Goal: Task Accomplishment & Management: Complete application form

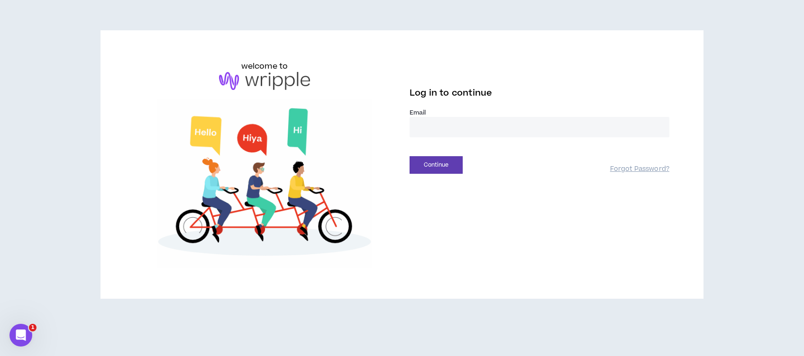
click at [446, 130] on input "email" at bounding box center [540, 127] width 260 height 20
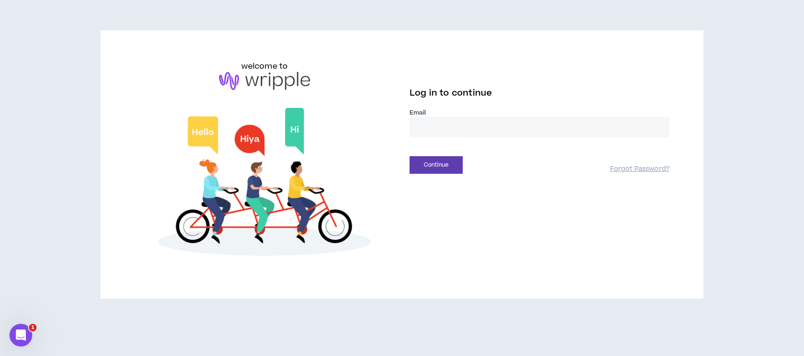
type input "**********"
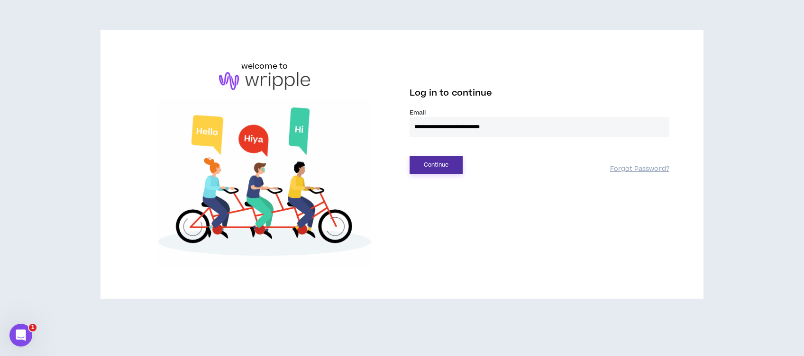
click at [438, 173] on button "Continue" at bounding box center [436, 165] width 53 height 18
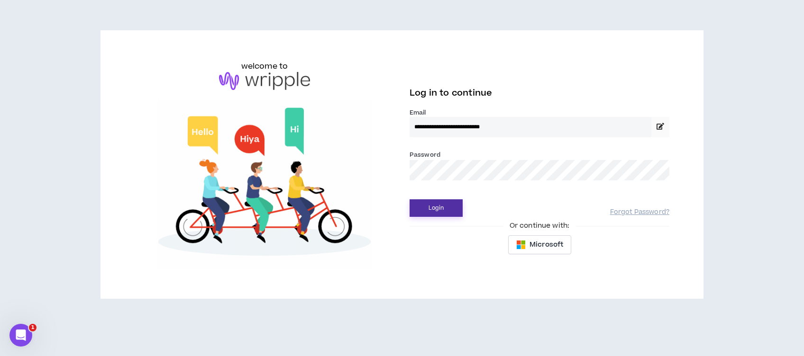
click at [437, 209] on button "Login" at bounding box center [436, 209] width 53 height 18
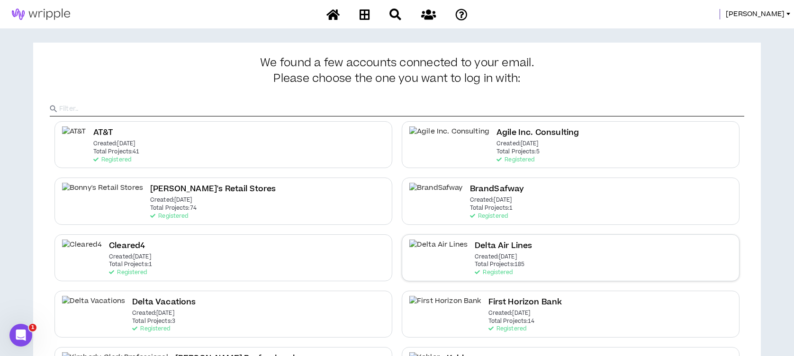
click at [475, 244] on h2 "Delta Air Lines" at bounding box center [503, 246] width 57 height 13
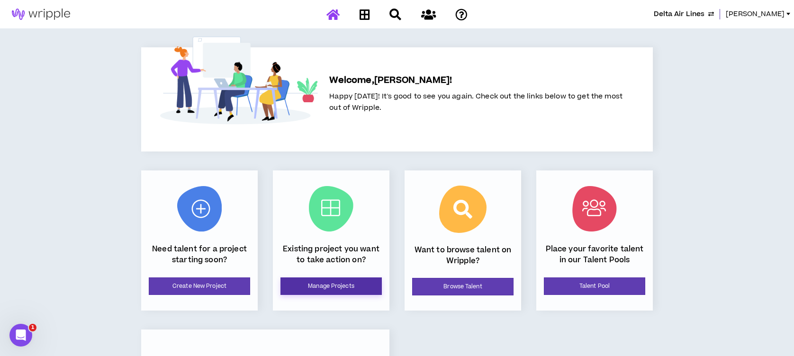
click at [330, 287] on link "Manage Projects" at bounding box center [331, 287] width 101 height 18
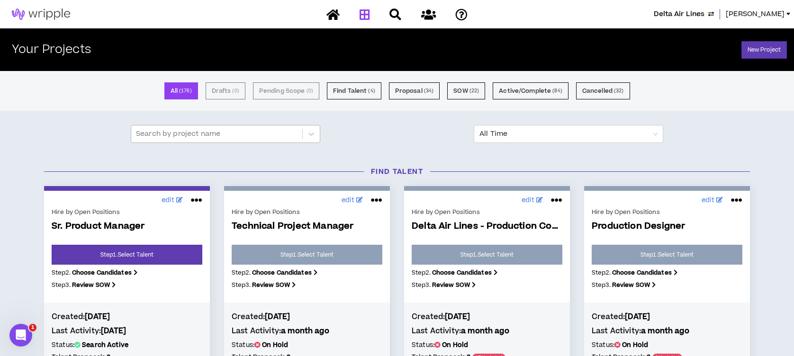
click at [207, 134] on div at bounding box center [217, 134] width 162 height 12
click at [219, 137] on div at bounding box center [217, 134] width 162 height 12
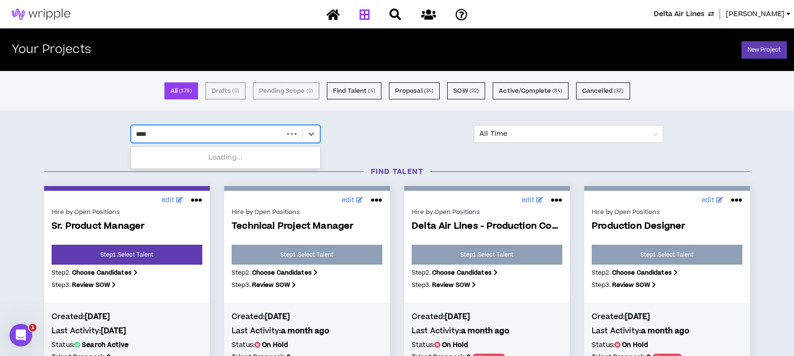
type input "*****"
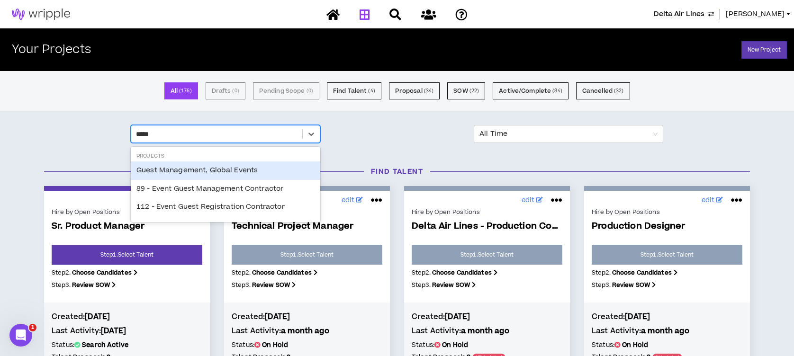
click at [194, 172] on div "Guest Management, Global Events" at bounding box center [226, 171] width 190 height 18
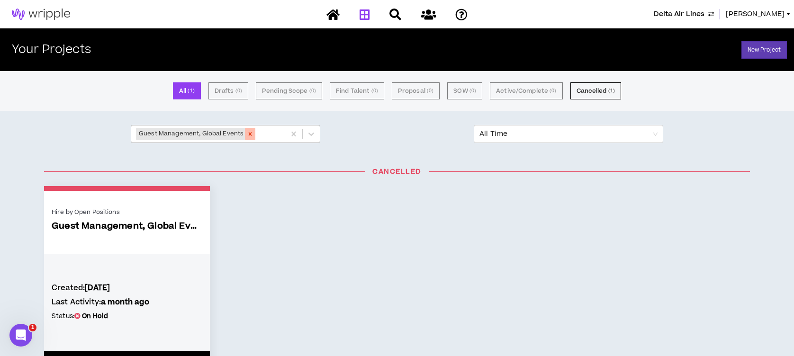
click at [248, 132] on icon "Remove Guest Management, Global Events" at bounding box center [250, 134] width 7 height 7
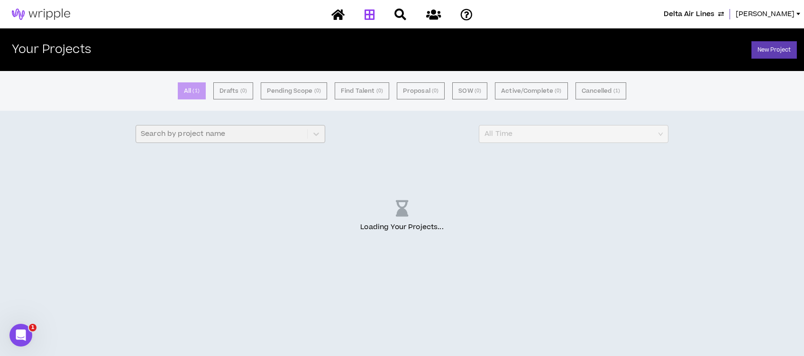
click at [248, 132] on div "Search by project name" at bounding box center [231, 134] width 190 height 18
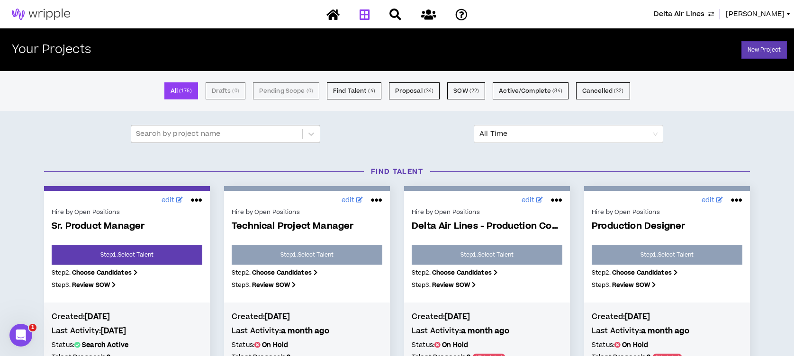
click at [232, 137] on div at bounding box center [217, 134] width 162 height 12
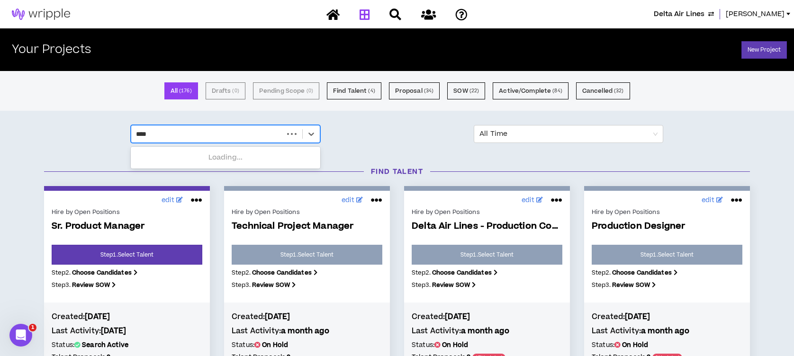
type input "*****"
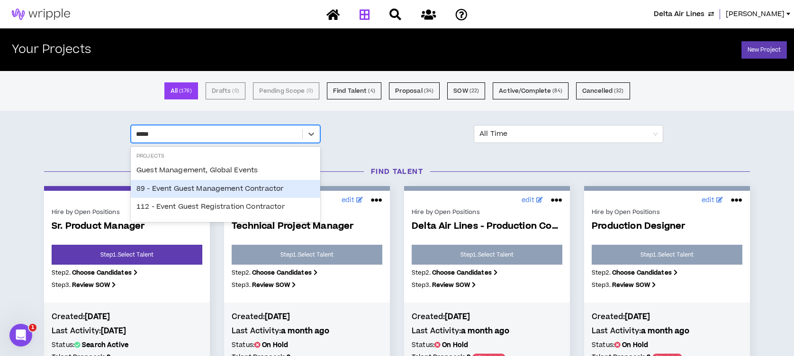
click at [227, 192] on div "89 - Event Guest Management Contractor" at bounding box center [226, 189] width 190 height 18
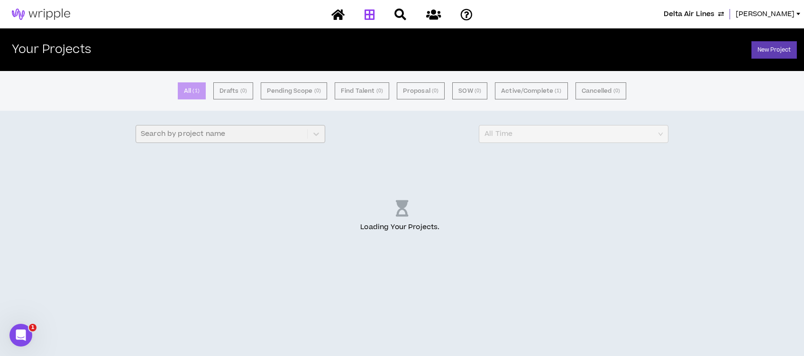
click at [248, 132] on div "Search by project name" at bounding box center [231, 134] width 190 height 18
click at [235, 137] on div "Search by project name" at bounding box center [231, 134] width 190 height 18
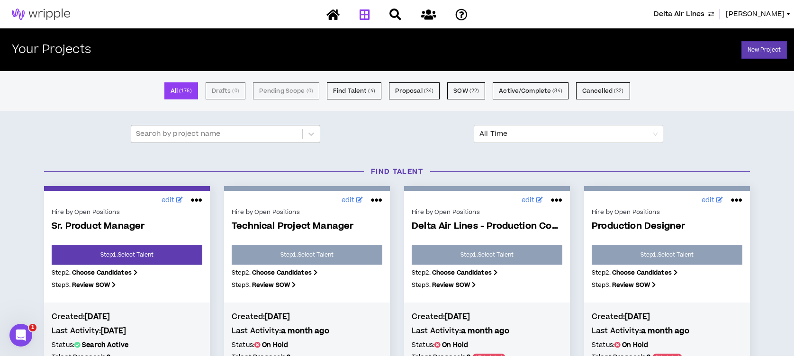
click at [233, 137] on div at bounding box center [217, 134] width 162 height 12
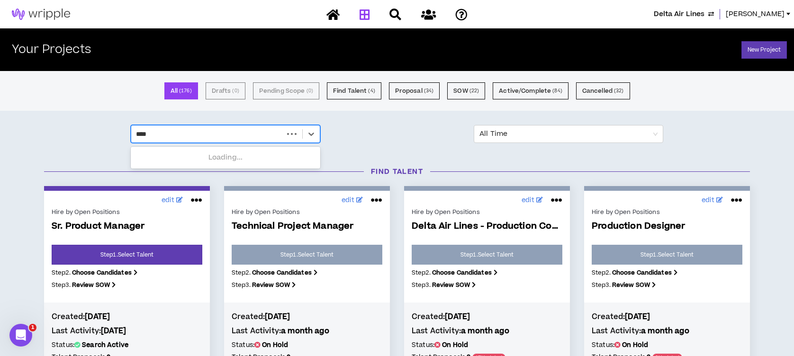
type input "*****"
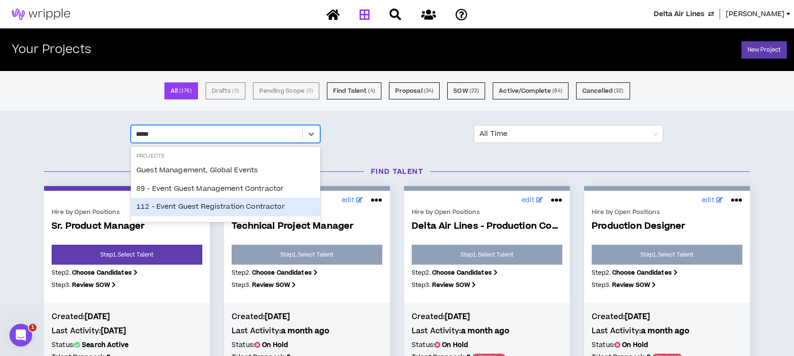
click at [216, 205] on div "112 - Event Guest Registration Contractor" at bounding box center [226, 207] width 190 height 18
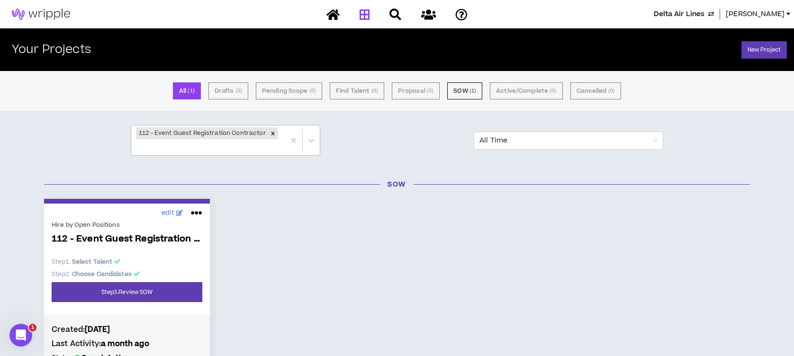
click at [119, 234] on span "112 - Event Guest Registration Contractor" at bounding box center [127, 239] width 151 height 11
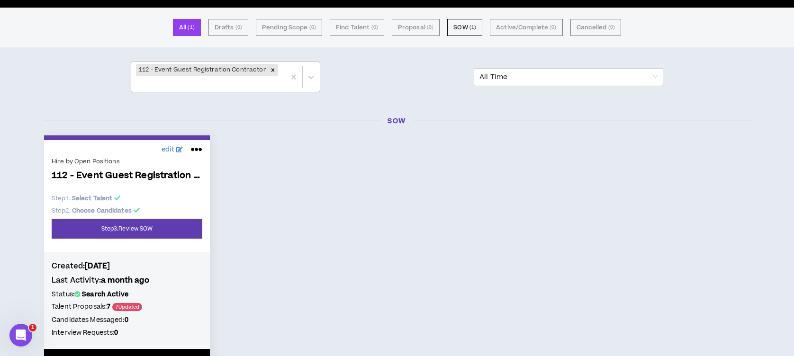
scroll to position [40, 0]
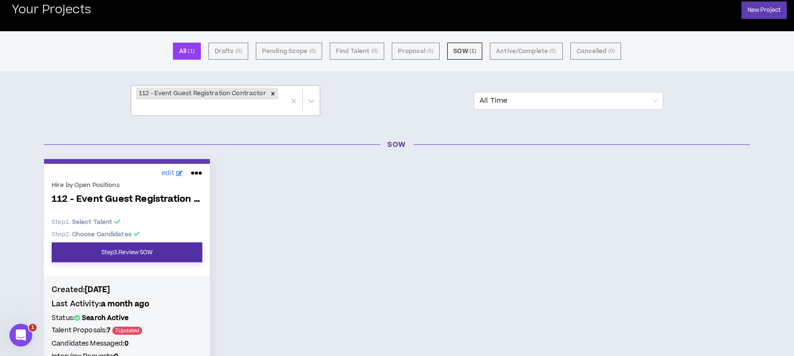
click at [95, 243] on link "Step 3 . Review SOW" at bounding box center [127, 253] width 151 height 20
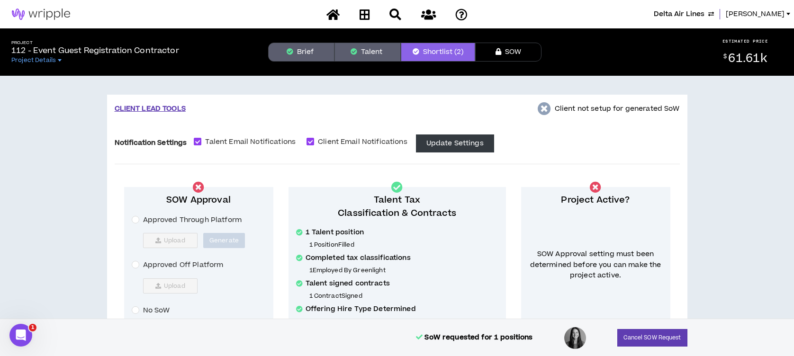
click at [309, 50] on button "Brief" at bounding box center [301, 52] width 66 height 19
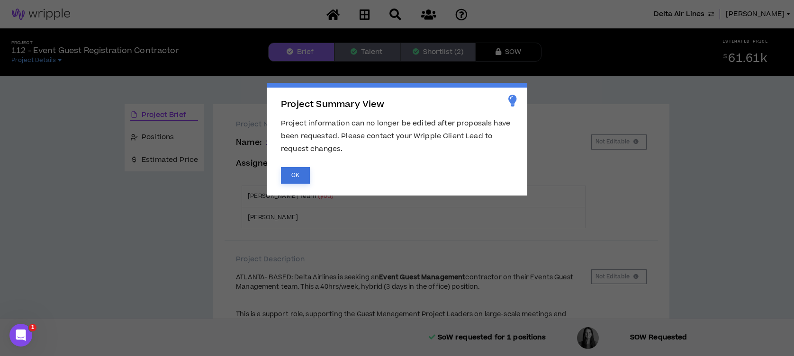
click at [302, 180] on button "OK" at bounding box center [295, 175] width 29 height 17
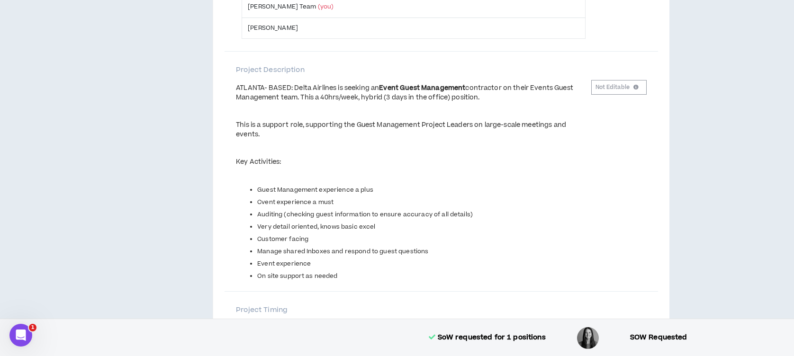
scroll to position [126, 0]
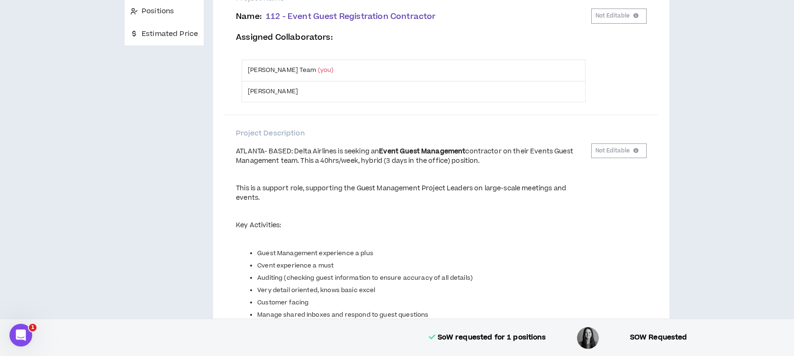
click at [259, 163] on div "ATLANTA- BASED: Delta Airlines is seeking an Event Guest Management contractor …" at bounding box center [413, 156] width 355 height 18
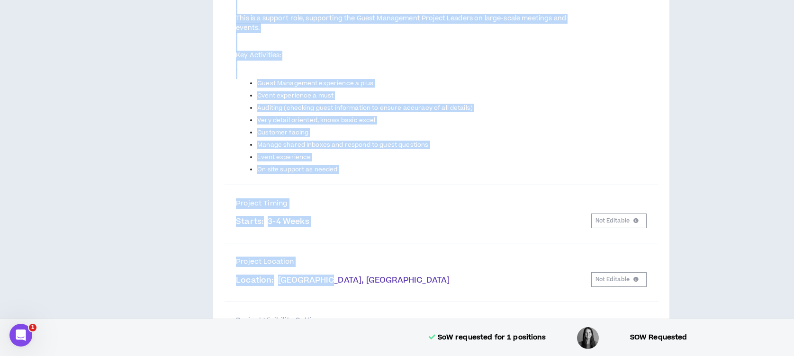
scroll to position [316, 0]
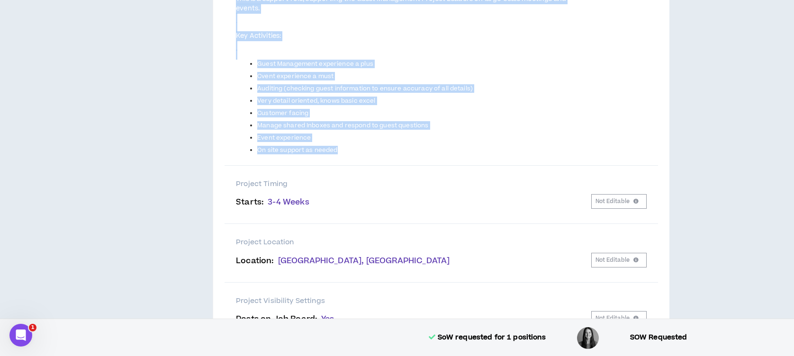
drag, startPoint x: 236, startPoint y: 151, endPoint x: 429, endPoint y: 152, distance: 192.9
click at [429, 152] on span "ATLANTA- BASED: Delta Airlines is seeking an Event Guest Management contractor …" at bounding box center [413, 56] width 355 height 197
copy span "ATLANTA- BASED: Delta Airlines is seeking an Event Guest Management contractor …"
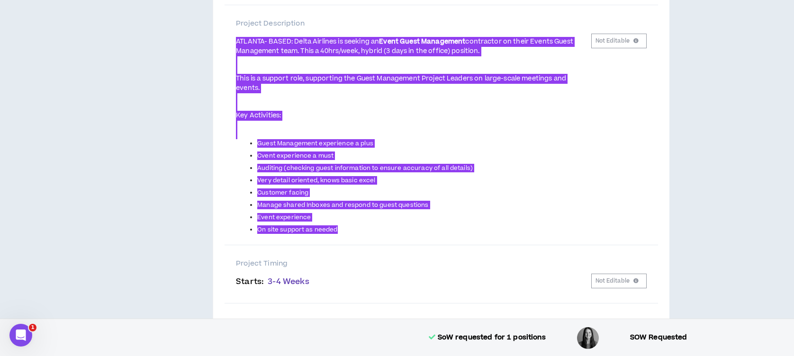
scroll to position [253, 0]
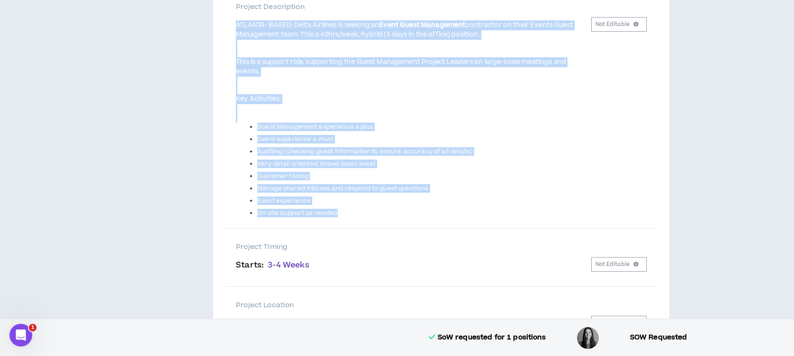
click at [390, 223] on div "ATLANTA- BASED: Delta Airlines is seeking an Event Guest Management contractor …" at bounding box center [413, 120] width 355 height 207
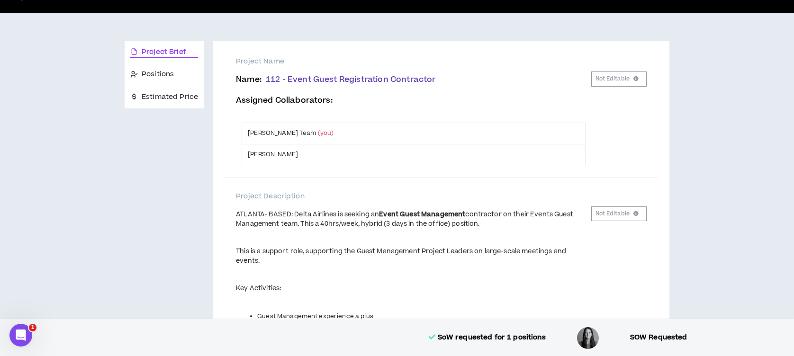
scroll to position [0, 0]
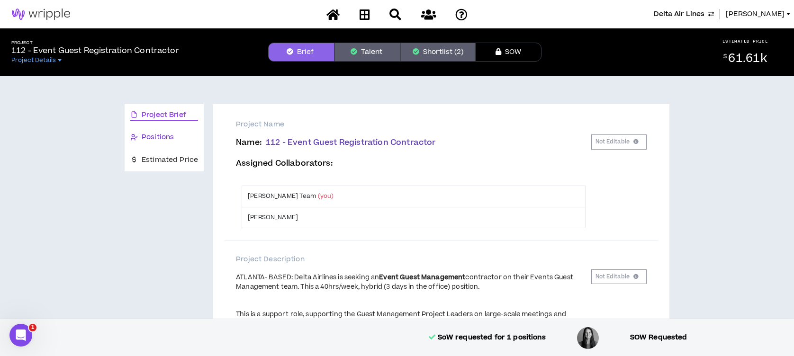
click at [170, 135] on span "Positions" at bounding box center [158, 137] width 32 height 10
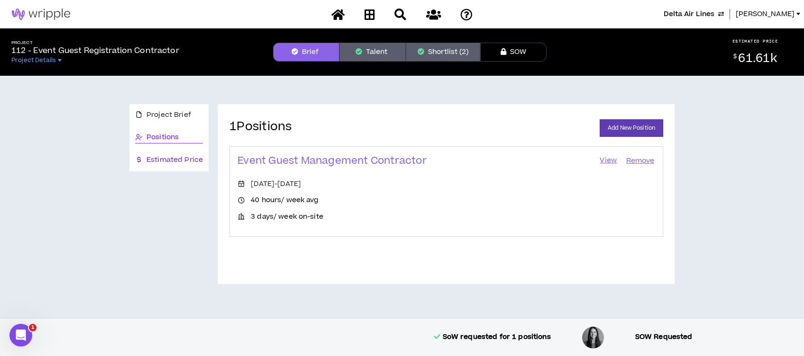
click at [159, 158] on span "Estimated Price" at bounding box center [174, 160] width 56 height 10
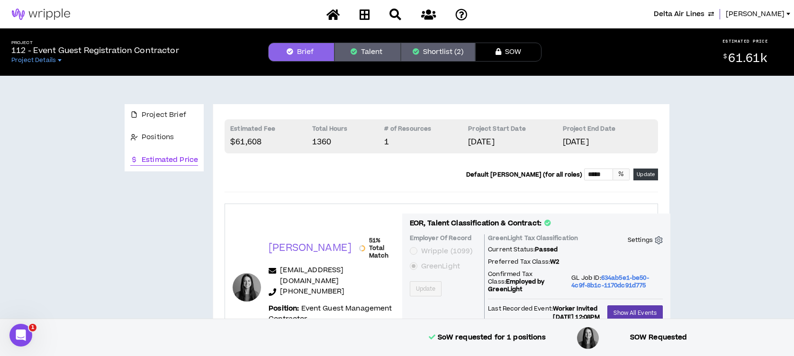
click at [361, 50] on button "Talent" at bounding box center [368, 52] width 66 height 19
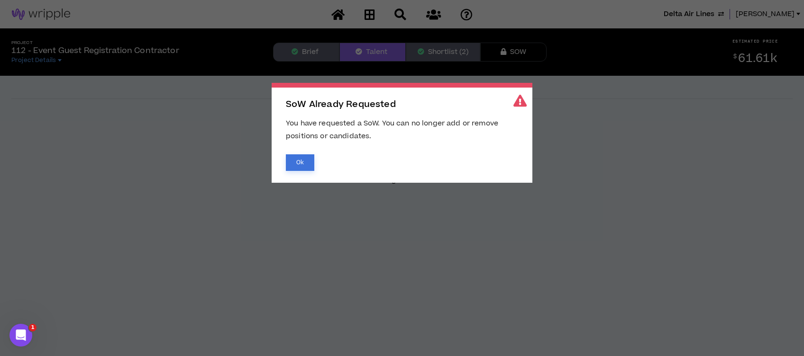
click at [295, 166] on button "Ok" at bounding box center [300, 163] width 28 height 17
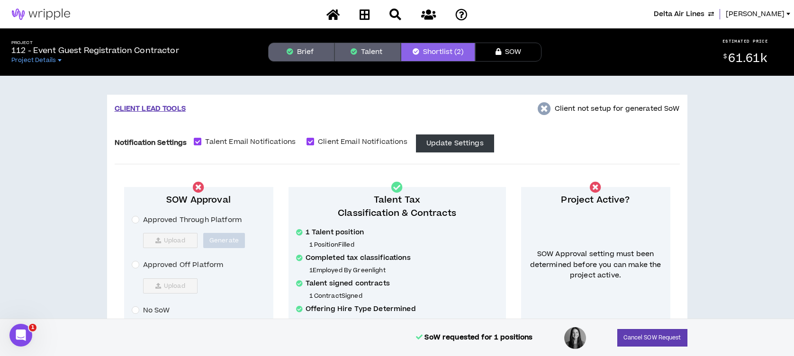
click at [314, 51] on button "Brief" at bounding box center [301, 52] width 66 height 19
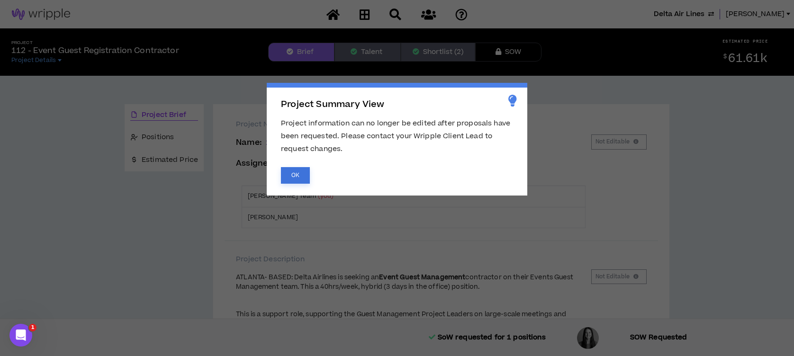
click at [293, 173] on button "OK" at bounding box center [295, 175] width 29 height 17
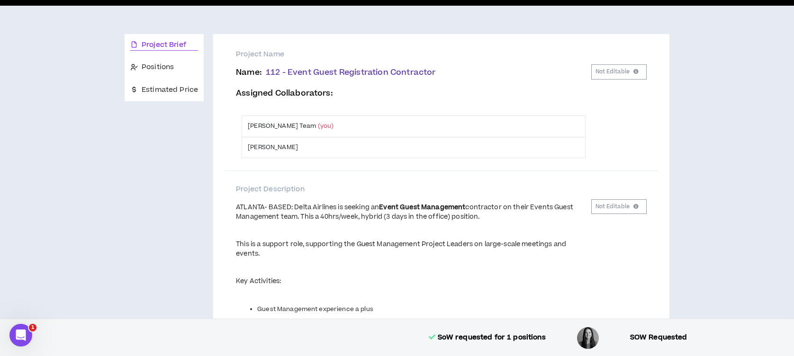
scroll to position [55, 0]
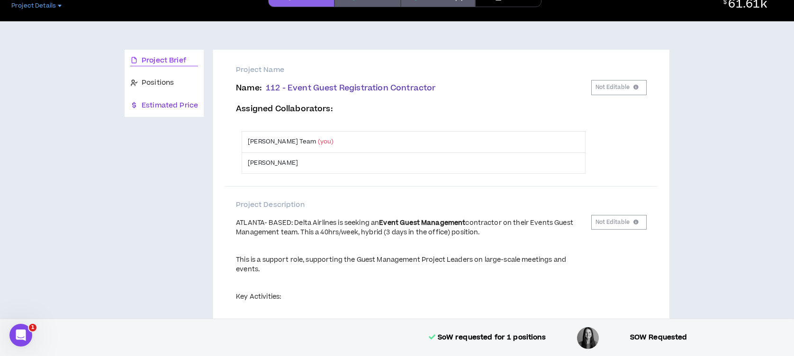
click at [168, 106] on span "Estimated Price" at bounding box center [170, 105] width 56 height 10
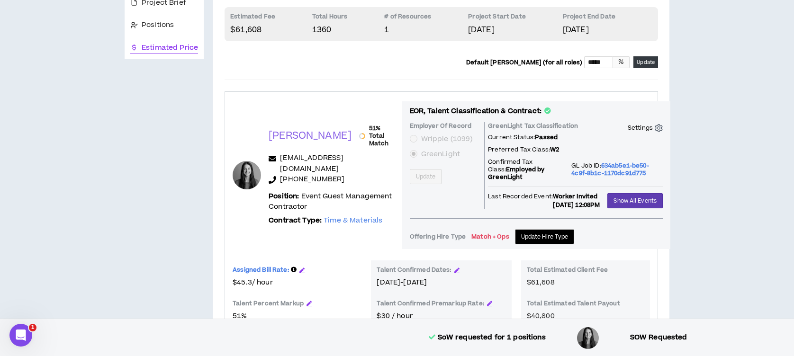
scroll to position [49, 0]
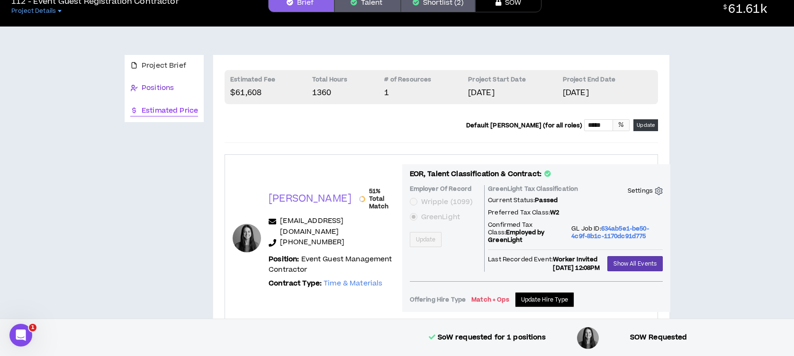
click at [171, 85] on span "Positions" at bounding box center [158, 88] width 32 height 10
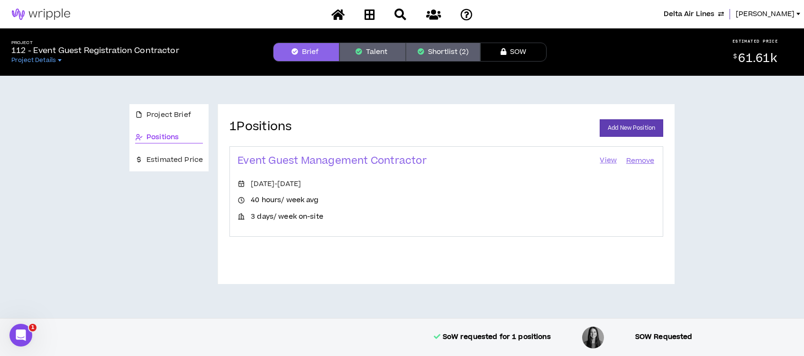
click at [607, 159] on link "View" at bounding box center [608, 161] width 19 height 13
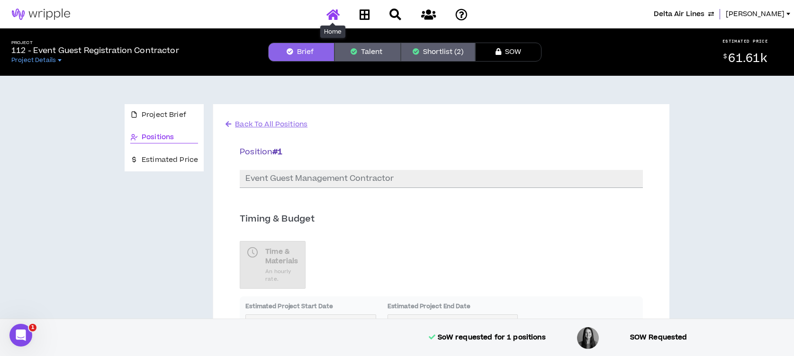
click at [334, 13] on icon at bounding box center [333, 15] width 13 height 12
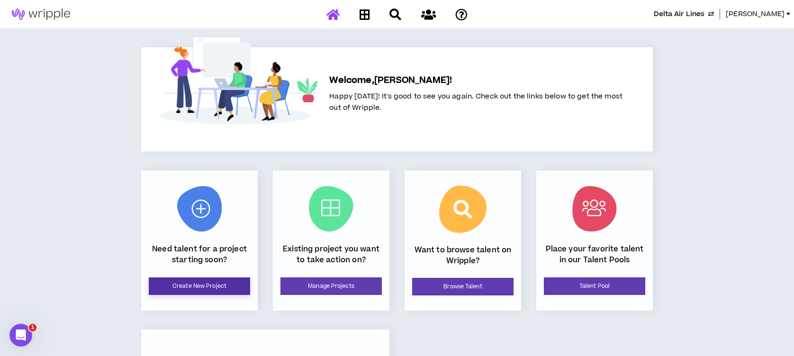
click at [212, 283] on link "Create New Project" at bounding box center [199, 287] width 101 height 18
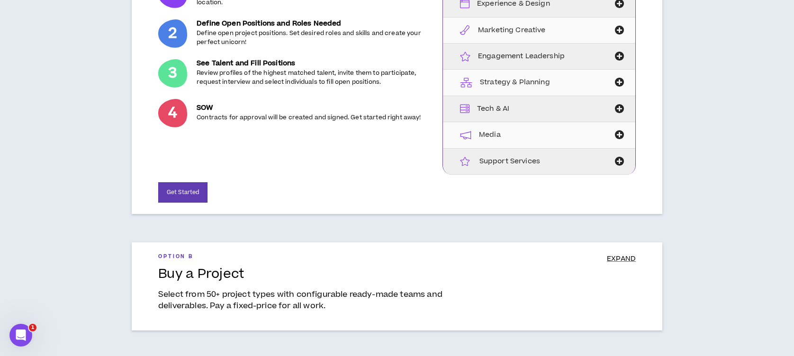
scroll to position [174, 0]
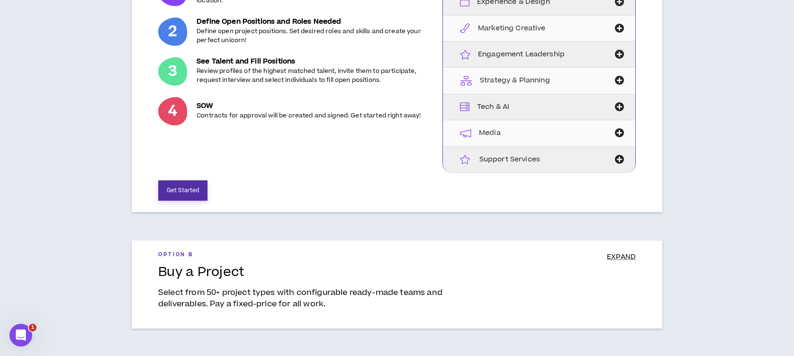
click at [188, 191] on button "Get Started" at bounding box center [182, 191] width 49 height 20
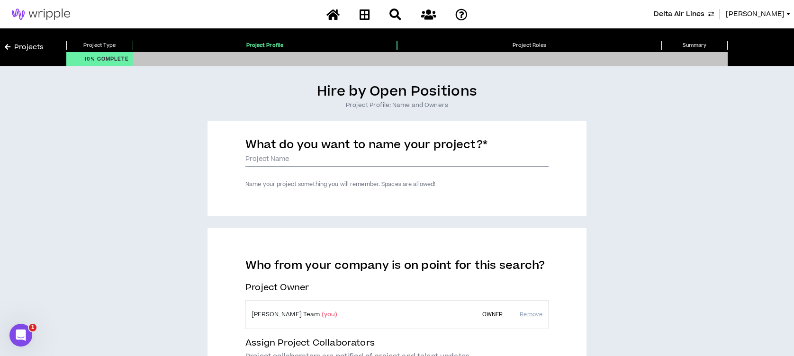
click at [280, 156] on input "What do you want to name your project? *" at bounding box center [397, 160] width 303 height 14
click at [347, 160] on input "Experienced Guest Registration" at bounding box center [397, 160] width 303 height 14
drag, startPoint x: 353, startPoint y: 159, endPoint x: 288, endPoint y: 157, distance: 65.0
click at [288, 157] on input "Experienced Guest Registration" at bounding box center [397, 160] width 303 height 14
drag, startPoint x: 351, startPoint y: 163, endPoint x: 395, endPoint y: 160, distance: 44.2
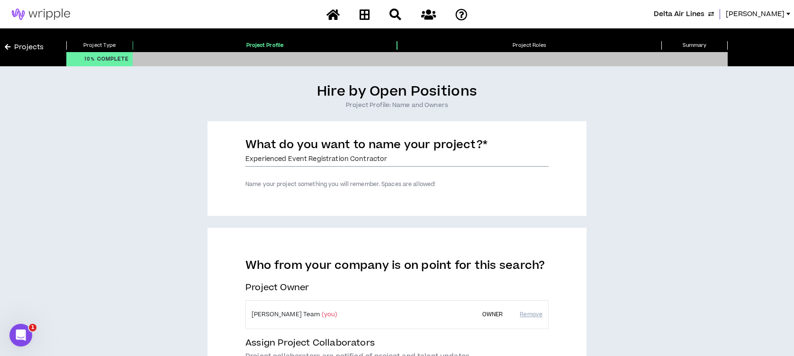
click at [395, 160] on input "Experienced Event Registration Contractor" at bounding box center [397, 160] width 303 height 14
drag, startPoint x: 288, startPoint y: 157, endPoint x: 225, endPoint y: 159, distance: 63.5
click at [225, 159] on div "What do you want to name your project? * Experienced Event Registration Manager…" at bounding box center [397, 168] width 379 height 95
click at [264, 159] on input "Event Registration Manager" at bounding box center [397, 160] width 303 height 14
type input "Event Registration Manager"
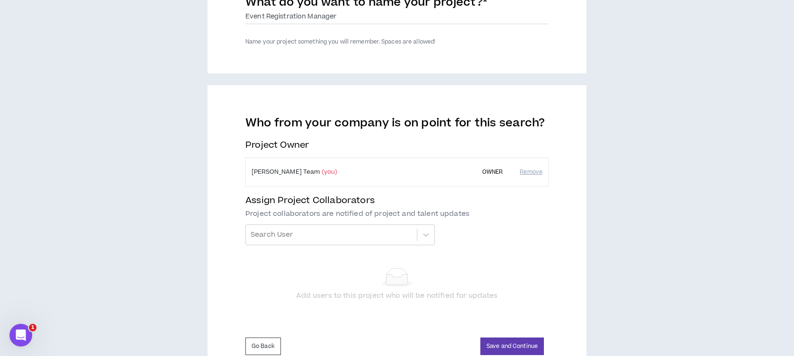
scroll to position [179, 0]
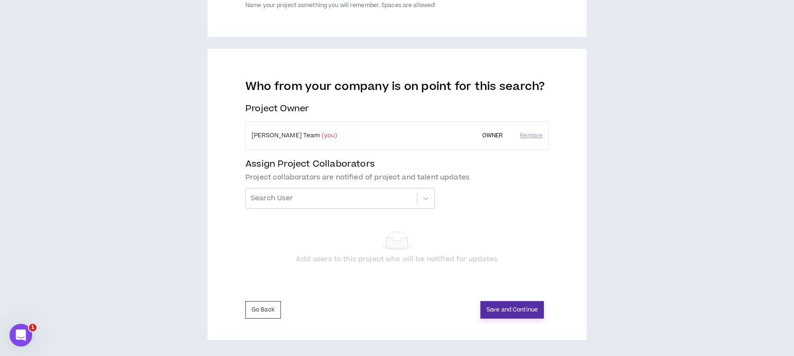
click at [506, 305] on button "Save and Continue" at bounding box center [513, 310] width 64 height 18
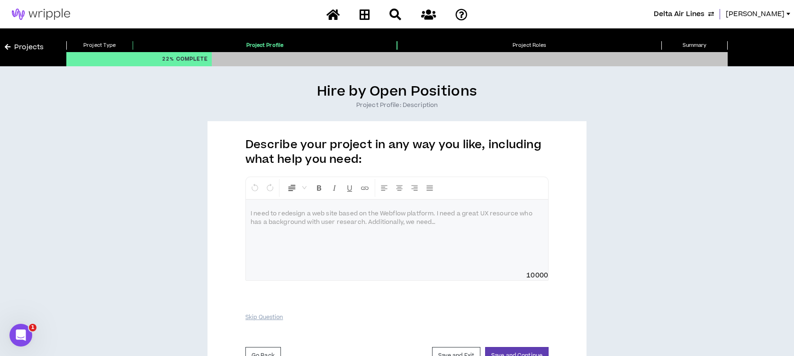
click at [260, 216] on p at bounding box center [397, 213] width 293 height 9
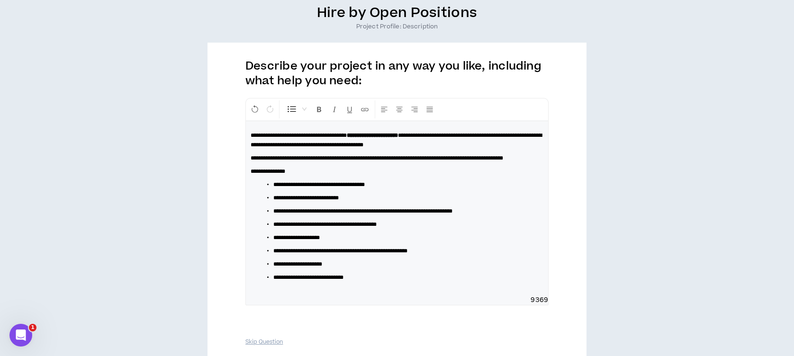
scroll to position [95, 0]
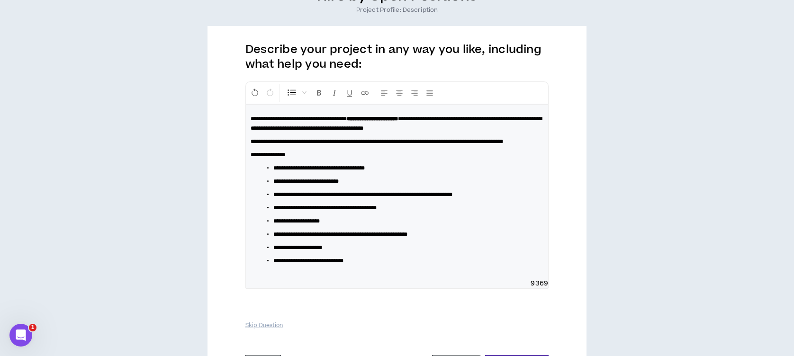
click at [385, 129] on span "**********" at bounding box center [396, 123] width 291 height 15
click at [400, 125] on span "**********" at bounding box center [396, 123] width 291 height 15
click at [472, 123] on span "**********" at bounding box center [396, 123] width 291 height 15
drag, startPoint x: 399, startPoint y: 127, endPoint x: 387, endPoint y: 127, distance: 11.4
click at [387, 127] on span "**********" at bounding box center [396, 123] width 291 height 15
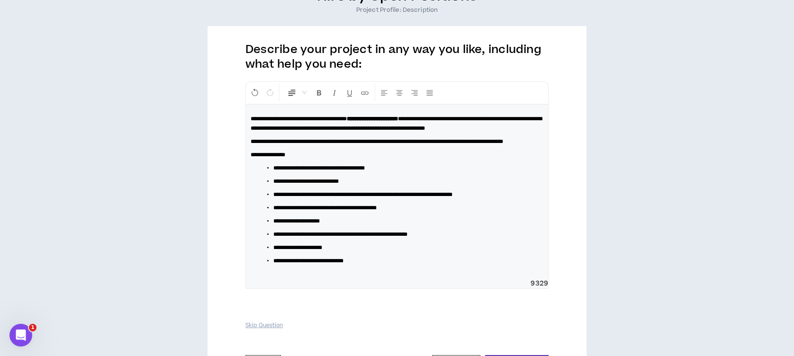
click at [455, 143] on div "**********" at bounding box center [397, 192] width 302 height 174
click at [324, 133] on p "**********" at bounding box center [397, 123] width 293 height 19
drag, startPoint x: 315, startPoint y: 154, endPoint x: 265, endPoint y: 147, distance: 49.7
click at [265, 145] on span "**********" at bounding box center [377, 142] width 253 height 6
click at [301, 171] on span "**********" at bounding box center [318, 168] width 91 height 6
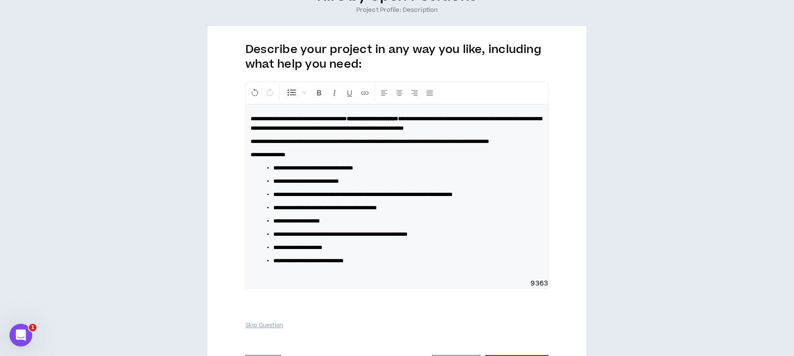
click at [392, 173] on li "**********" at bounding box center [400, 168] width 255 height 9
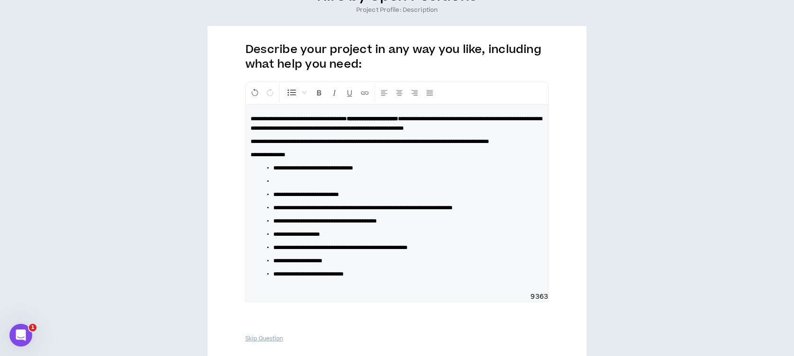
click at [274, 198] on span "**********" at bounding box center [305, 195] width 65 height 6
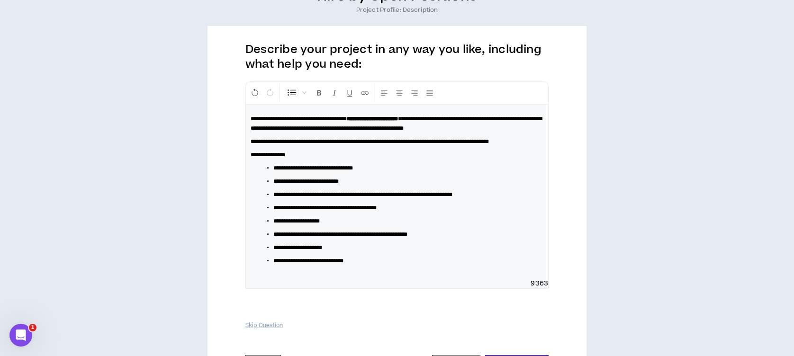
click at [302, 184] on span "**********" at bounding box center [305, 182] width 65 height 6
click at [296, 211] on span "**********" at bounding box center [324, 208] width 103 height 6
click at [275, 211] on span "**********" at bounding box center [318, 208] width 91 height 6
click at [361, 211] on span "**********" at bounding box center [328, 208] width 110 height 6
click at [314, 224] on span "**********" at bounding box center [296, 222] width 46 height 6
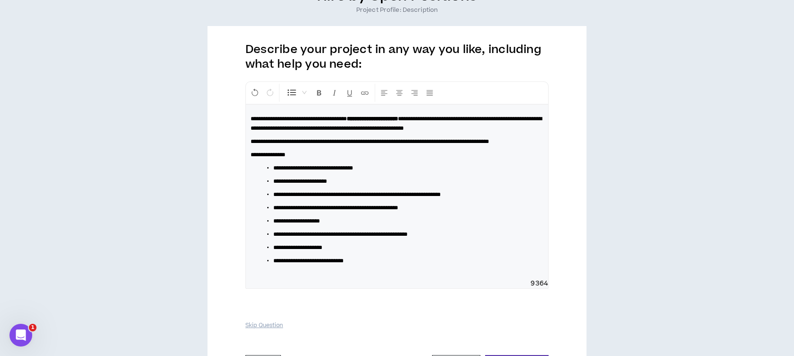
click at [275, 224] on span "**********" at bounding box center [296, 222] width 46 height 6
drag, startPoint x: 413, startPoint y: 240, endPoint x: 346, endPoint y: 240, distance: 66.8
click at [346, 226] on li "**********" at bounding box center [400, 221] width 255 height 9
click at [307, 237] on span "**********" at bounding box center [340, 235] width 134 height 6
click at [285, 158] on span "**********" at bounding box center [268, 155] width 35 height 6
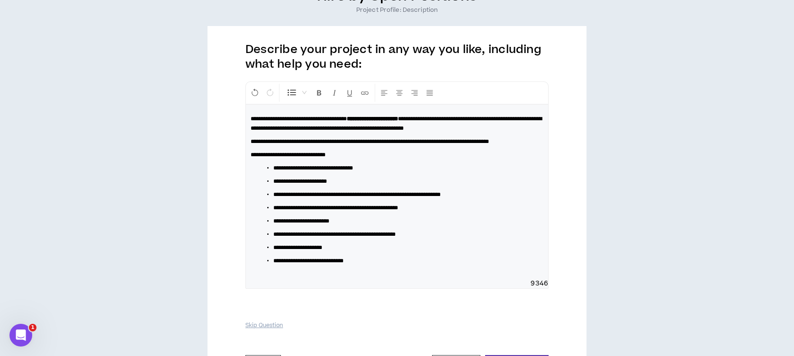
click at [300, 251] on span "**********" at bounding box center [297, 248] width 49 height 6
click at [273, 251] on span "**********" at bounding box center [291, 248] width 37 height 6
click at [274, 264] on span "**********" at bounding box center [308, 261] width 70 height 6
drag, startPoint x: 503, startPoint y: 278, endPoint x: 416, endPoint y: 276, distance: 86.8
click at [416, 266] on li "**********" at bounding box center [400, 260] width 255 height 9
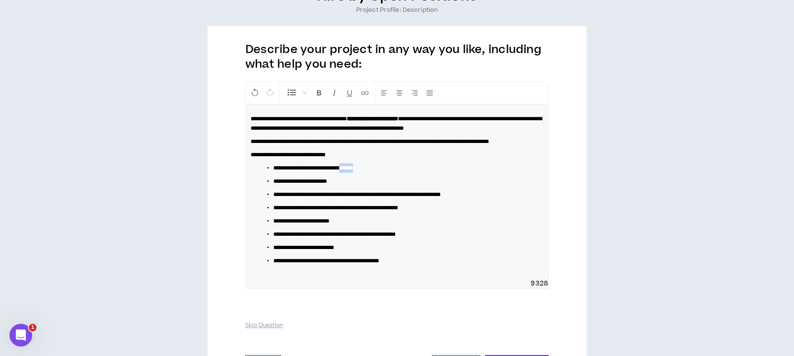
drag, startPoint x: 370, startPoint y: 185, endPoint x: 398, endPoint y: 183, distance: 27.5
click at [398, 173] on li "**********" at bounding box center [400, 168] width 255 height 9
click at [334, 171] on span "**********" at bounding box center [313, 168] width 80 height 6
drag, startPoint x: 433, startPoint y: 187, endPoint x: 410, endPoint y: 188, distance: 22.8
click at [410, 173] on li "**********" at bounding box center [400, 168] width 255 height 9
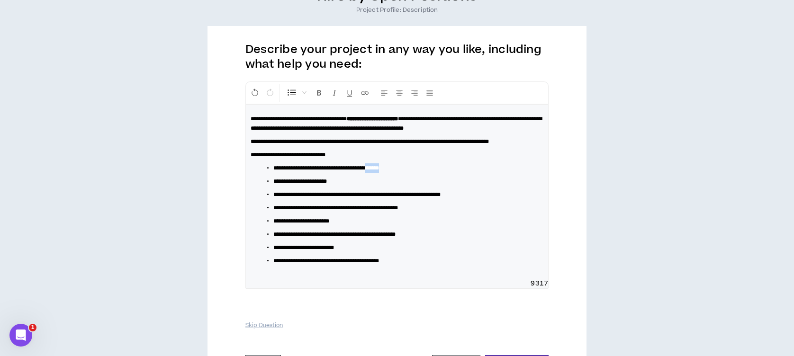
drag, startPoint x: 427, startPoint y: 180, endPoint x: 404, endPoint y: 184, distance: 23.1
click at [404, 184] on div "**********" at bounding box center [397, 192] width 302 height 174
drag, startPoint x: 357, startPoint y: 200, endPoint x: 246, endPoint y: 202, distance: 111.9
click at [246, 202] on div "**********" at bounding box center [397, 186] width 303 height 208
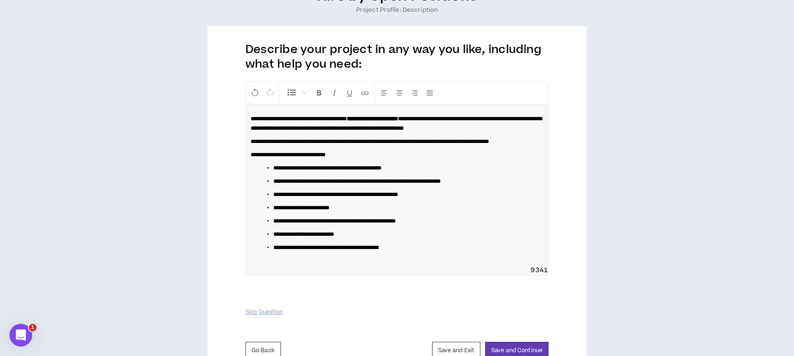
click at [274, 184] on span "**********" at bounding box center [356, 182] width 167 height 6
drag, startPoint x: 411, startPoint y: 200, endPoint x: 382, endPoint y: 200, distance: 29.9
click at [382, 184] on span "**********" at bounding box center [388, 182] width 231 height 6
click at [297, 186] on li "**********" at bounding box center [400, 181] width 255 height 9
click at [436, 184] on span "**********" at bounding box center [375, 182] width 205 height 6
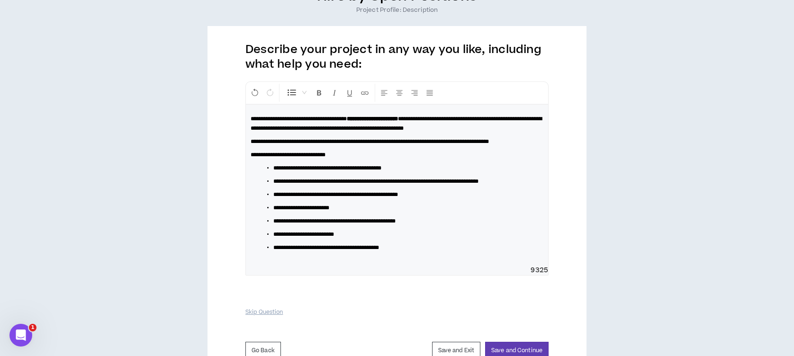
click at [274, 224] on span "**********" at bounding box center [334, 222] width 122 height 6
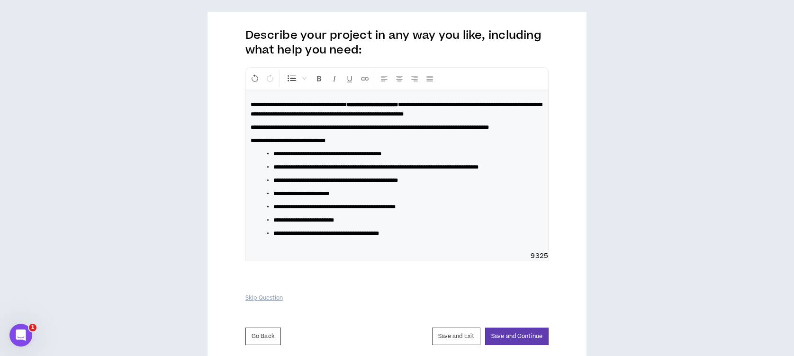
scroll to position [113, 0]
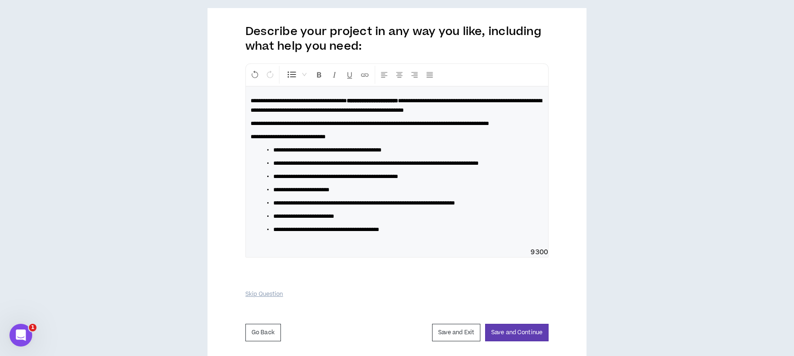
click at [379, 206] on span "**********" at bounding box center [364, 203] width 182 height 6
click at [437, 155] on li "**********" at bounding box center [400, 150] width 255 height 9
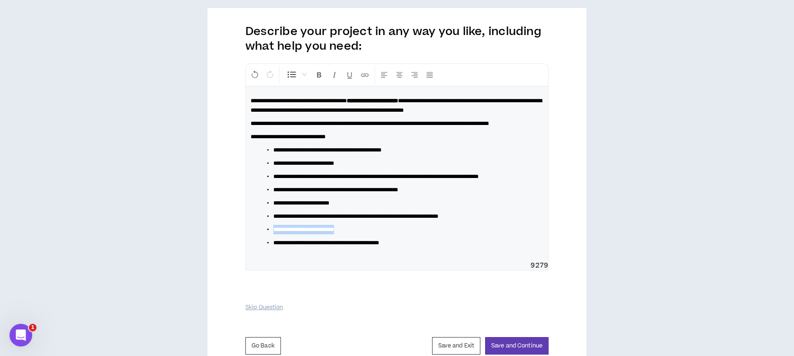
drag, startPoint x: 362, startPoint y: 255, endPoint x: 256, endPoint y: 254, distance: 106.2
click at [256, 254] on div "**********" at bounding box center [397, 174] width 302 height 174
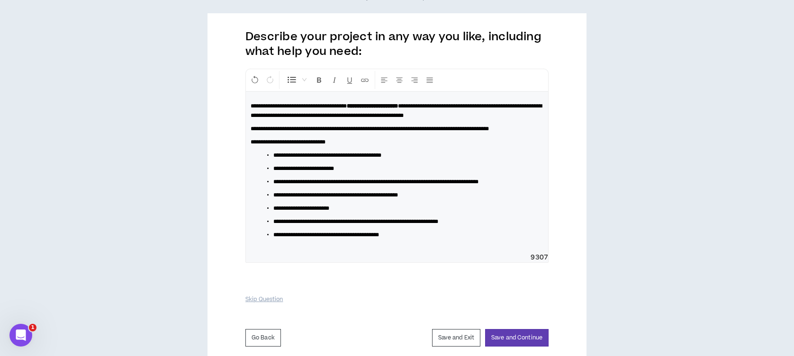
scroll to position [164, 0]
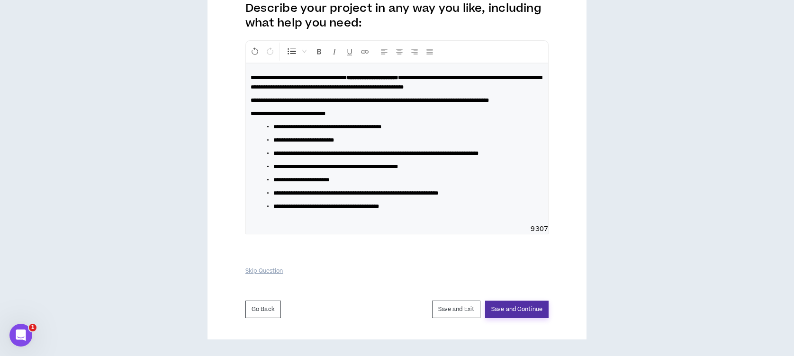
click at [510, 309] on button "Save and Continue" at bounding box center [517, 310] width 64 height 18
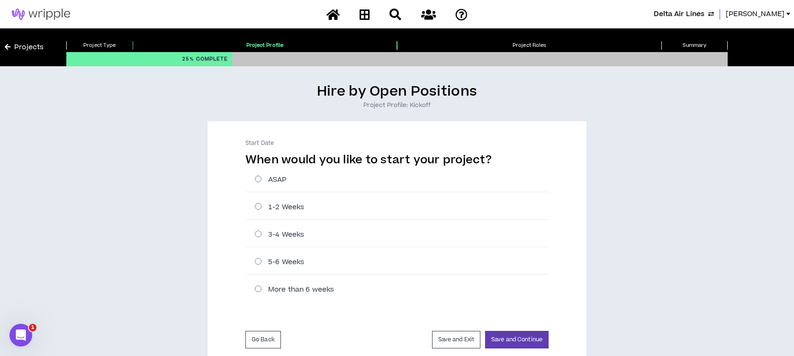
click at [258, 234] on label "3-4 Weeks" at bounding box center [402, 235] width 294 height 10
radio input "****"
click at [520, 336] on button "Save and Continue" at bounding box center [517, 340] width 64 height 18
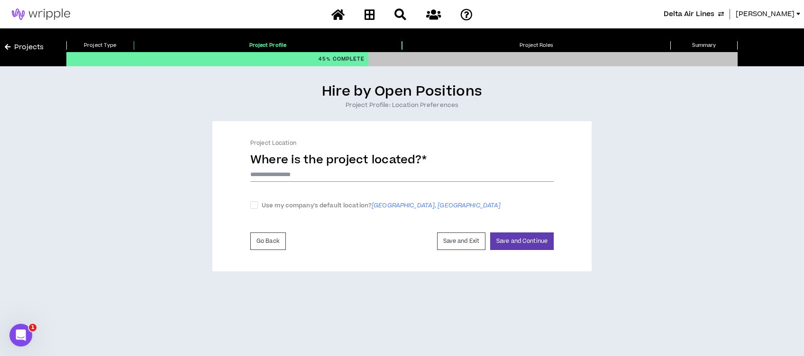
click at [292, 176] on input at bounding box center [401, 175] width 303 height 14
type input "*******"
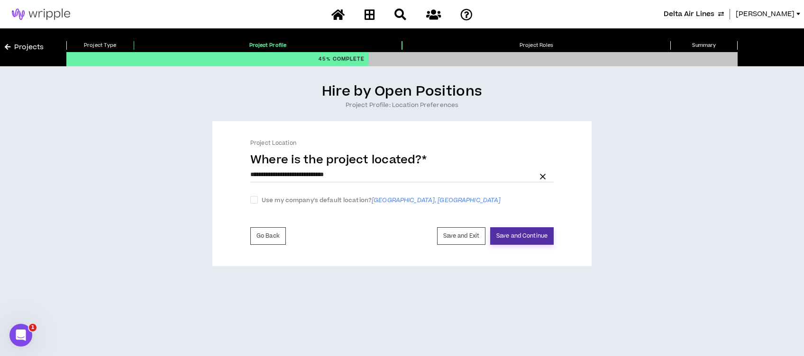
click at [516, 235] on button "Save and Continue" at bounding box center [522, 237] width 64 height 18
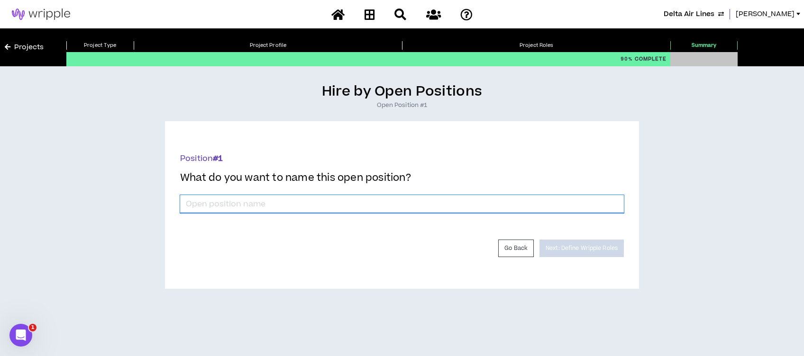
click at [298, 205] on input "*" at bounding box center [402, 204] width 444 height 18
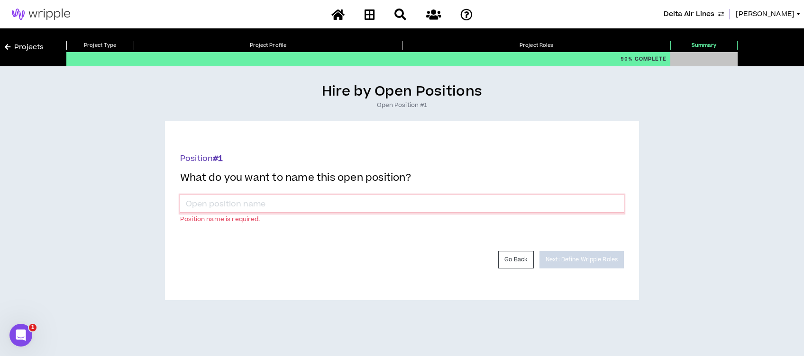
click at [256, 203] on input "*" at bounding box center [402, 204] width 444 height 18
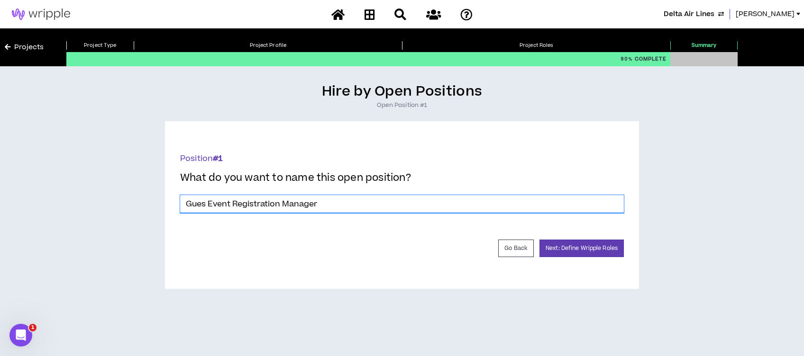
click at [205, 206] on input "Gues Event Registration Manager" at bounding box center [402, 204] width 444 height 18
type input "Guest Event Registration Manager"
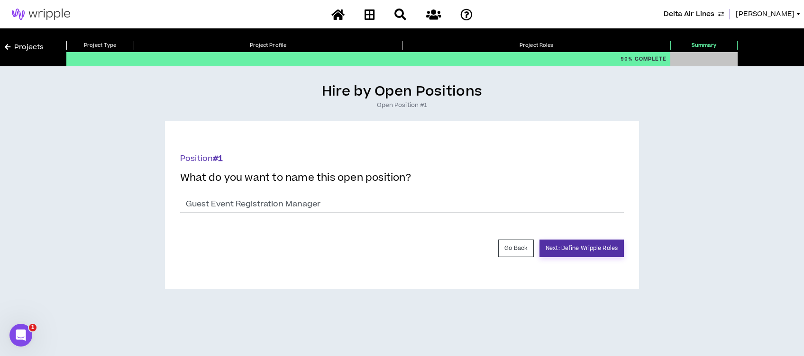
click at [572, 249] on button "Next: Define Wripple Roles" at bounding box center [581, 249] width 84 height 18
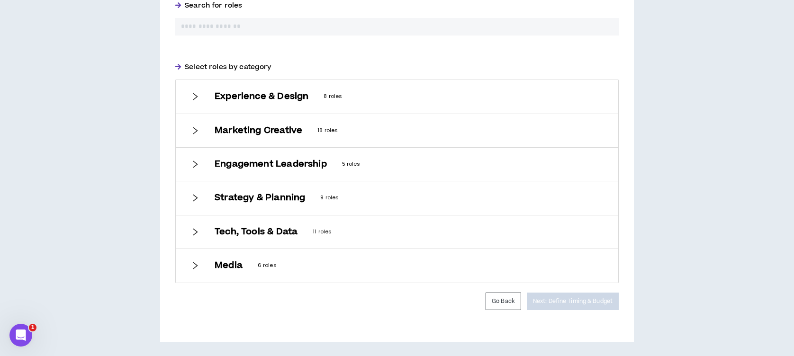
scroll to position [287, 0]
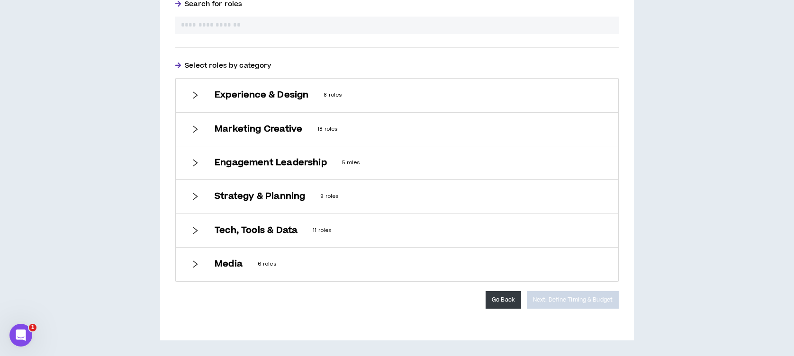
click at [510, 297] on button "Go Back" at bounding box center [504, 300] width 36 height 18
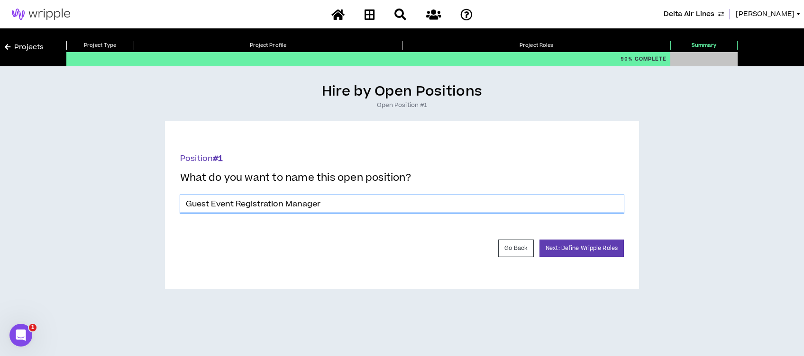
click at [246, 207] on input "Guest Event Registration Manager" at bounding box center [402, 204] width 444 height 18
drag, startPoint x: 338, startPoint y: 206, endPoint x: 186, endPoint y: 209, distance: 152.2
click at [186, 209] on input "Guest Event Registration Manager" at bounding box center [402, 204] width 444 height 18
type input "R"
type input "Event Guest Registration Manager"
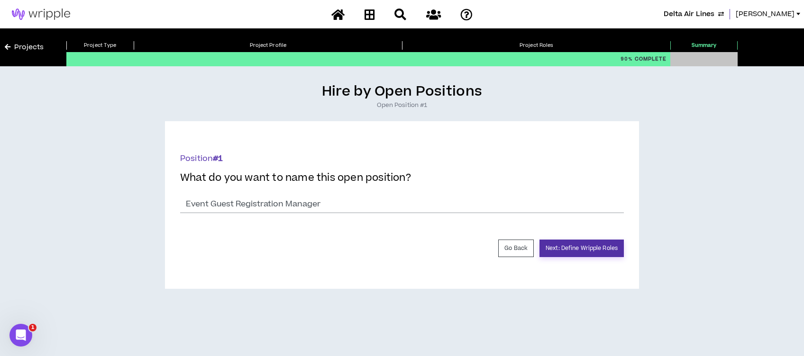
click at [558, 245] on button "Next: Define Wripple Roles" at bounding box center [581, 249] width 84 height 18
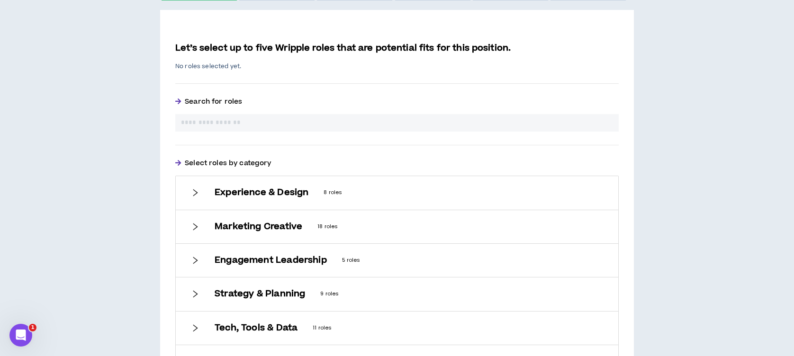
scroll to position [253, 0]
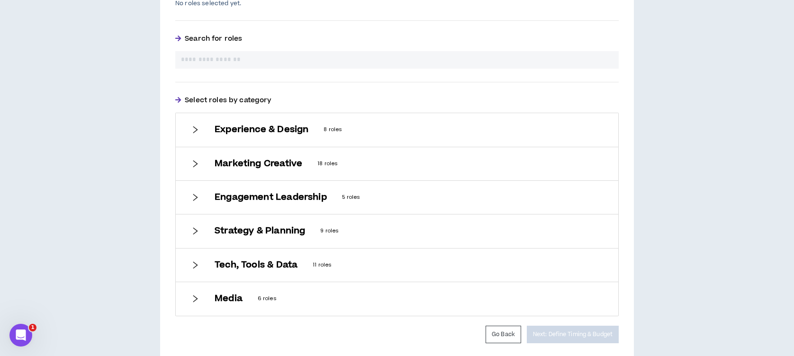
click at [198, 197] on icon "right" at bounding box center [195, 197] width 9 height 9
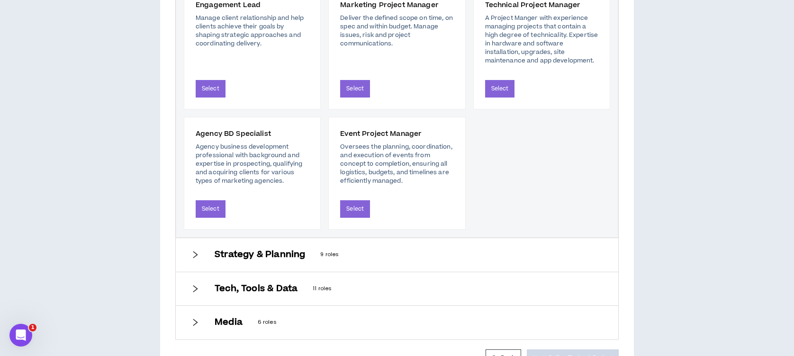
scroll to position [505, 0]
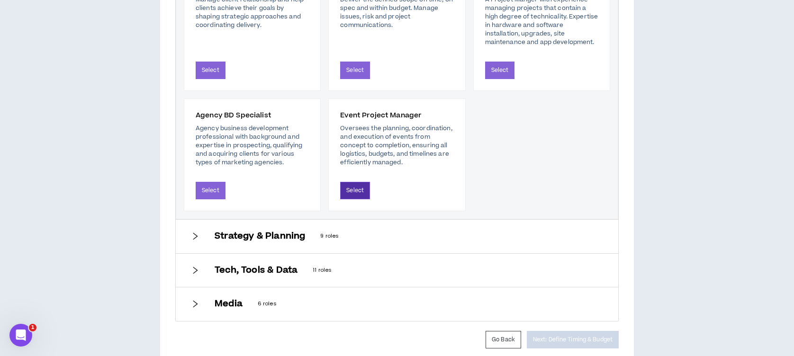
click at [355, 192] on button "Select" at bounding box center [355, 191] width 30 height 18
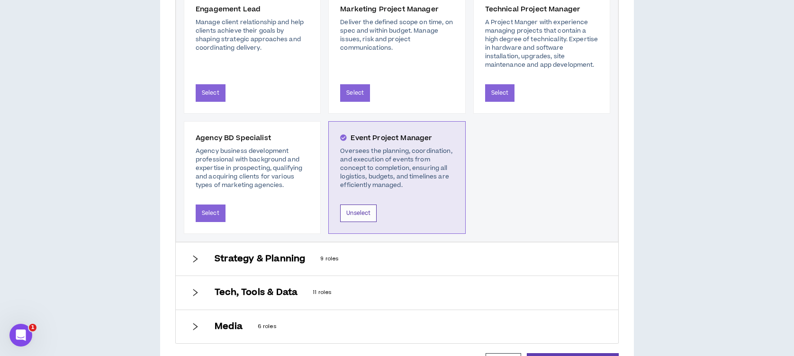
scroll to position [528, 0]
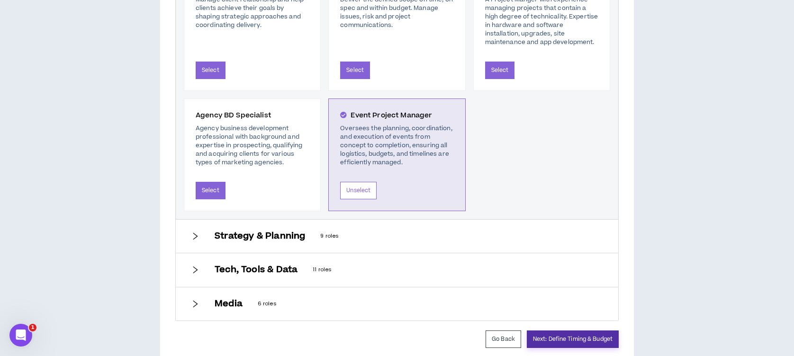
click at [605, 340] on button "Next: Define Timing & Budget" at bounding box center [573, 340] width 92 height 18
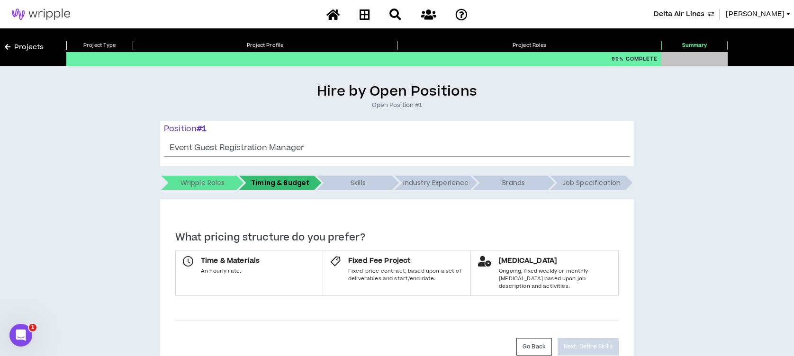
scroll to position [40, 0]
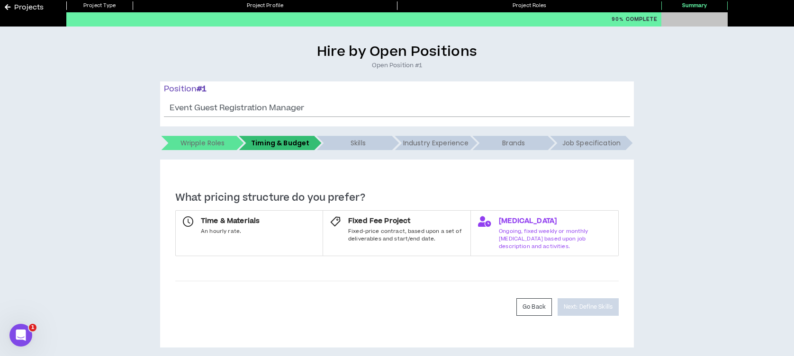
click at [557, 228] on span "Ongoing, fixed weekly or monthly [MEDICAL_DATA] based upon job description and …" at bounding box center [555, 239] width 112 height 22
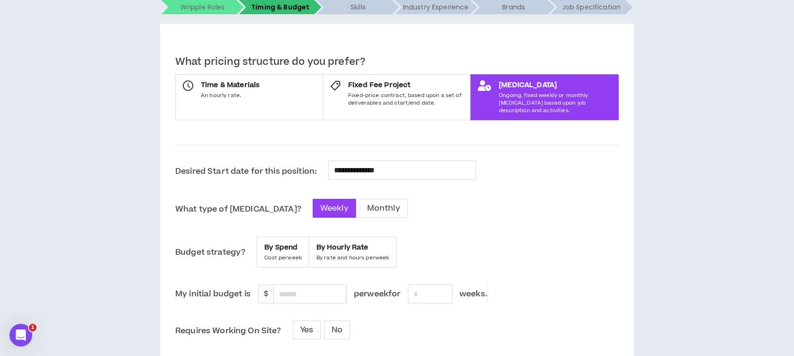
scroll to position [166, 0]
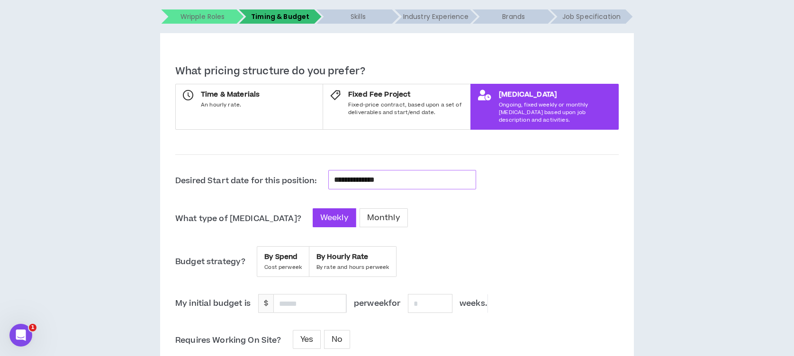
click at [357, 170] on div "**********" at bounding box center [402, 179] width 148 height 19
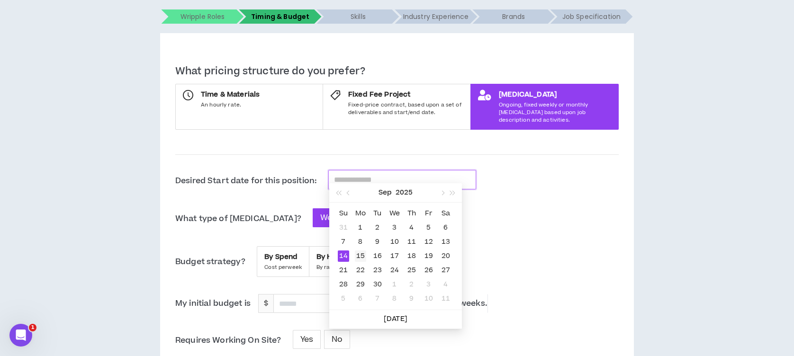
type input "**********"
click at [360, 253] on div "15" at bounding box center [360, 256] width 11 height 11
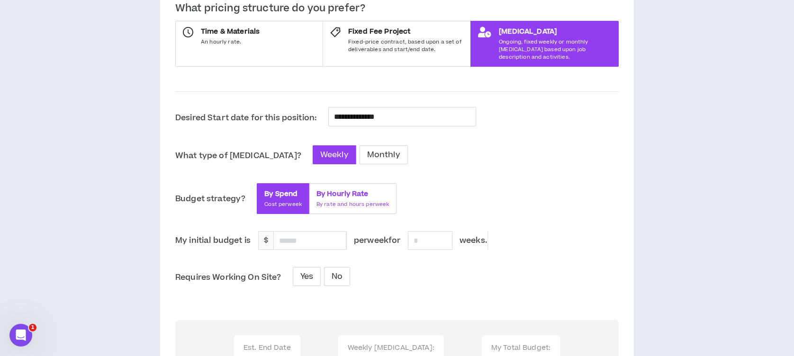
click at [353, 190] on span "By Hourly Rate" at bounding box center [353, 194] width 73 height 9
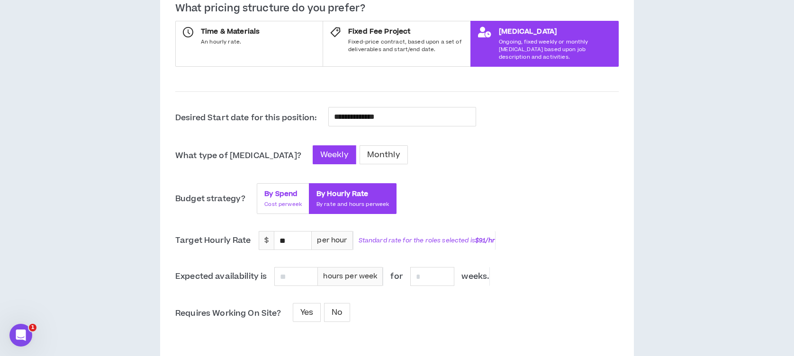
click at [290, 190] on span "By Spend" at bounding box center [282, 194] width 37 height 9
click at [295, 192] on div "By Spend Cost per week" at bounding box center [282, 199] width 37 height 19
click at [367, 149] on span "Monthly" at bounding box center [383, 154] width 33 height 11
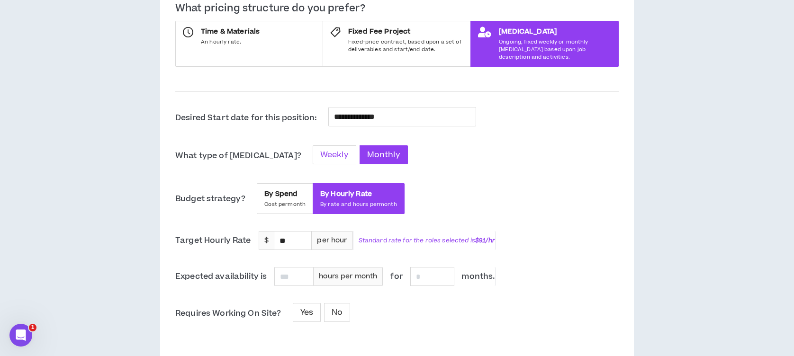
click at [320, 150] on span "Weekly" at bounding box center [334, 154] width 28 height 11
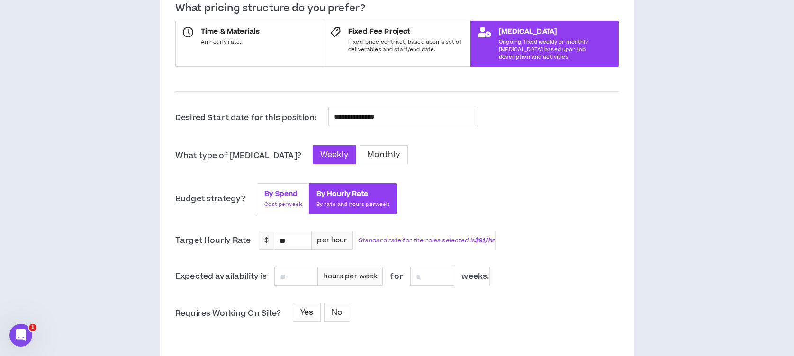
click at [276, 201] on span "Cost per week" at bounding box center [282, 205] width 37 height 8
click at [275, 201] on span "Cost per week" at bounding box center [282, 205] width 37 height 8
click at [349, 192] on div "By Hourly Rate By rate and hours per week" at bounding box center [353, 199] width 73 height 19
click at [289, 192] on div "By Spend Cost per week" at bounding box center [282, 199] width 37 height 19
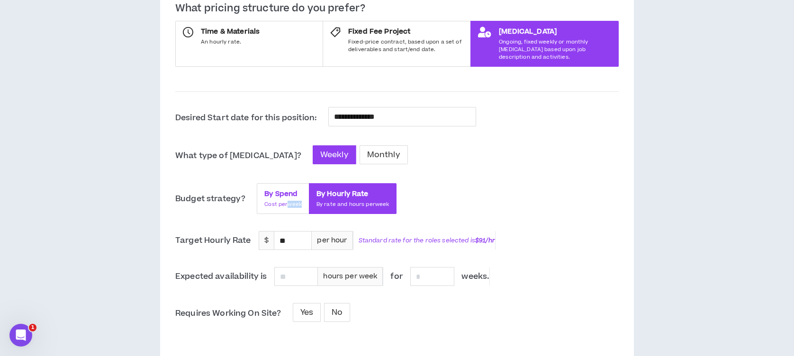
click at [289, 192] on div "By Spend Cost per week" at bounding box center [282, 199] width 37 height 19
click at [485, 190] on div "Budget strategy? By Spend Cost per week By Hourly Rate By rate and hours per we…" at bounding box center [397, 198] width 444 height 31
click at [279, 190] on span "By Spend" at bounding box center [282, 194] width 37 height 9
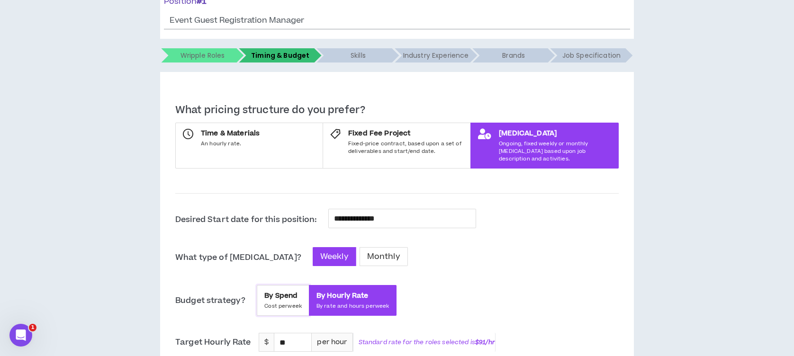
scroll to position [103, 0]
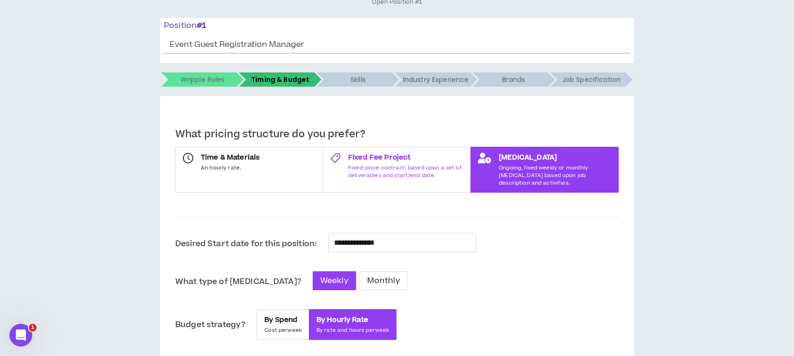
click at [372, 179] on label "Fixed Fee Project Fixed-price contract, based upon a set of deliverables and st…" at bounding box center [397, 170] width 148 height 46
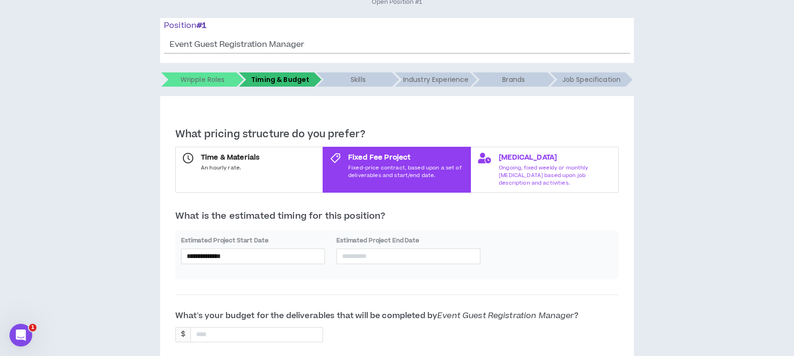
click at [517, 171] on span "Ongoing, fixed weekly or monthly [MEDICAL_DATA] based upon job description and …" at bounding box center [555, 175] width 112 height 22
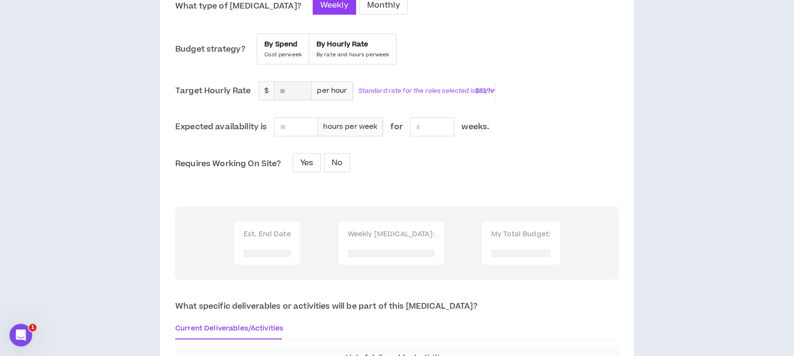
scroll to position [316, 0]
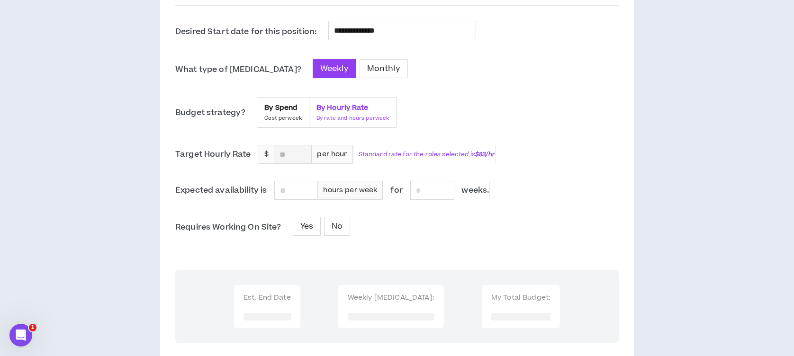
click at [371, 115] on span "By rate and hours per week" at bounding box center [353, 119] width 73 height 8
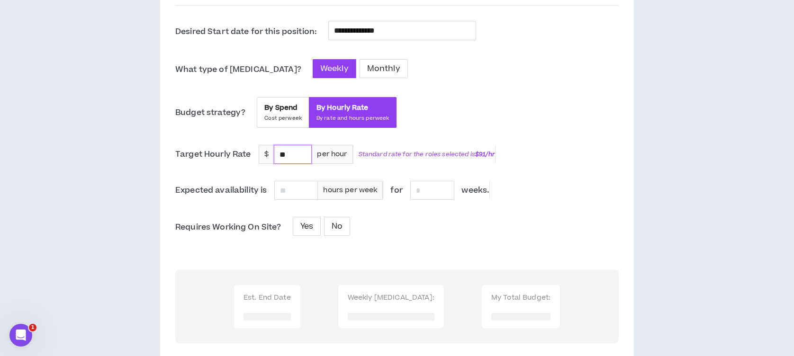
drag, startPoint x: 293, startPoint y: 150, endPoint x: 279, endPoint y: 149, distance: 14.7
click at [279, 149] on input "**" at bounding box center [292, 155] width 37 height 18
type input "**"
click at [547, 181] on span "Expected availability is hours per week for weeks ." at bounding box center [397, 190] width 444 height 19
click at [313, 183] on input at bounding box center [296, 191] width 43 height 18
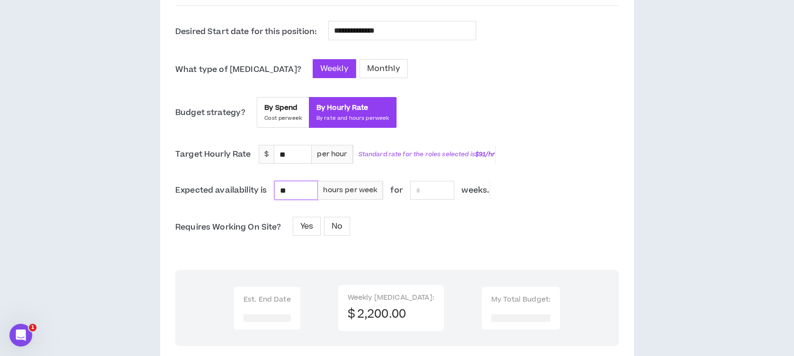
type input "**"
click at [472, 243] on div "**********" at bounding box center [397, 285] width 444 height 528
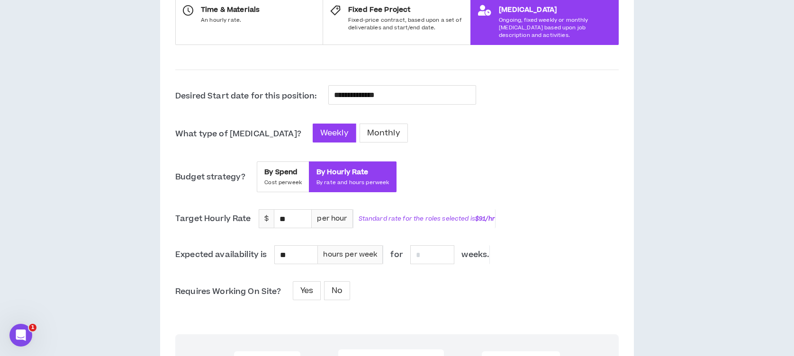
scroll to position [190, 0]
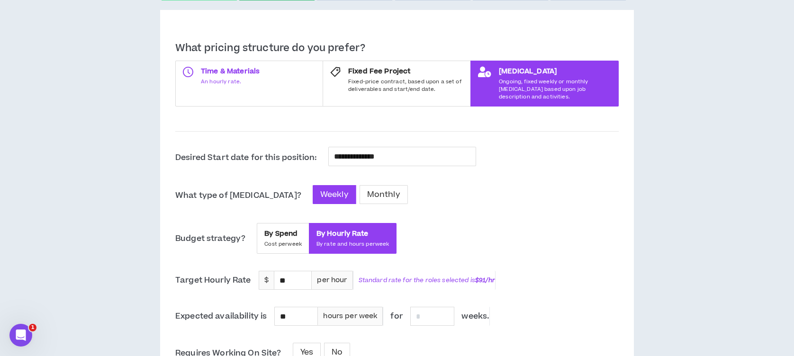
click at [288, 88] on label "Time & Materials An hourly rate." at bounding box center [249, 84] width 148 height 46
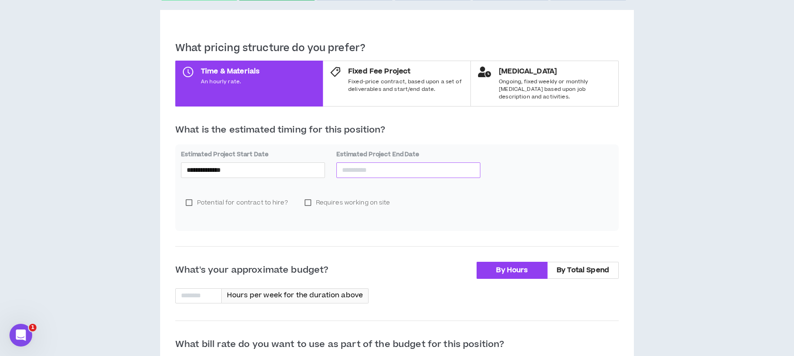
click at [352, 165] on input at bounding box center [408, 170] width 133 height 10
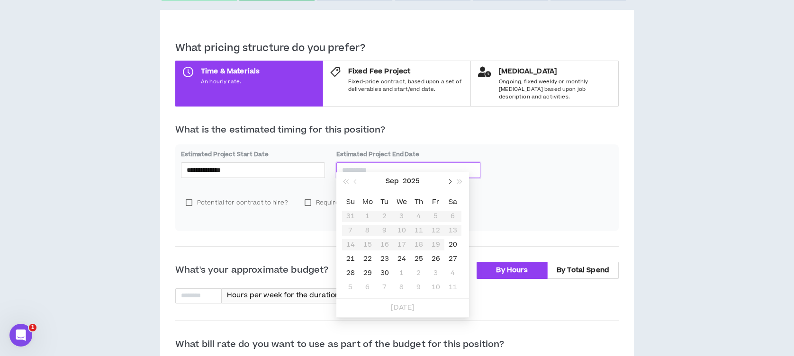
click at [449, 182] on span "button" at bounding box center [449, 182] width 5 height 5
type input "**********"
click at [401, 271] on div "31" at bounding box center [401, 273] width 11 height 11
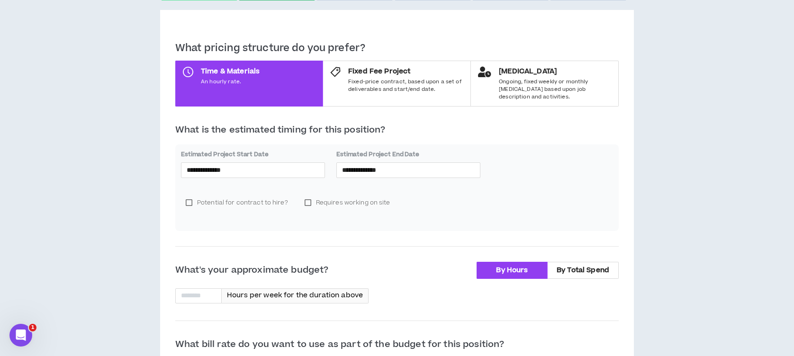
click at [449, 210] on div "Potential for contract to hire? Requires working on site" at bounding box center [397, 207] width 432 height 38
click at [308, 196] on label "Requires working on site" at bounding box center [347, 203] width 95 height 14
click at [457, 204] on input at bounding box center [507, 208] width 209 height 14
type input "*"
click at [492, 227] on div "**********" at bounding box center [397, 333] width 444 height 583
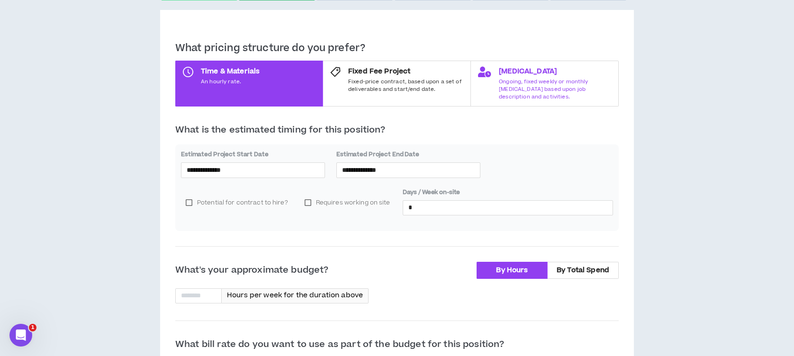
click at [529, 84] on span "Ongoing, fixed weekly or monthly [MEDICAL_DATA] based upon job description and …" at bounding box center [555, 89] width 112 height 22
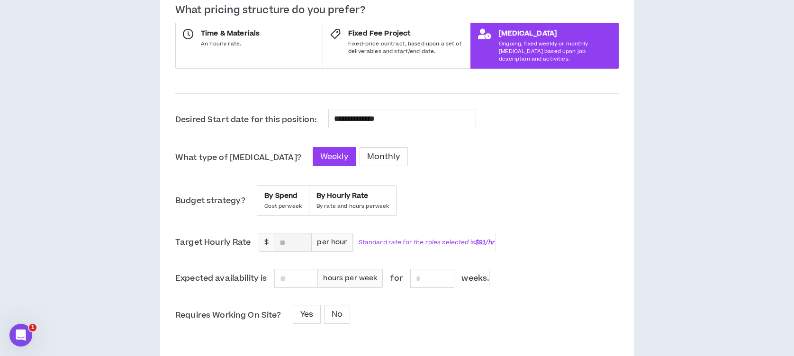
scroll to position [253, 0]
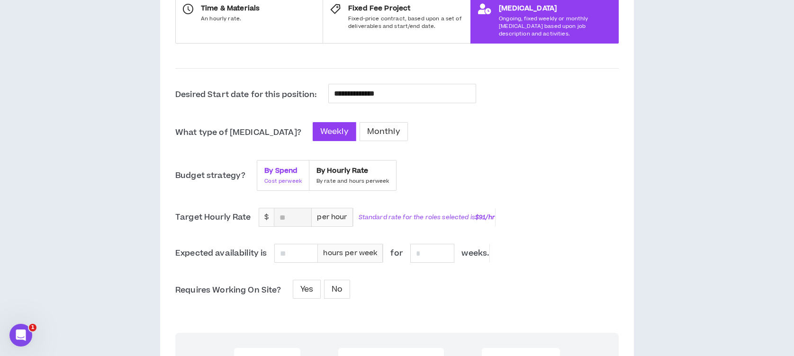
click at [295, 178] on span "Cost per week" at bounding box center [282, 182] width 37 height 8
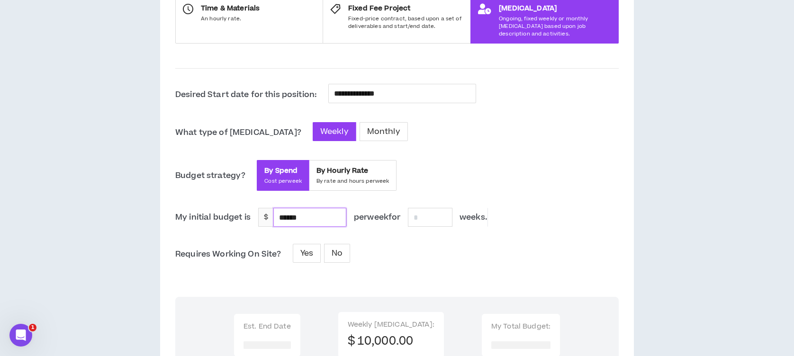
drag, startPoint x: 316, startPoint y: 210, endPoint x: 275, endPoint y: 214, distance: 40.5
click at [275, 214] on input "******" at bounding box center [310, 218] width 72 height 18
type input "********"
click at [423, 209] on input at bounding box center [431, 218] width 44 height 18
type input "**"
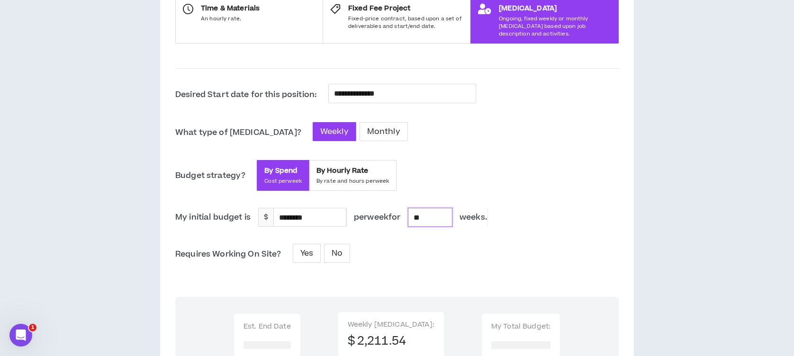
click at [457, 250] on div "Requires Working On Site? Yes No" at bounding box center [397, 254] width 444 height 21
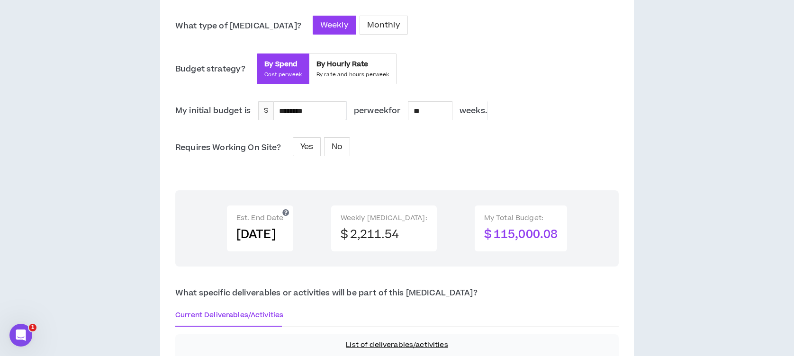
scroll to position [379, 0]
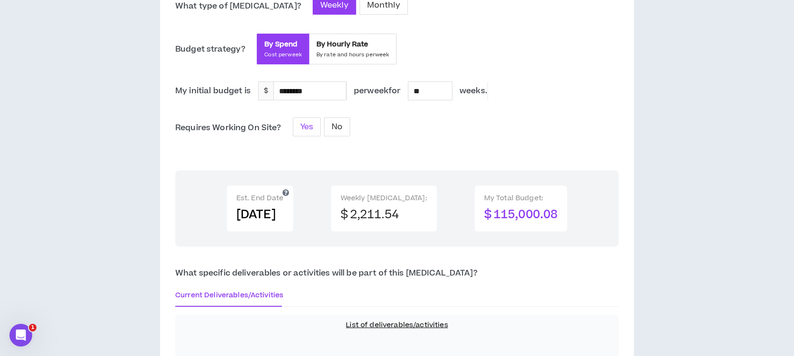
click at [304, 123] on span "Yes" at bounding box center [307, 126] width 13 height 11
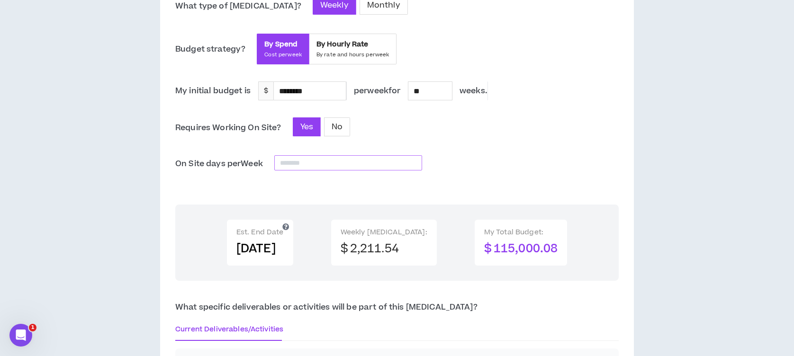
click at [298, 156] on input at bounding box center [348, 163] width 147 height 14
type input "*"
click at [528, 190] on div "**********" at bounding box center [397, 220] width 444 height 527
click at [313, 82] on input "********" at bounding box center [310, 91] width 72 height 18
type input "********"
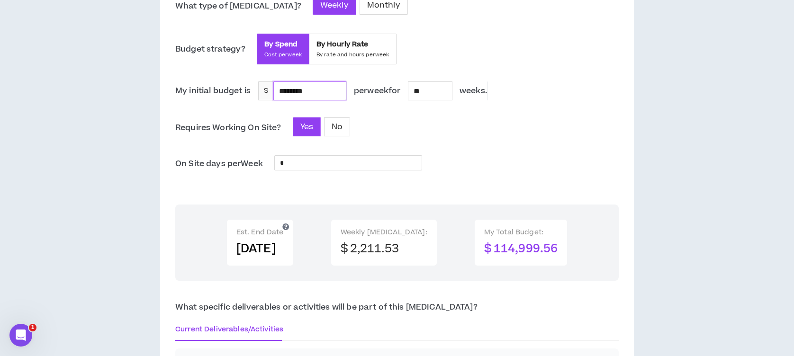
click at [424, 133] on div "**********" at bounding box center [397, 220] width 444 height 527
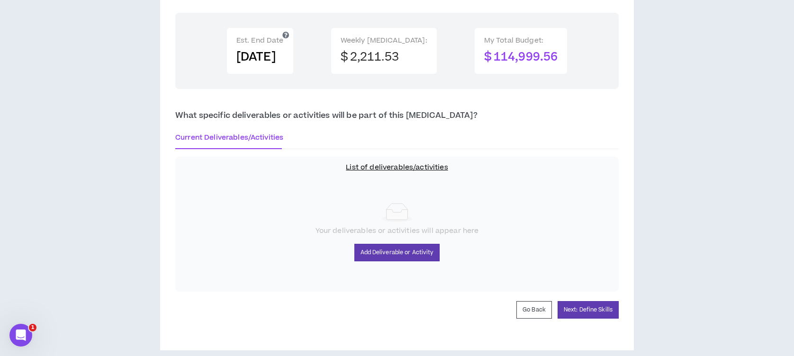
scroll to position [574, 0]
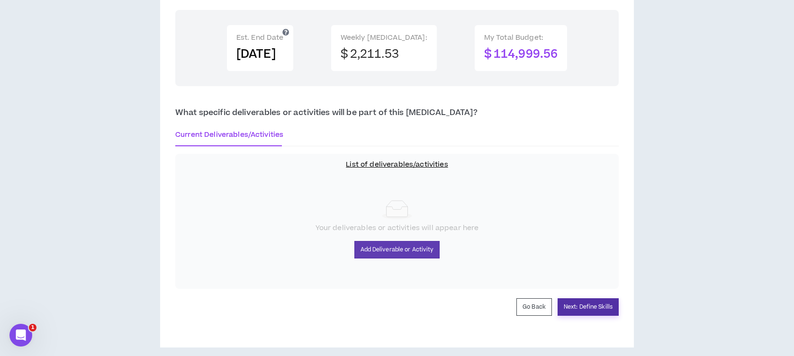
click at [599, 299] on button "Next: Define Skills" at bounding box center [588, 308] width 61 height 18
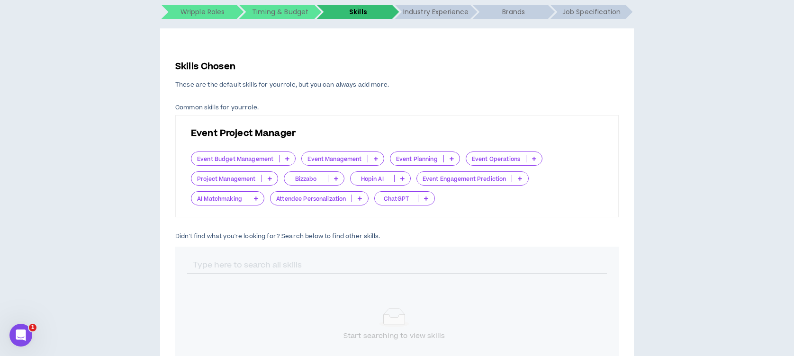
scroll to position [190, 0]
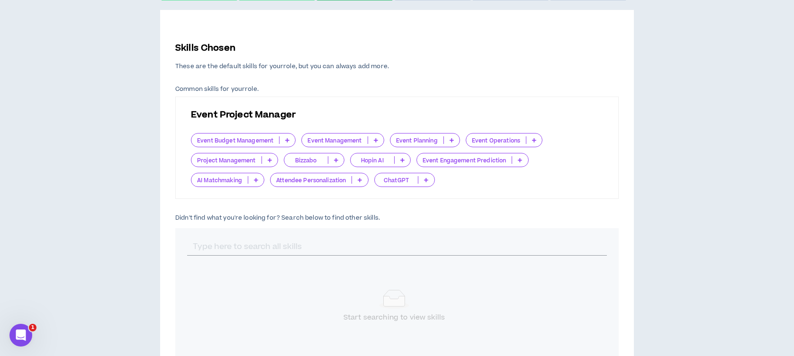
click at [377, 139] on icon at bounding box center [376, 140] width 4 height 5
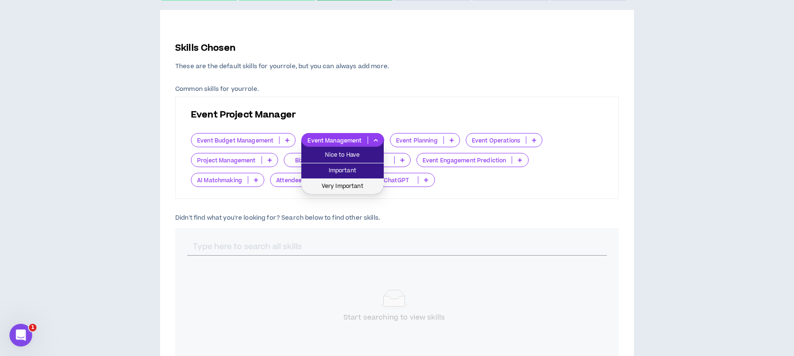
click at [356, 188] on span "Very Important" at bounding box center [342, 187] width 71 height 10
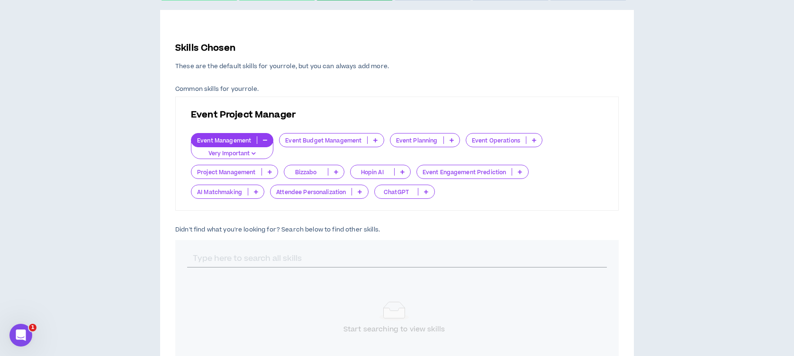
click at [534, 142] on icon at bounding box center [534, 140] width 4 height 5
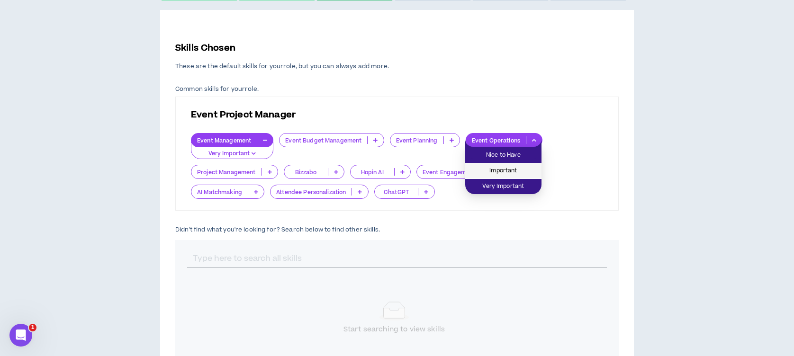
click at [520, 173] on span "Important" at bounding box center [503, 171] width 65 height 10
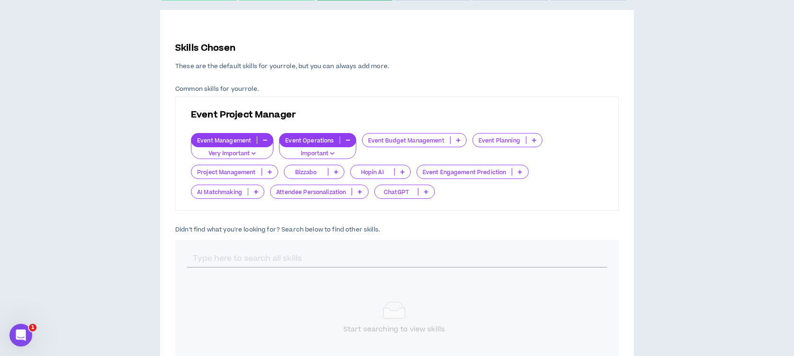
click at [272, 171] on p at bounding box center [270, 172] width 16 height 8
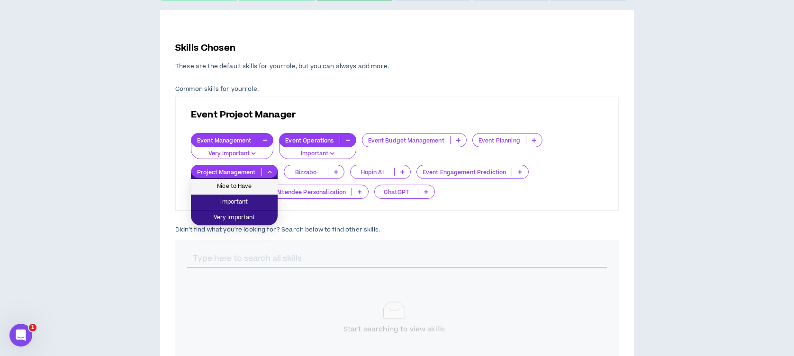
click at [247, 184] on span "Nice to Have" at bounding box center [234, 187] width 75 height 10
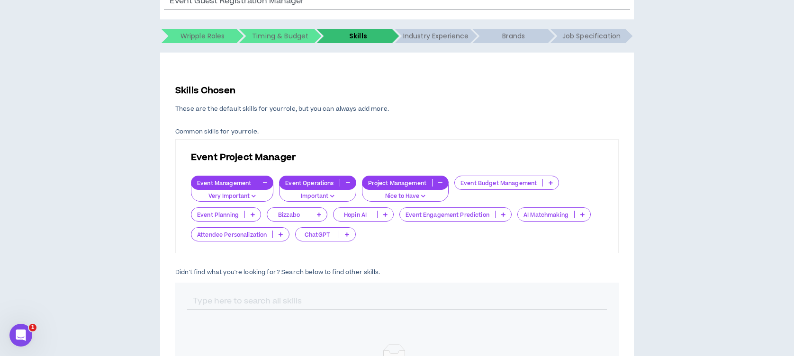
scroll to position [126, 0]
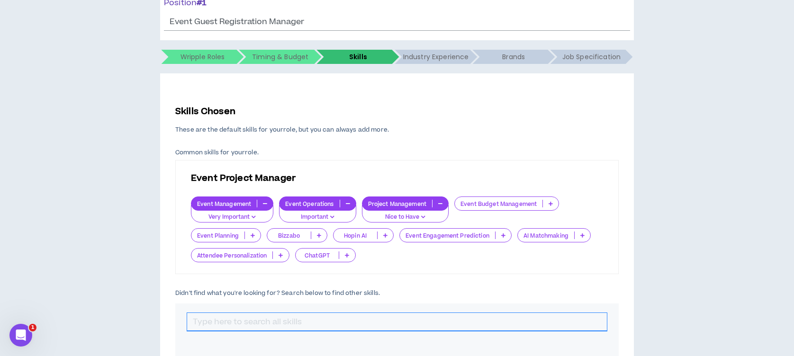
click at [326, 315] on input "text" at bounding box center [397, 322] width 420 height 18
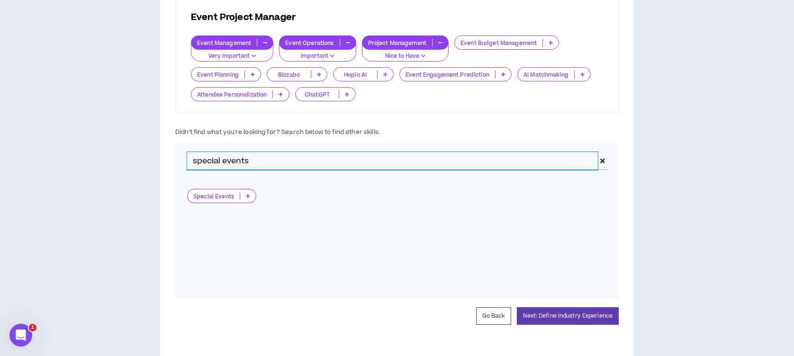
scroll to position [304, 0]
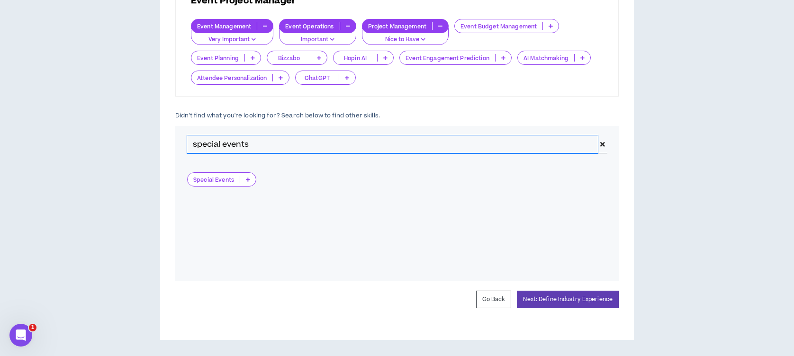
type input "special events"
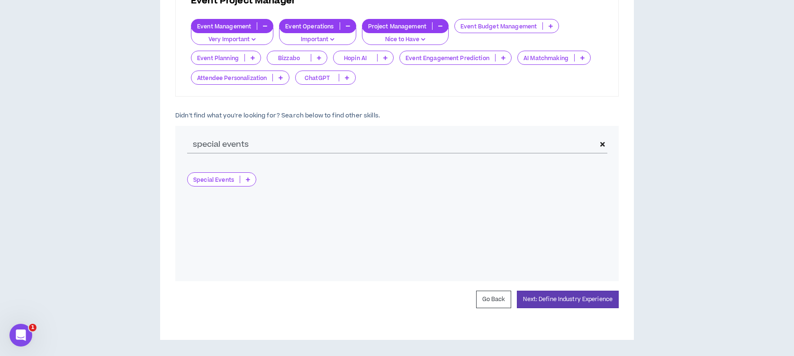
click at [246, 179] on icon at bounding box center [248, 179] width 4 height 5
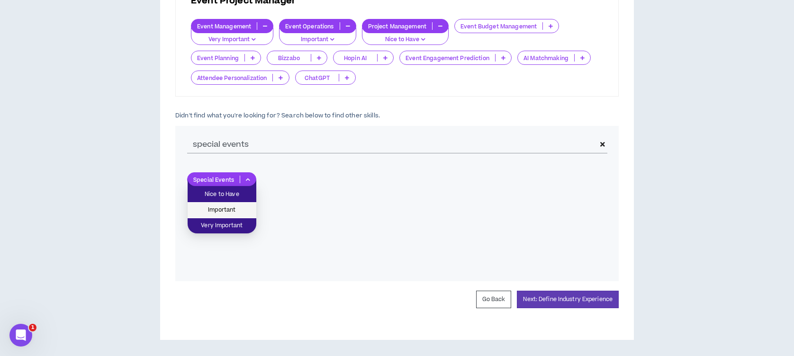
click at [236, 206] on span "Important" at bounding box center [221, 210] width 57 height 10
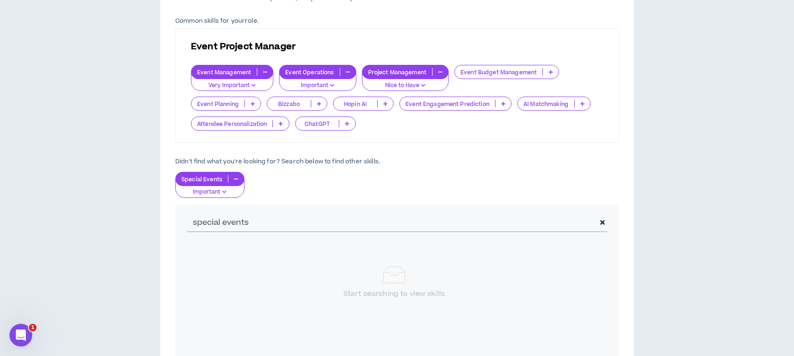
scroll to position [241, 0]
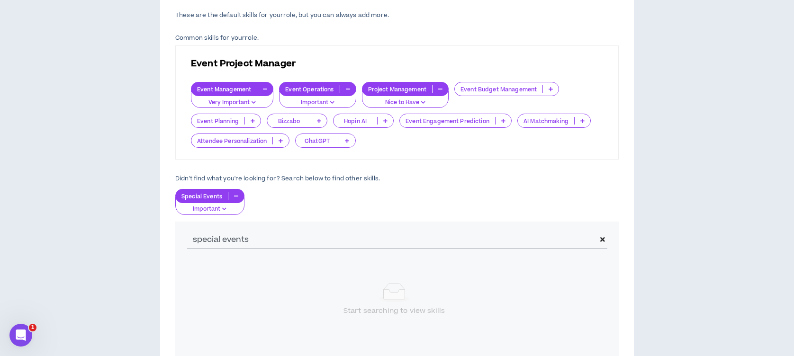
click at [605, 239] on span at bounding box center [602, 240] width 9 height 18
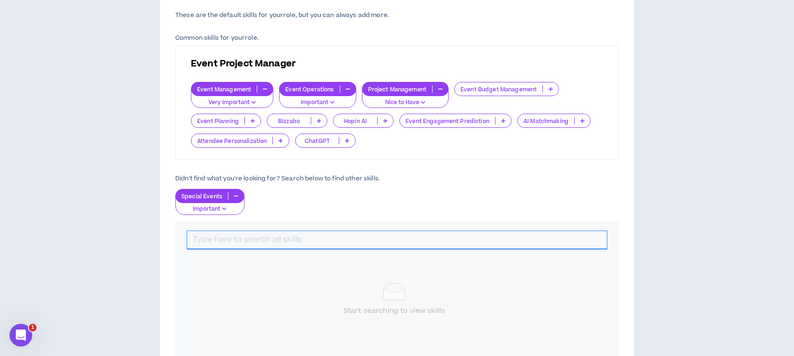
click at [376, 241] on input "text" at bounding box center [397, 240] width 420 height 18
type input "event registration"
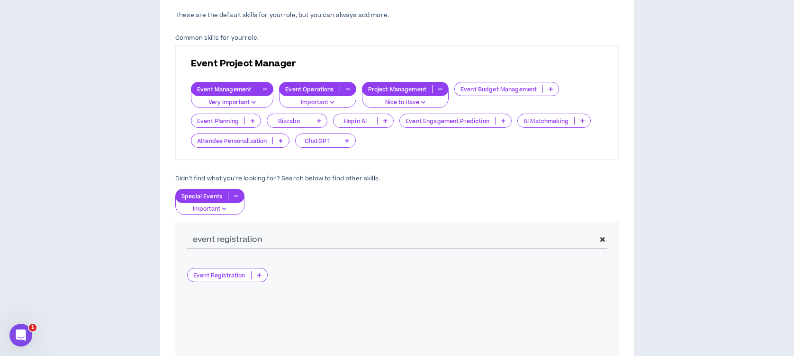
click at [260, 275] on icon at bounding box center [259, 275] width 4 height 5
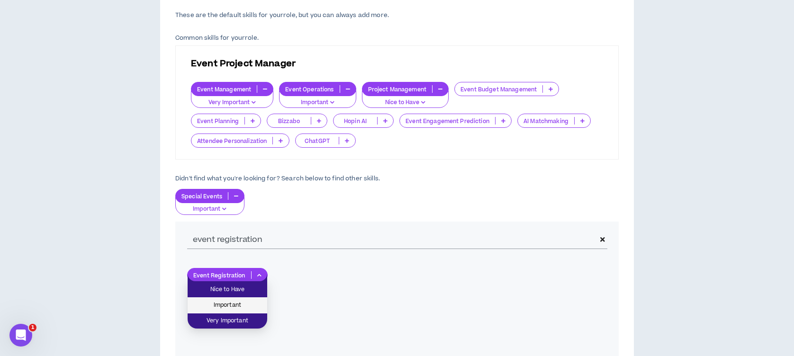
click at [245, 305] on span "Important" at bounding box center [227, 306] width 68 height 10
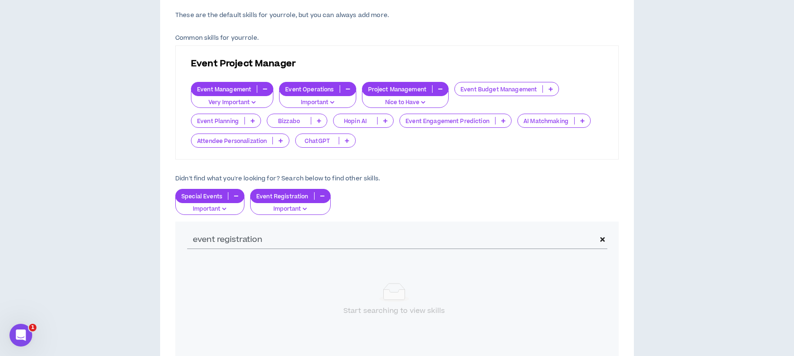
click at [605, 237] on span at bounding box center [602, 240] width 9 height 18
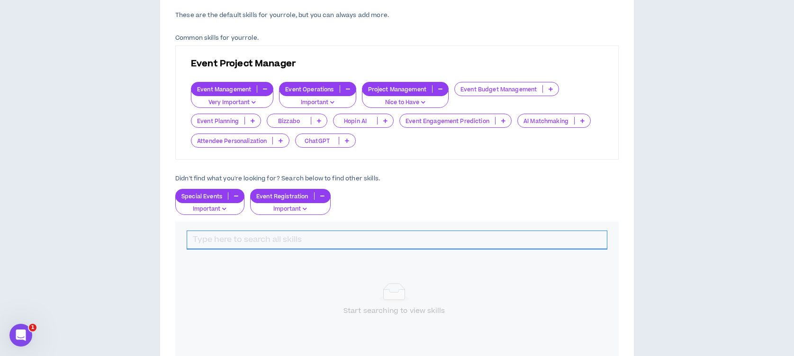
click at [368, 243] on input "text" at bounding box center [397, 240] width 420 height 18
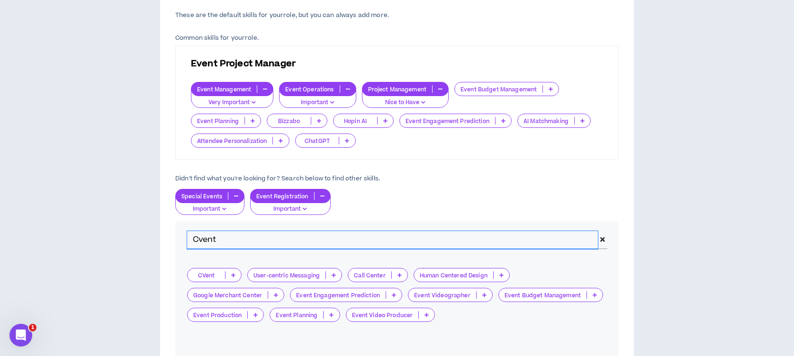
type input "Cvent"
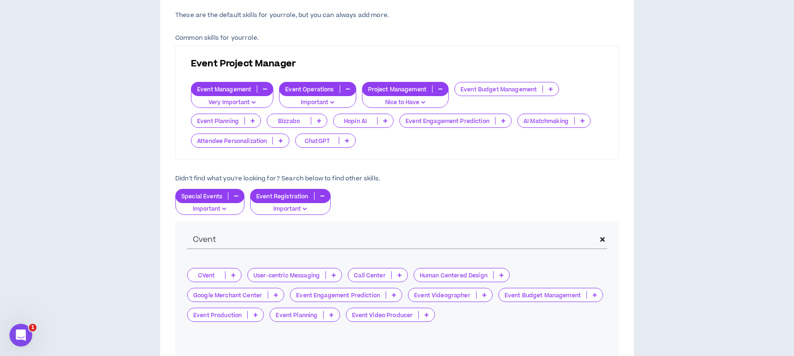
click at [235, 274] on icon at bounding box center [233, 275] width 4 height 5
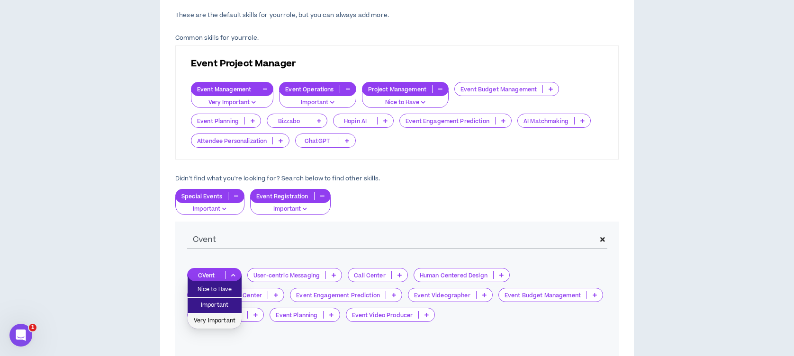
click at [224, 322] on span "Very Important" at bounding box center [214, 321] width 43 height 10
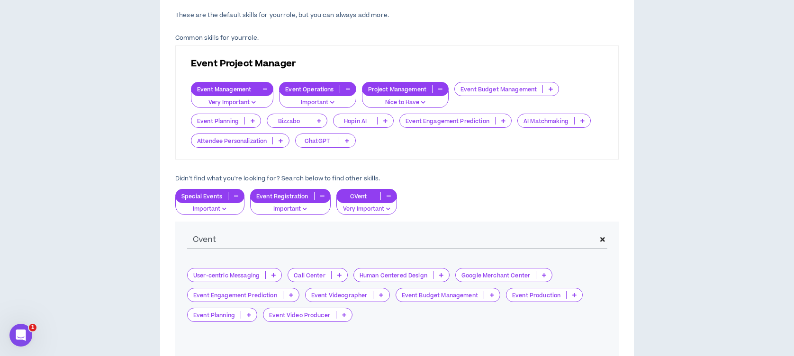
click at [605, 239] on span at bounding box center [602, 240] width 9 height 18
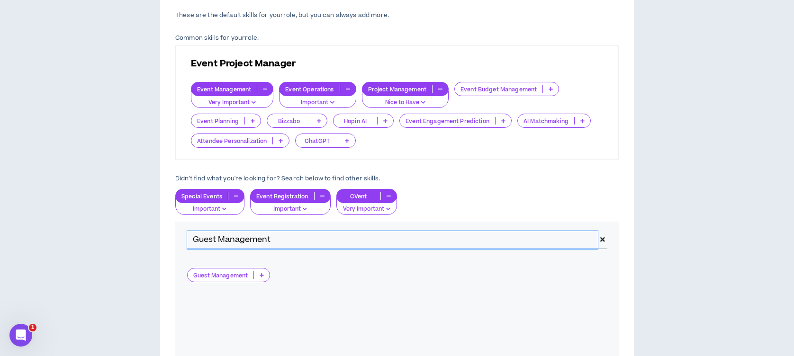
type input "Guest Management"
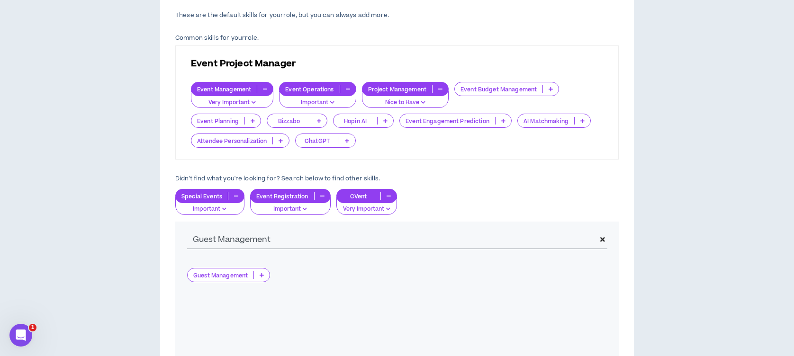
click at [265, 274] on p at bounding box center [262, 276] width 16 height 8
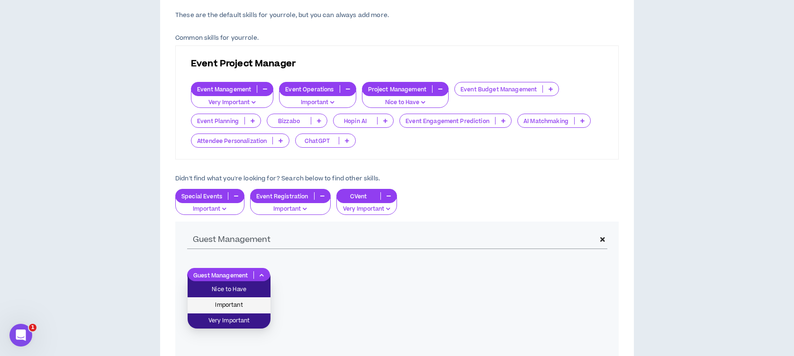
click at [241, 303] on span "Important" at bounding box center [229, 306] width 72 height 10
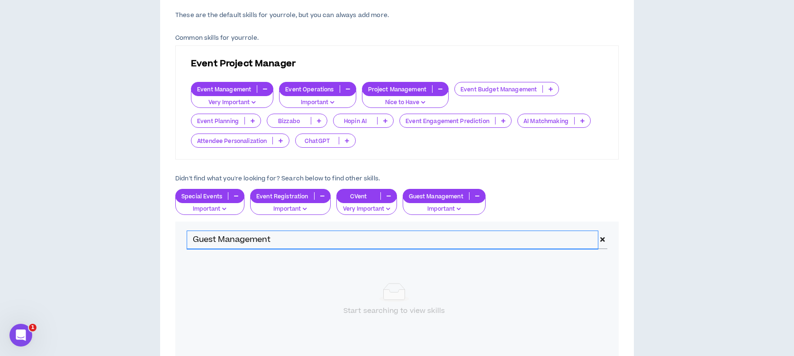
click at [252, 243] on input "Guest Management" at bounding box center [392, 240] width 411 height 18
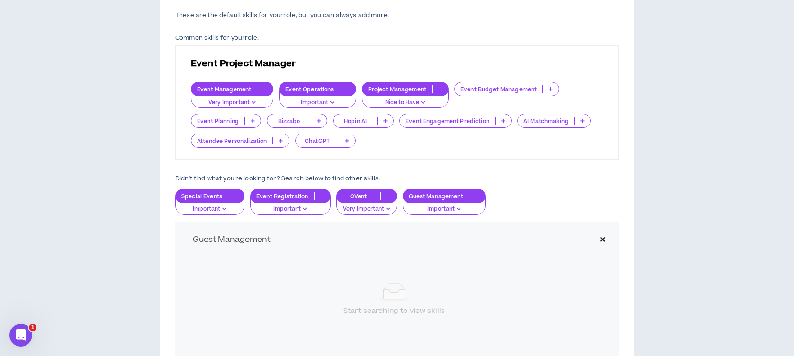
click at [603, 240] on icon at bounding box center [603, 240] width 5 height 7
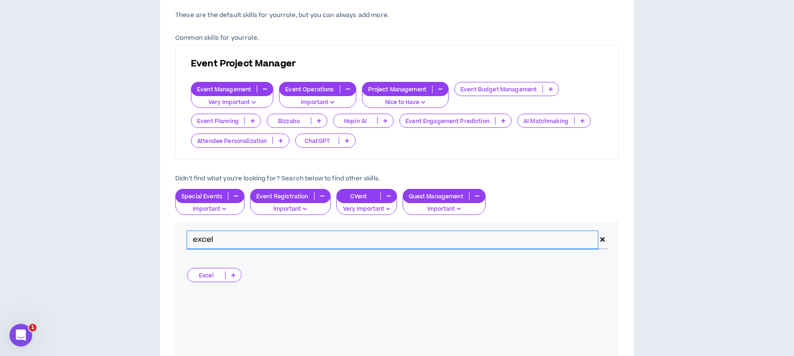
type input "excel"
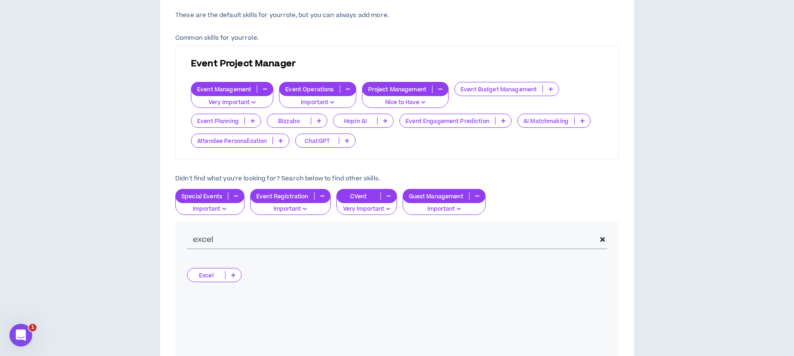
click at [236, 273] on p at bounding box center [234, 276] width 16 height 8
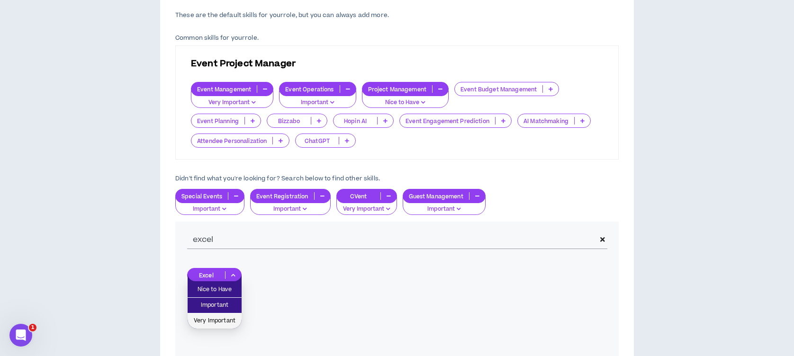
click at [225, 322] on span "Very Important" at bounding box center [214, 321] width 43 height 10
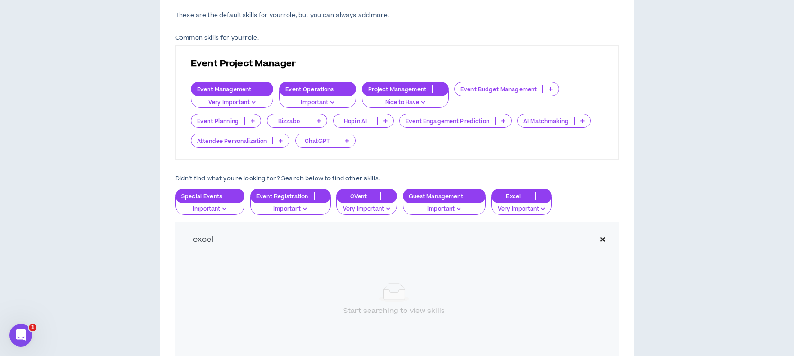
click at [255, 121] on p at bounding box center [253, 121] width 16 height 8
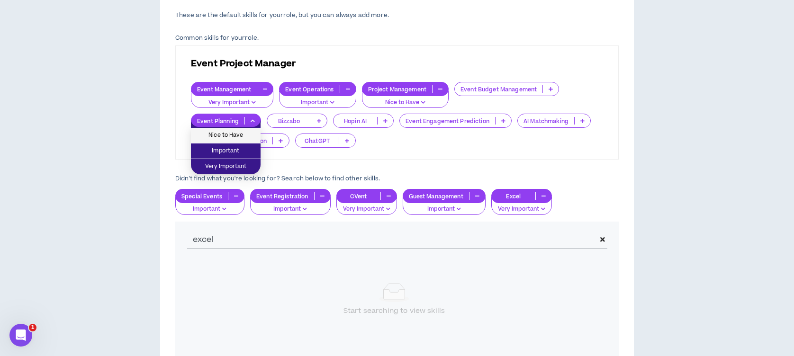
click at [246, 131] on span "Nice to Have" at bounding box center [226, 135] width 58 height 10
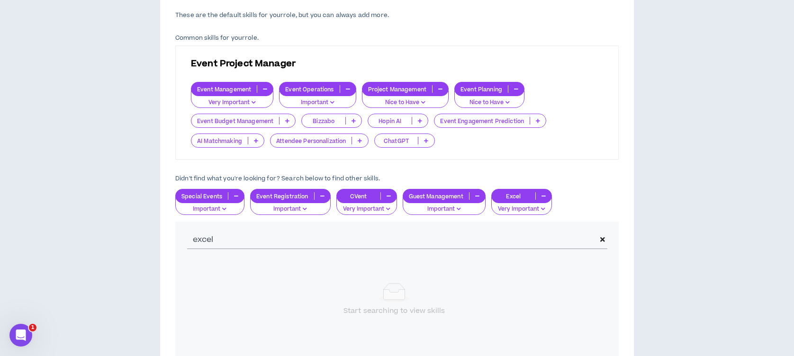
click at [289, 121] on icon at bounding box center [287, 120] width 4 height 5
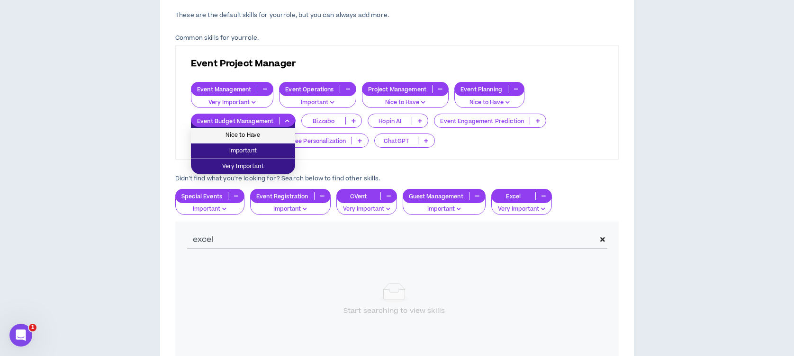
click at [275, 133] on span "Nice to Have" at bounding box center [243, 135] width 93 height 10
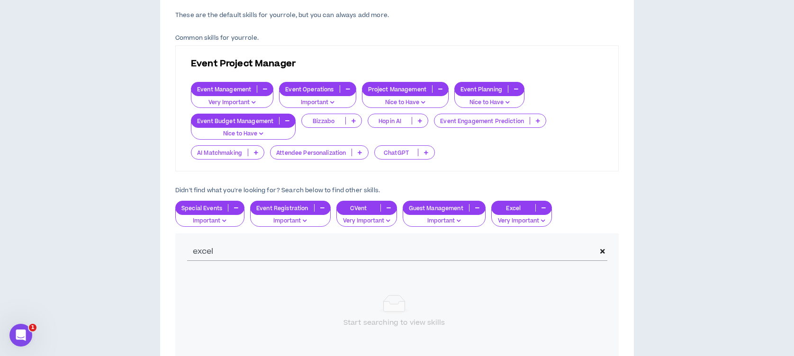
click at [608, 251] on div "excel" at bounding box center [397, 252] width 444 height 37
click at [602, 250] on icon at bounding box center [603, 251] width 5 height 7
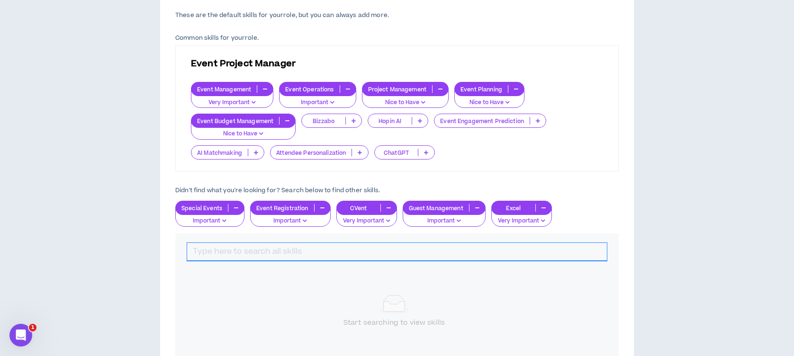
click at [371, 258] on input "text" at bounding box center [397, 252] width 420 height 18
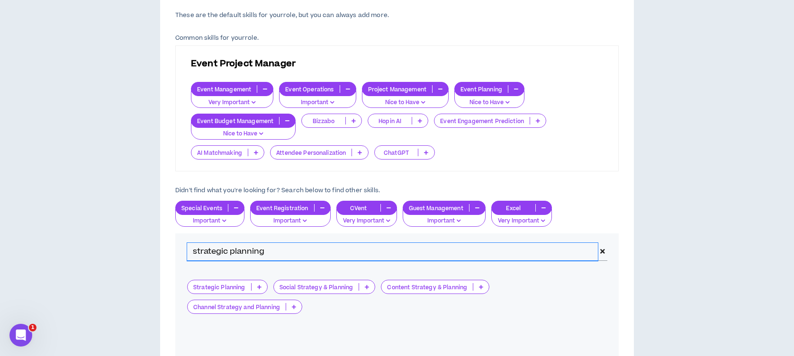
type input "strategic planning"
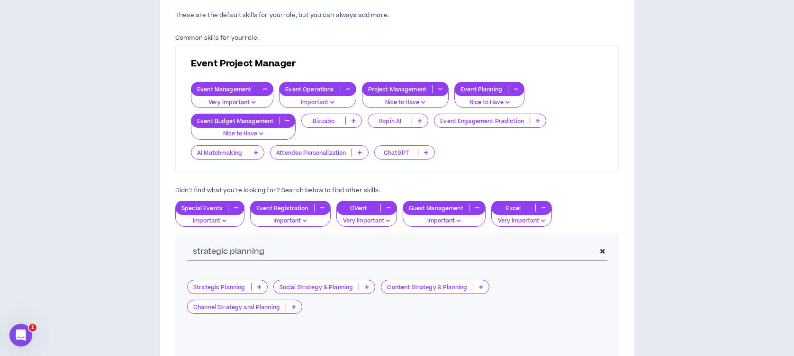
click at [257, 286] on icon at bounding box center [259, 287] width 4 height 5
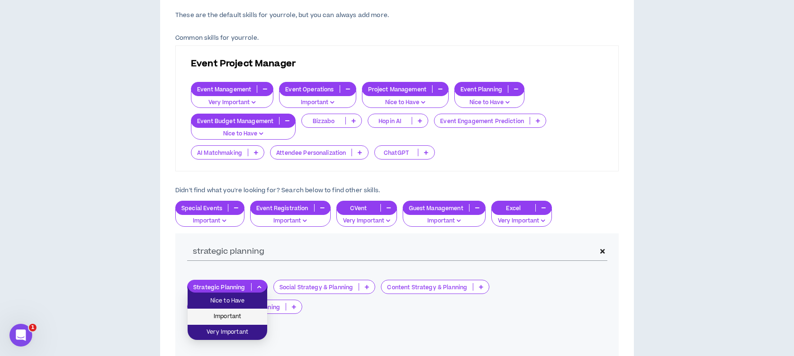
click at [245, 315] on span "Important" at bounding box center [227, 317] width 68 height 10
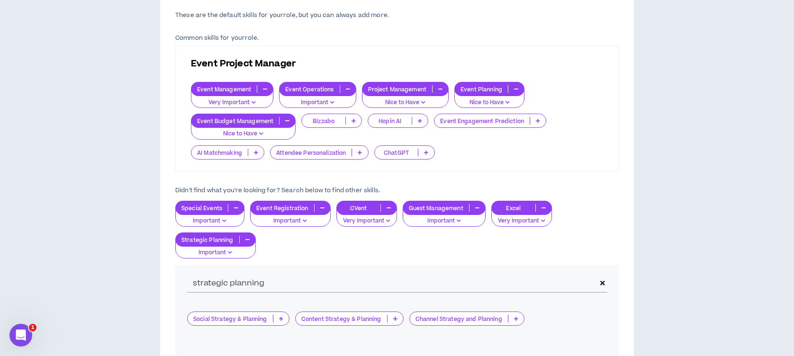
click at [605, 282] on icon at bounding box center [603, 283] width 5 height 7
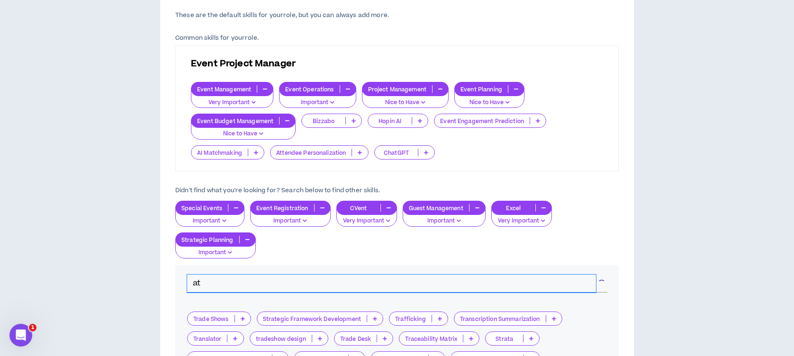
type input "a"
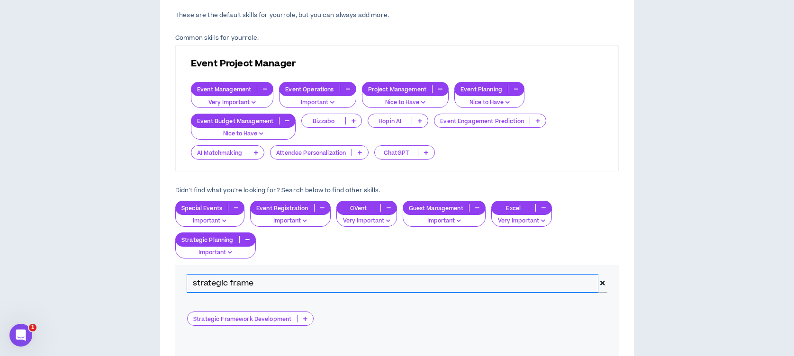
type input "strategic frame"
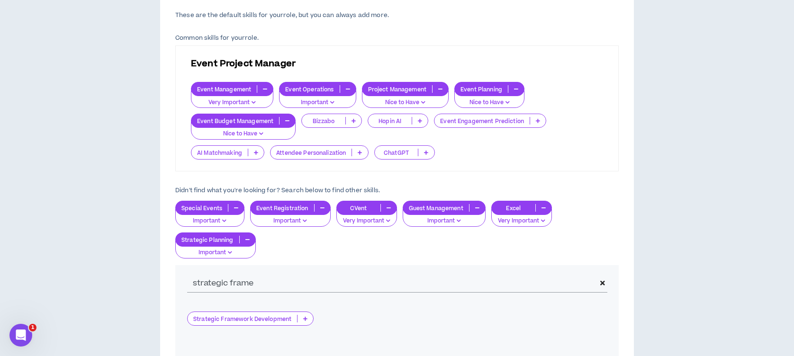
click at [309, 319] on p at bounding box center [306, 319] width 16 height 8
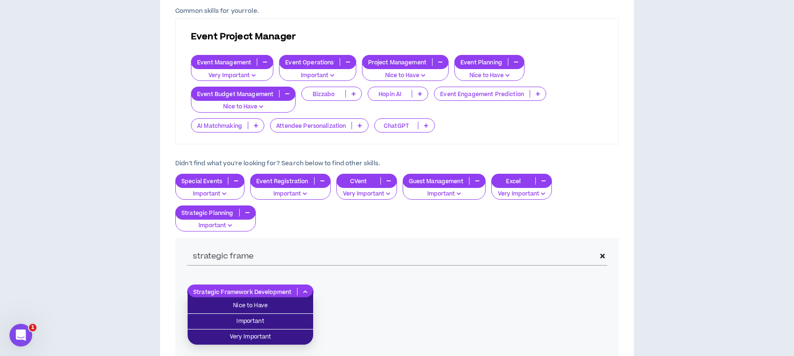
scroll to position [304, 0]
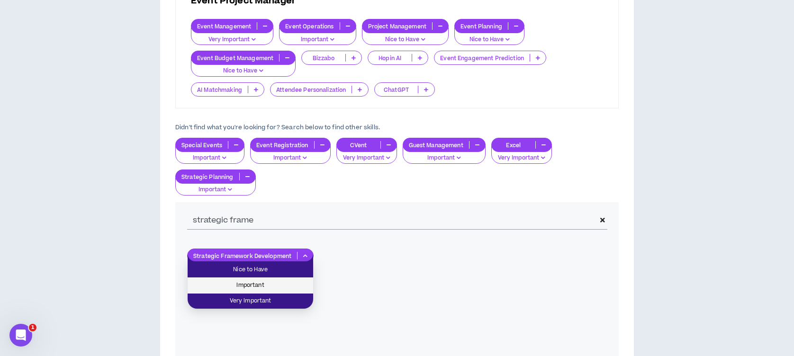
click at [263, 285] on span "Important" at bounding box center [250, 286] width 114 height 10
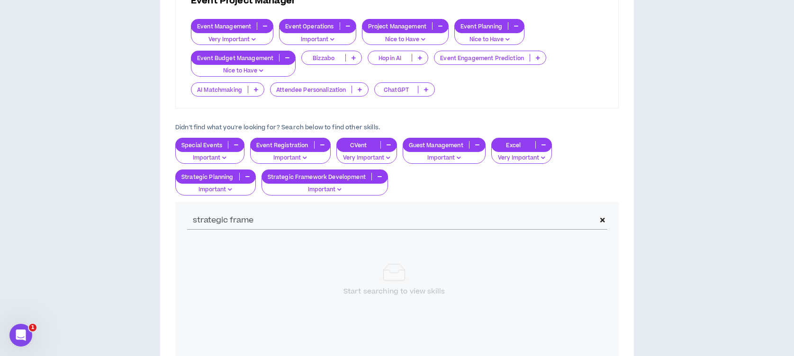
click at [602, 221] on icon at bounding box center [603, 220] width 5 height 7
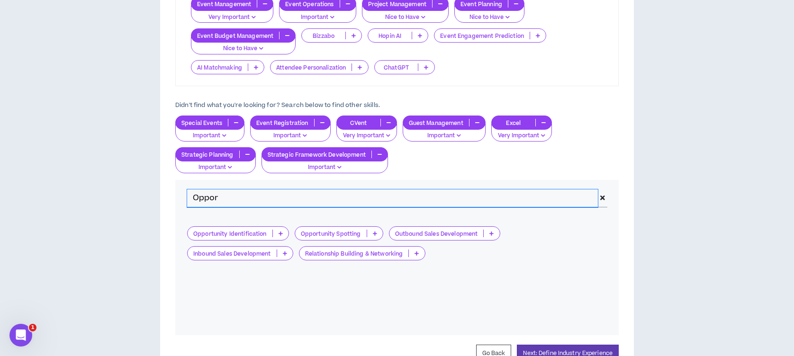
scroll to position [367, 0]
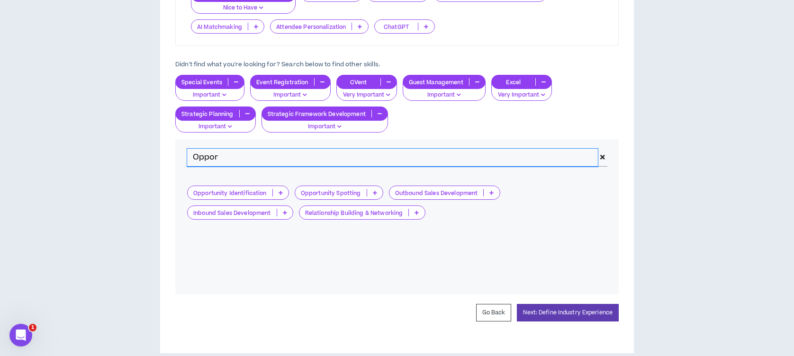
type input "Oppor"
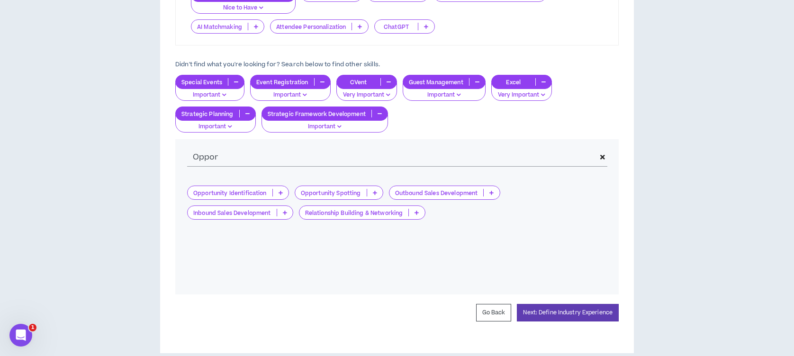
click at [280, 191] on icon at bounding box center [281, 193] width 4 height 5
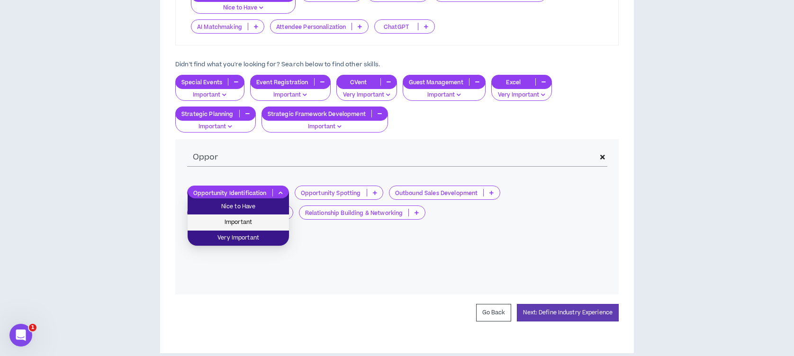
click at [254, 219] on span "Important" at bounding box center [238, 223] width 90 height 10
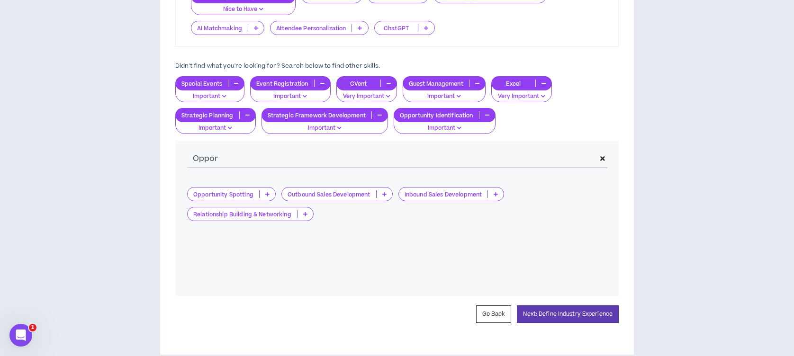
scroll to position [380, 0]
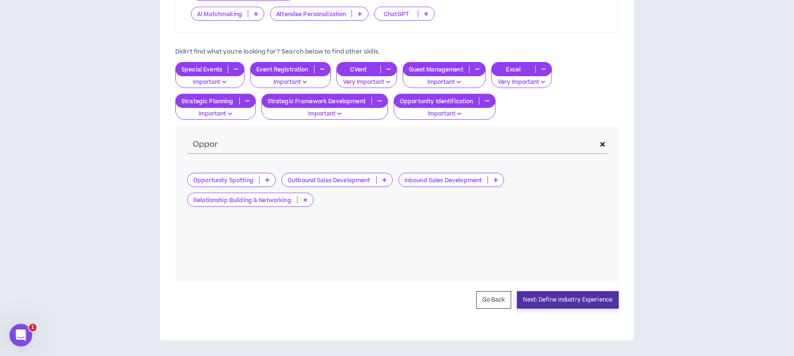
click at [564, 301] on button "Next: Define Industry Experience" at bounding box center [568, 300] width 102 height 18
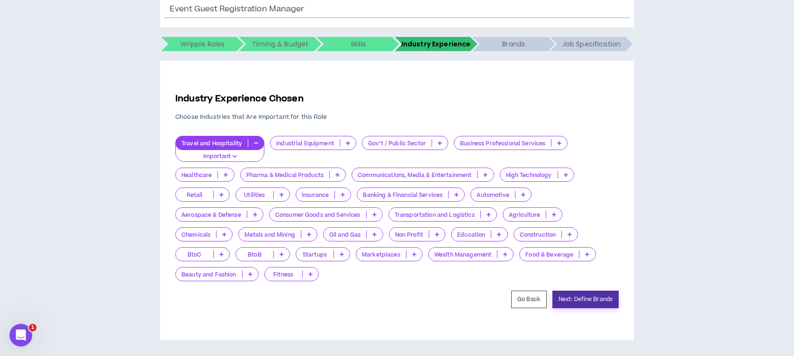
click at [572, 297] on button "Next: Define Brands" at bounding box center [586, 300] width 66 height 18
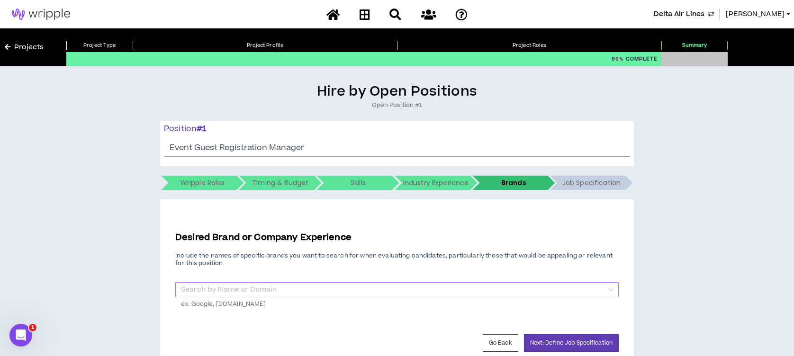
click at [348, 293] on input "search" at bounding box center [394, 290] width 426 height 14
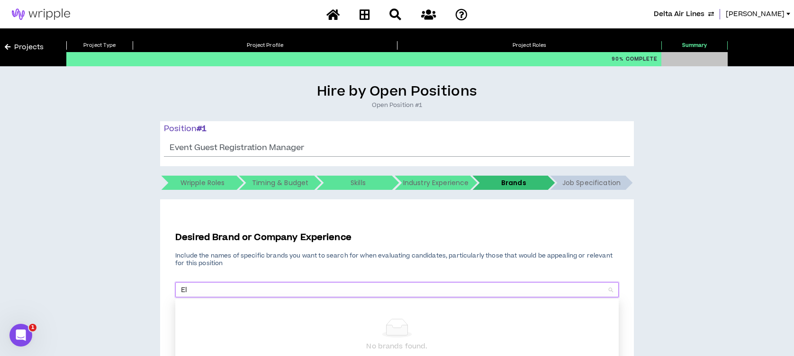
type input "E"
type input "Delta"
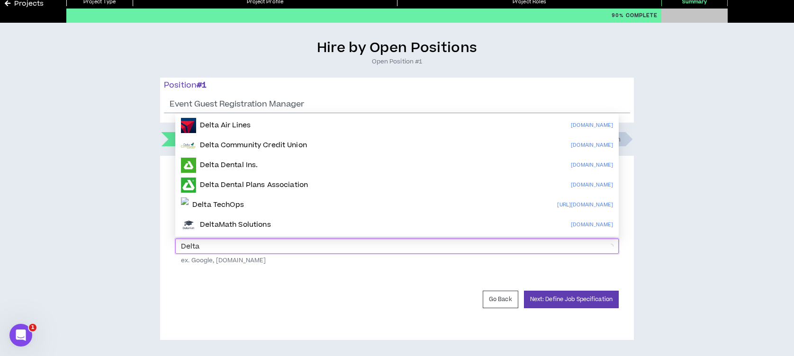
scroll to position [44, 0]
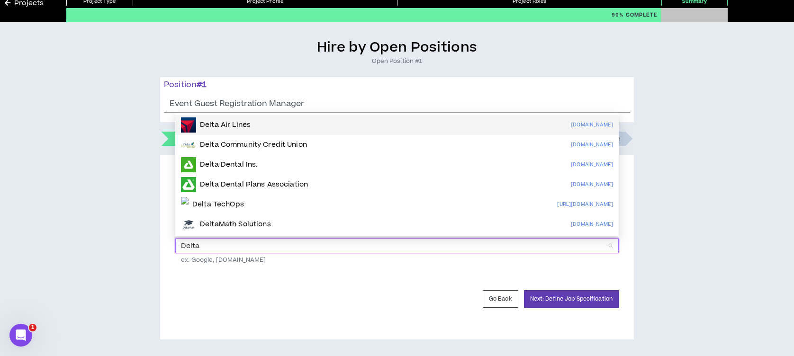
click at [248, 124] on p "Delta Air Lines" at bounding box center [225, 124] width 51 height 9
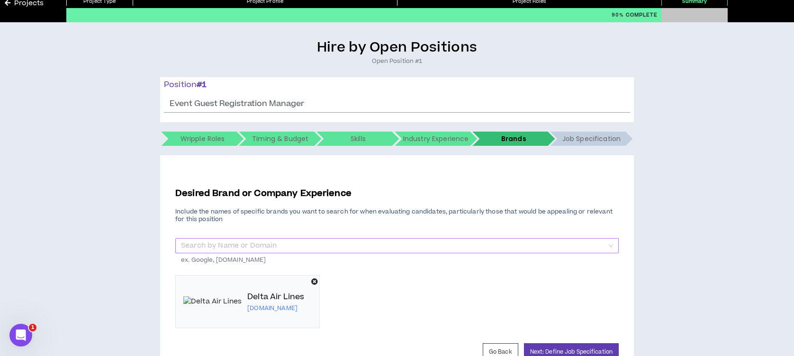
click at [291, 246] on input "search" at bounding box center [394, 246] width 426 height 14
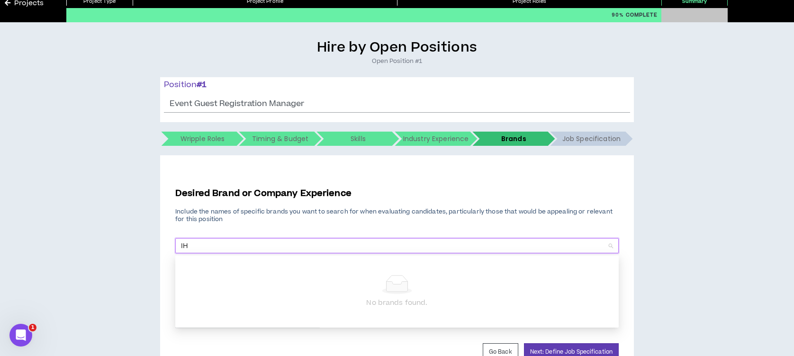
type input "IH"
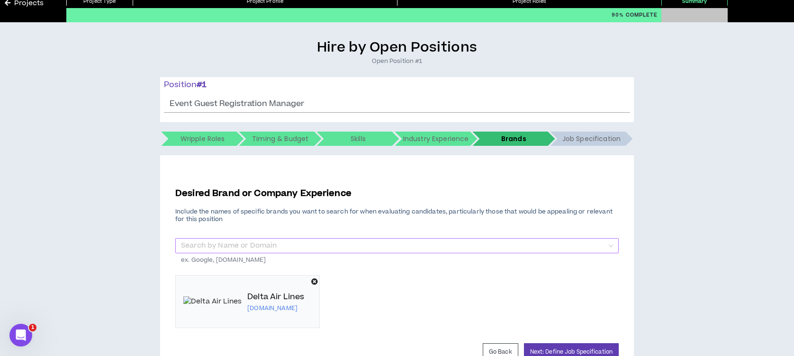
click at [317, 248] on input "search" at bounding box center [394, 246] width 426 height 14
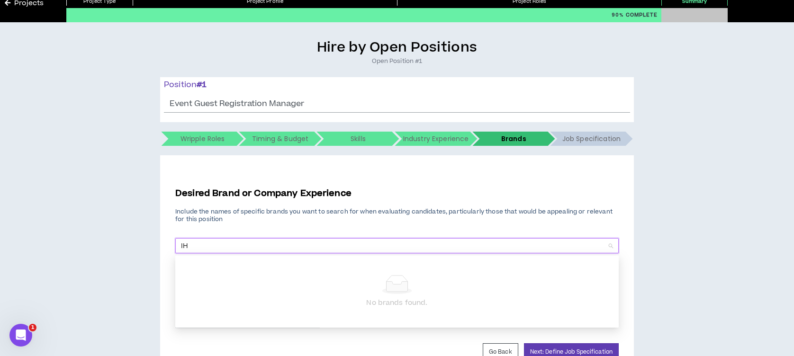
type input "IHG"
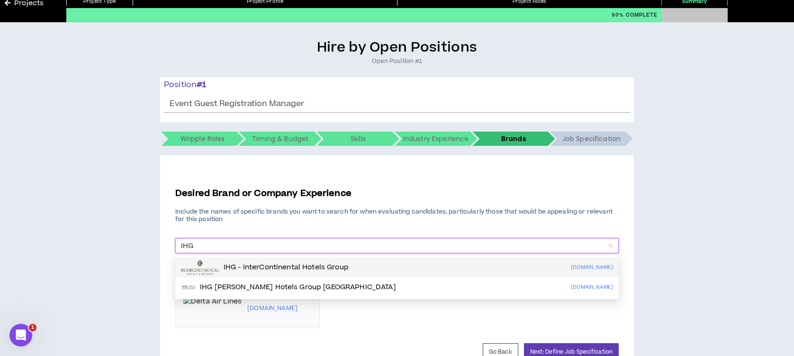
click at [305, 261] on div "IHG - InterContinental Hotels Group" at bounding box center [265, 267] width 168 height 15
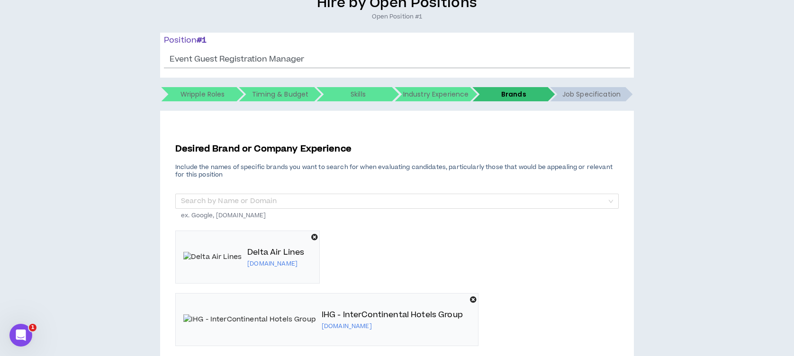
scroll to position [97, 0]
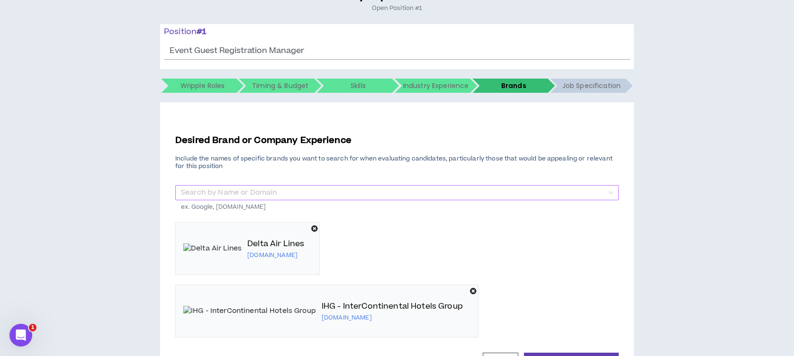
click at [282, 194] on input "search" at bounding box center [394, 193] width 426 height 14
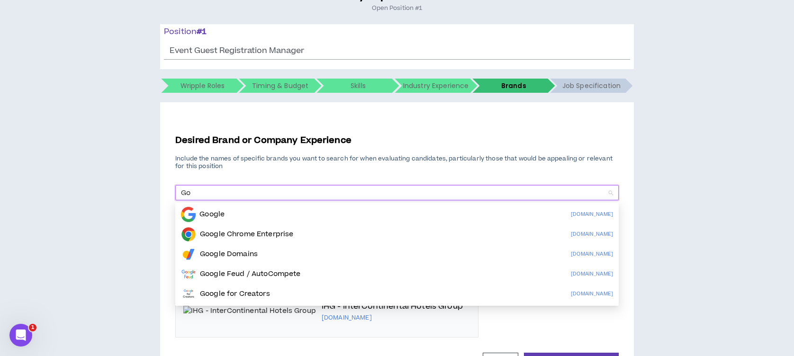
type input "G"
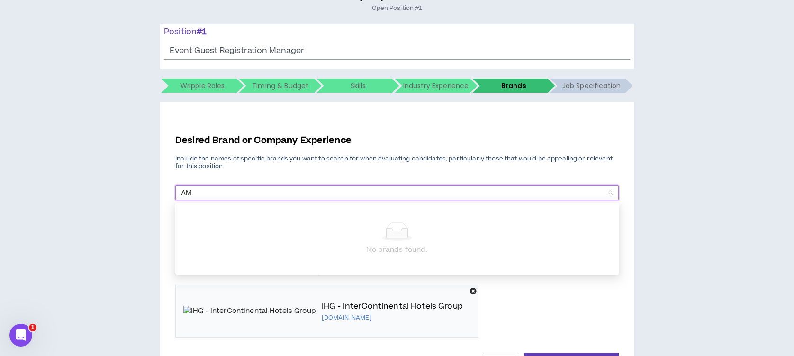
type input "A"
type input "American"
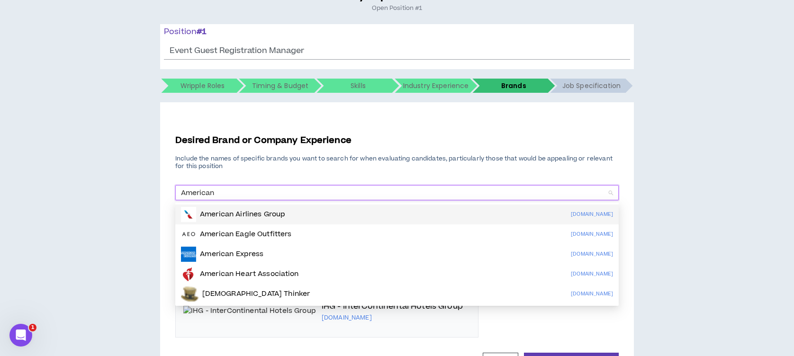
click at [275, 211] on p "American Airlines Group" at bounding box center [242, 214] width 85 height 9
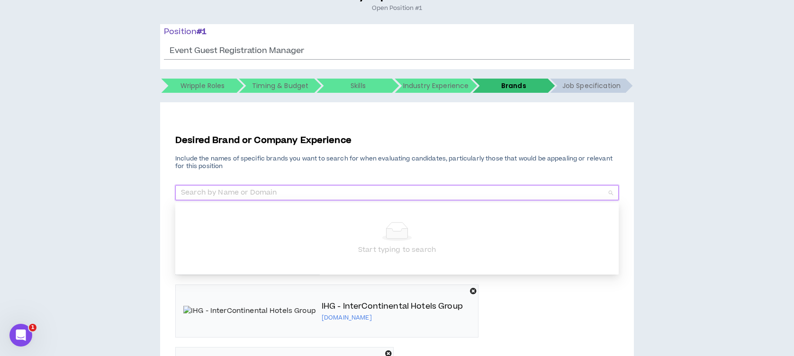
click at [297, 195] on input "search" at bounding box center [394, 193] width 426 height 14
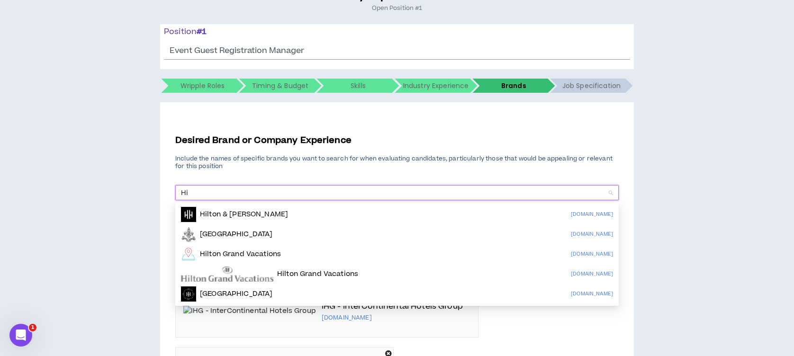
type input "H"
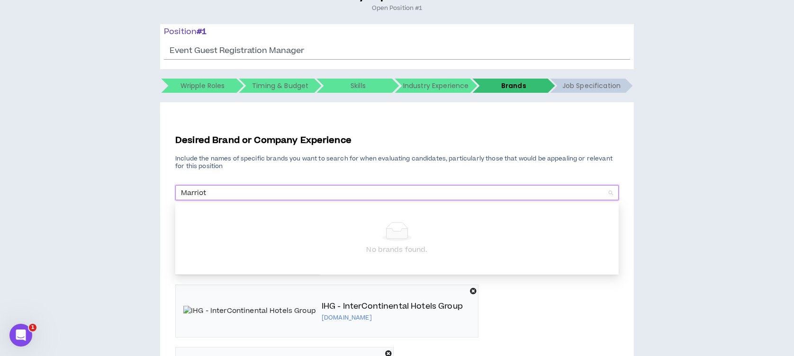
type input "Marriott"
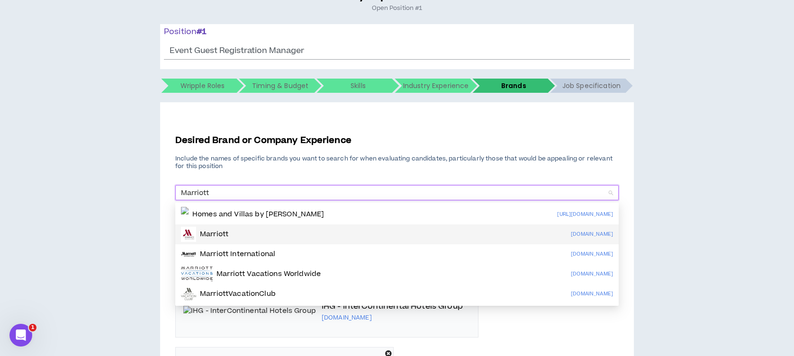
click at [249, 234] on div "Marriott [DOMAIN_NAME]" at bounding box center [397, 234] width 432 height 15
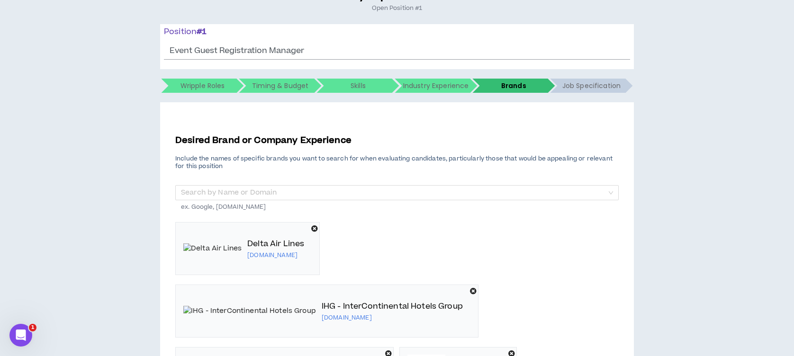
click at [463, 314] on p "[DOMAIN_NAME]" at bounding box center [392, 318] width 141 height 8
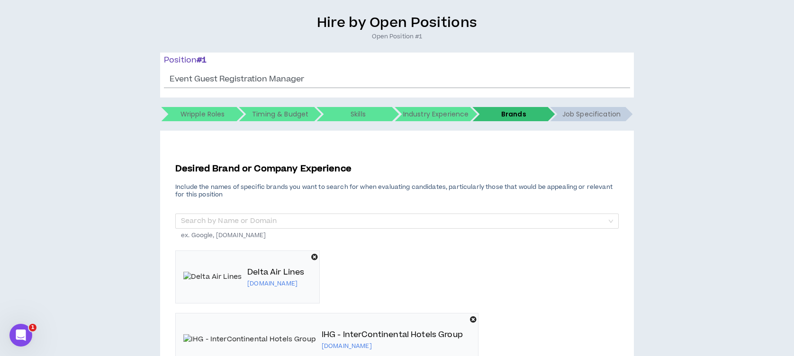
scroll to position [160, 0]
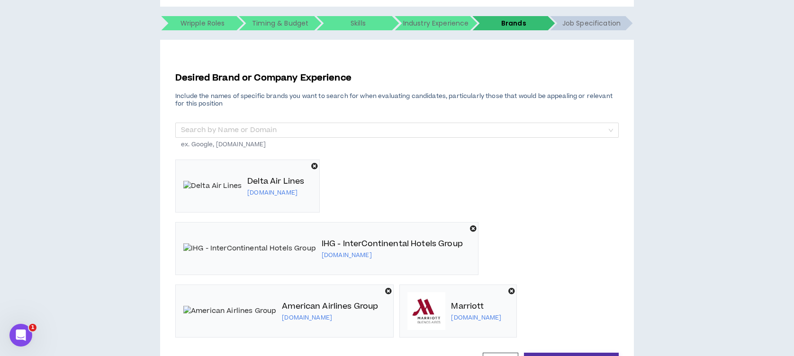
click at [554, 353] on button "Next: Define Job Specification" at bounding box center [571, 362] width 95 height 18
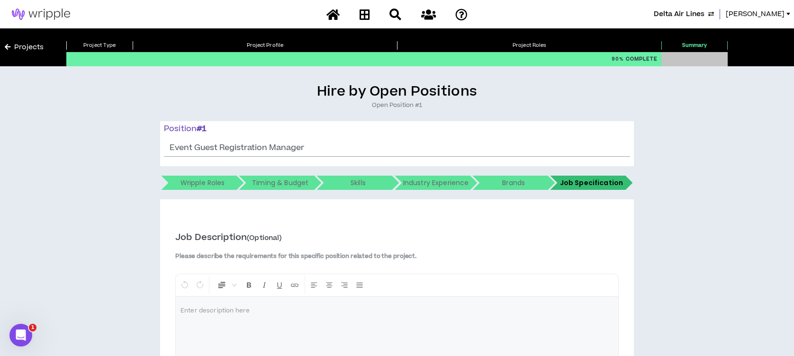
click at [273, 182] on h5 "Timing & Budget" at bounding box center [280, 183] width 56 height 14
click at [237, 182] on div "Wripple Roles" at bounding box center [202, 183] width 75 height 14
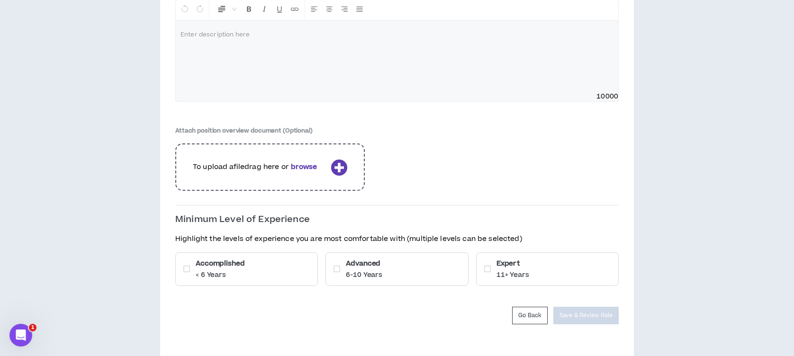
scroll to position [292, 0]
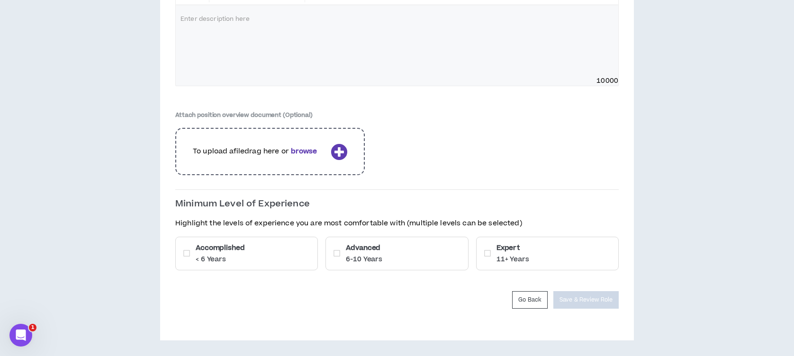
click at [186, 252] on icon at bounding box center [186, 254] width 7 height 8
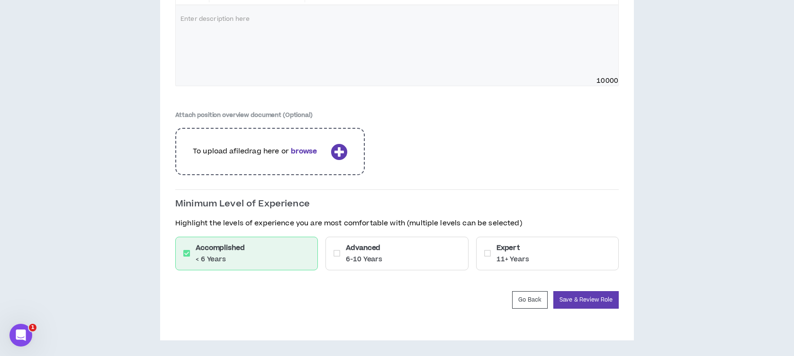
click at [339, 251] on icon at bounding box center [337, 254] width 7 height 8
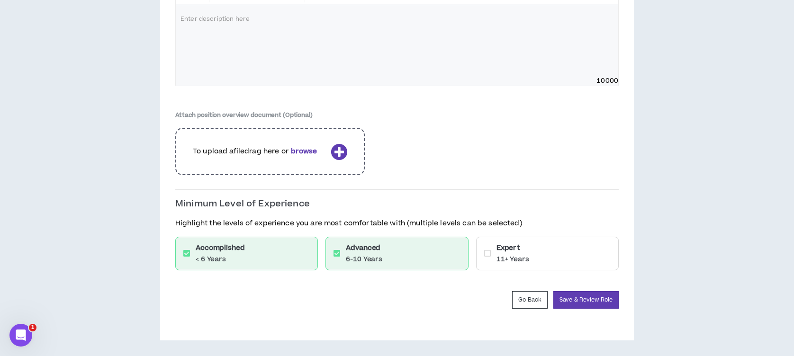
click at [489, 253] on icon at bounding box center [487, 254] width 7 height 8
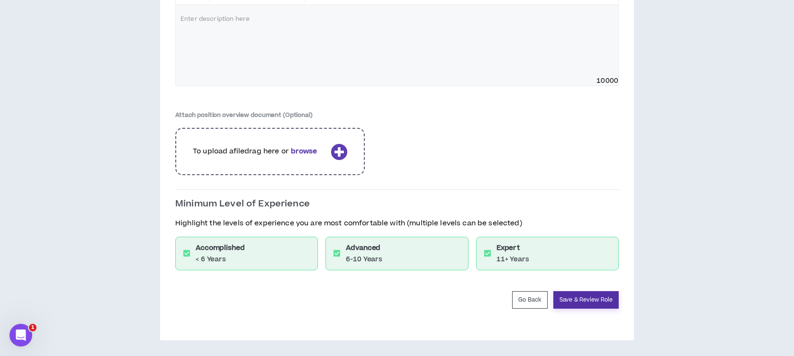
click at [603, 298] on button "Save & Review Role" at bounding box center [586, 300] width 65 height 18
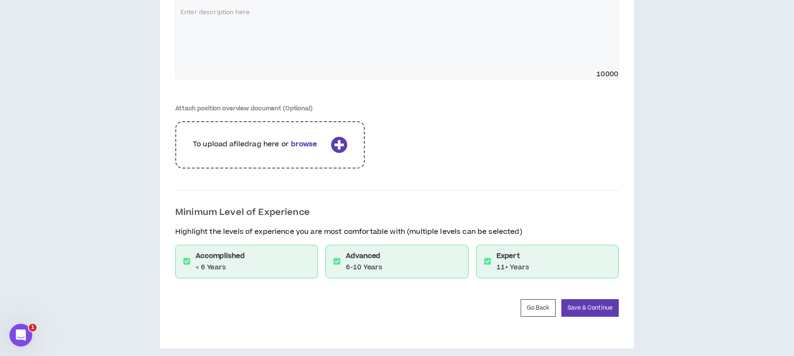
scroll to position [1430, 0]
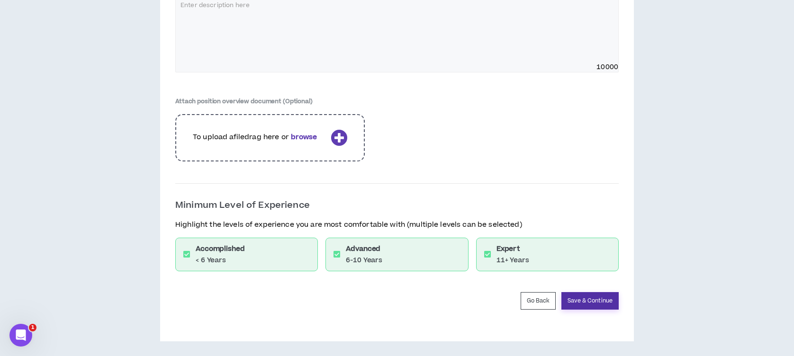
click at [594, 300] on button "Save & Continue" at bounding box center [590, 301] width 57 height 18
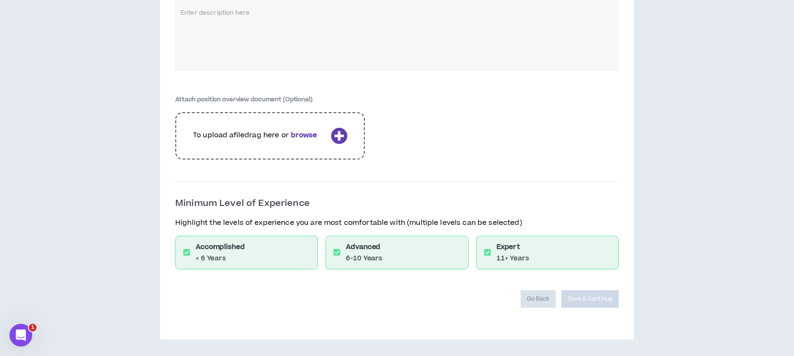
scroll to position [1398, 0]
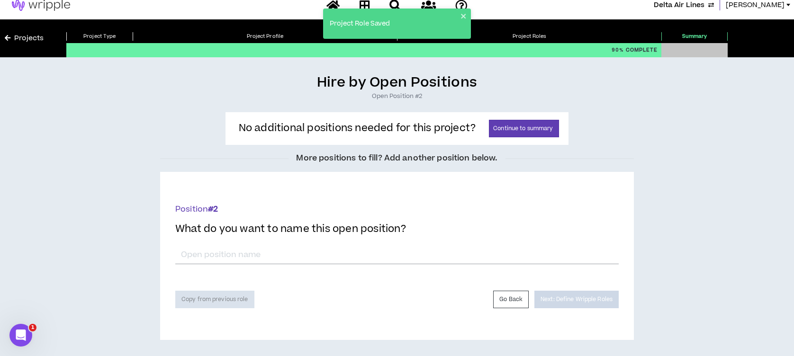
scroll to position [9, 0]
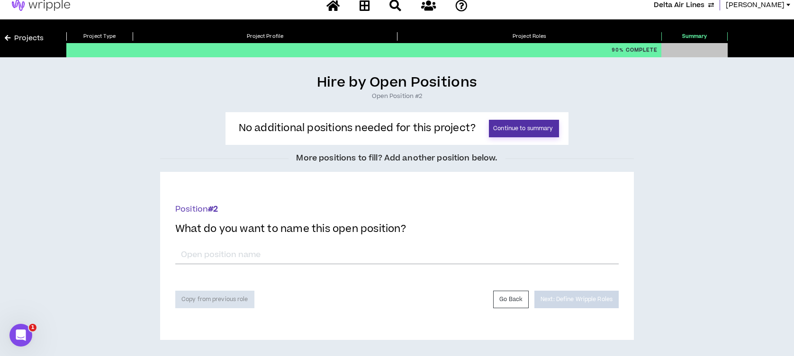
click at [526, 124] on button "Continue to summary" at bounding box center [524, 129] width 70 height 18
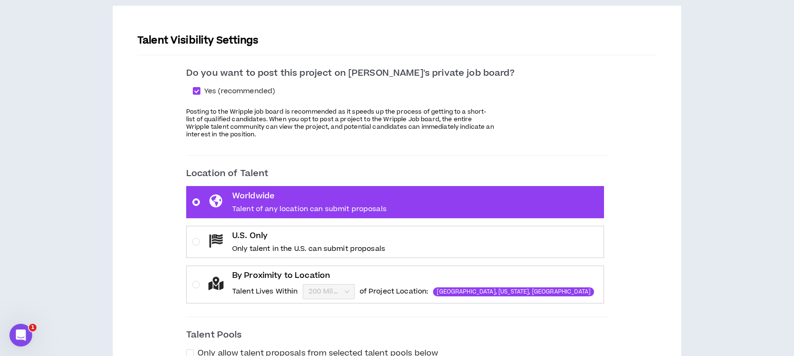
scroll to position [126, 0]
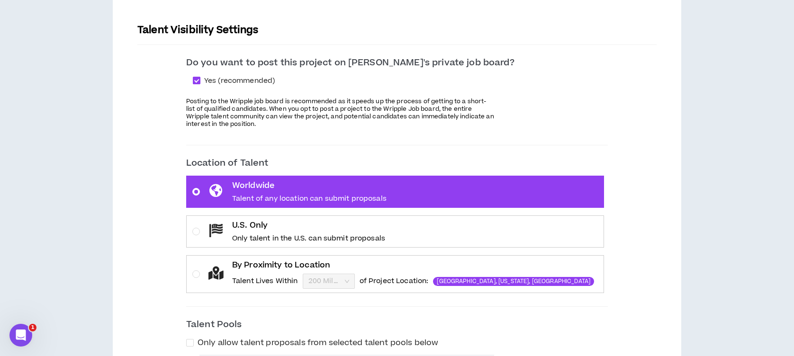
click at [200, 81] on span at bounding box center [197, 81] width 8 height 8
checkbox input "*****"
click at [200, 273] on span at bounding box center [196, 275] width 8 height 8
click at [309, 274] on input "By Proximity to Location Talent Lives Within 200 Miles of Project Location: [GE…" at bounding box center [326, 281] width 34 height 14
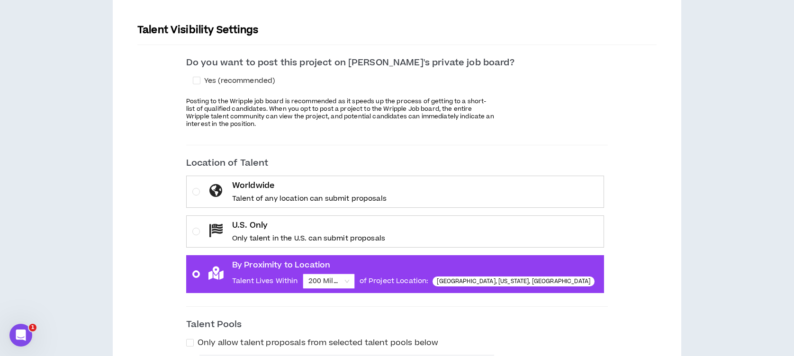
click at [349, 278] on span "200 Miles" at bounding box center [329, 281] width 41 height 14
click at [343, 278] on input "By Proximity to Location Talent Lives Within 200 Miles 200 Miles of Project Loc…" at bounding box center [326, 281] width 34 height 14
click at [370, 313] on div "50 Miles" at bounding box center [362, 315] width 41 height 10
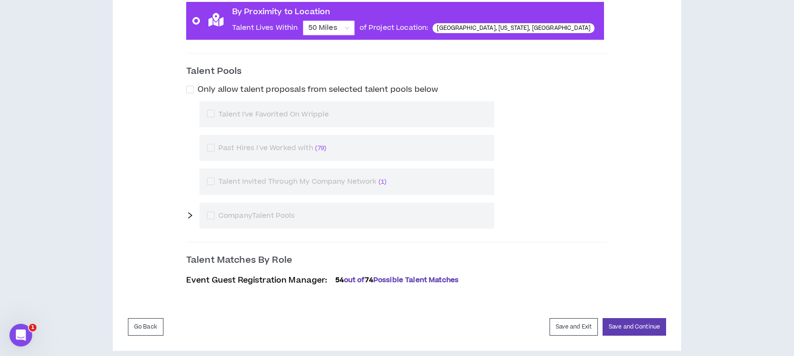
scroll to position [389, 0]
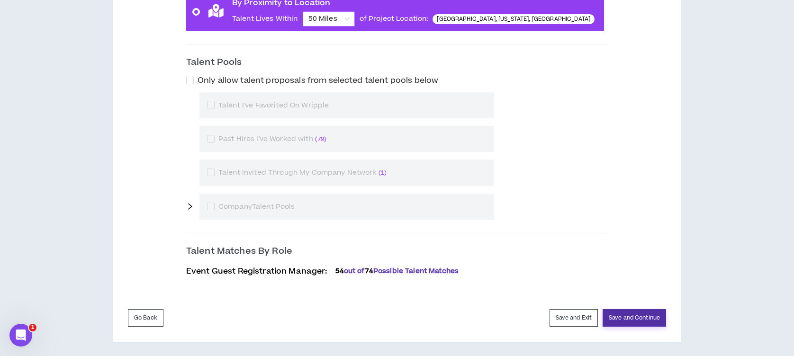
click at [626, 317] on button "Save and Continue" at bounding box center [635, 319] width 64 height 18
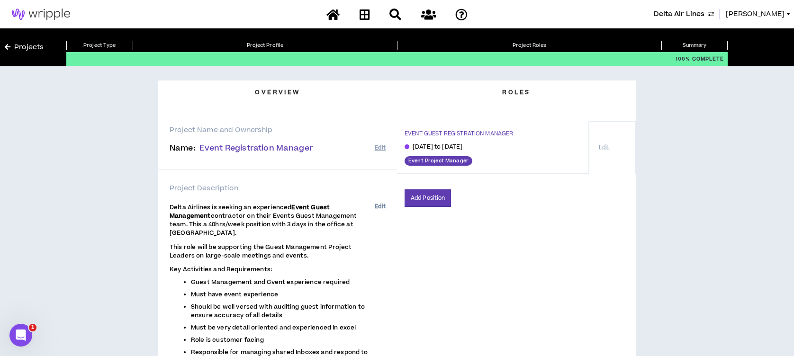
click at [382, 205] on button "Edit" at bounding box center [380, 207] width 11 height 16
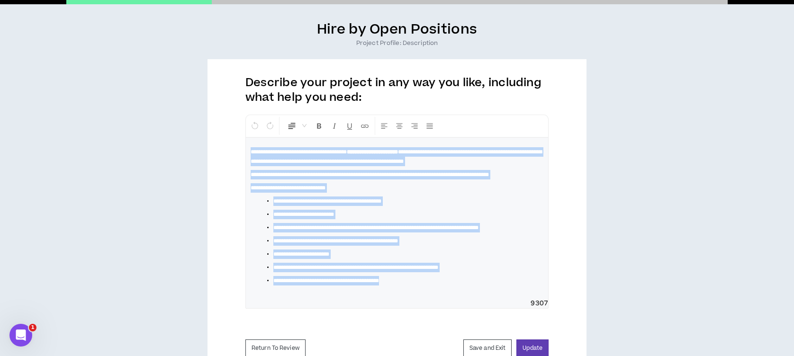
scroll to position [129, 0]
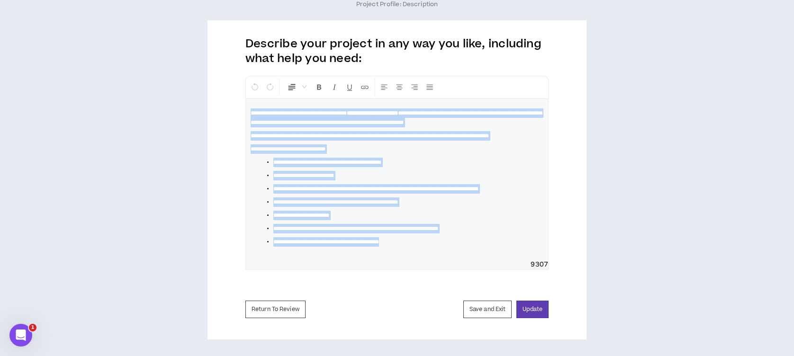
drag, startPoint x: 249, startPoint y: 193, endPoint x: 438, endPoint y: 264, distance: 201.6
click at [438, 264] on div "**********" at bounding box center [397, 173] width 303 height 194
copy div "**********"
click at [532, 309] on button "Update" at bounding box center [533, 310] width 32 height 18
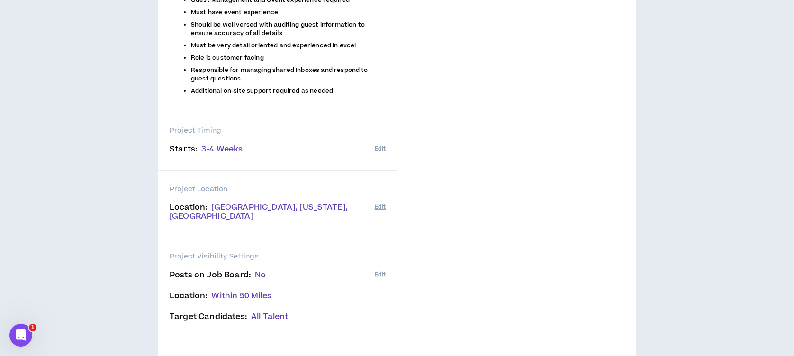
scroll to position [277, 0]
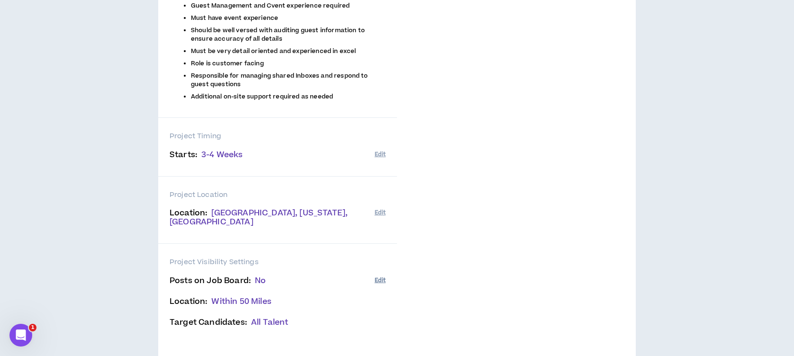
click at [385, 273] on button "Edit" at bounding box center [380, 281] width 11 height 16
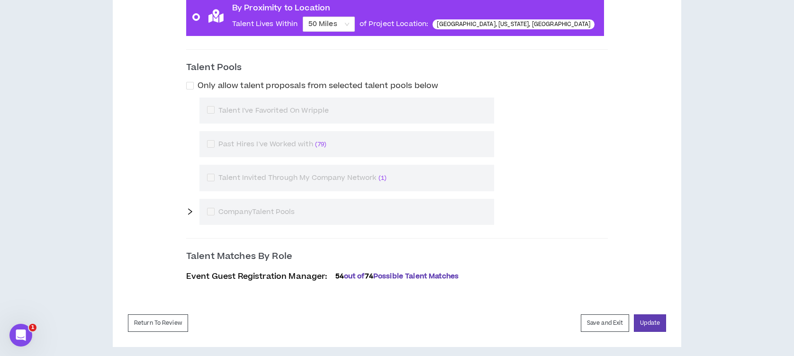
scroll to position [389, 0]
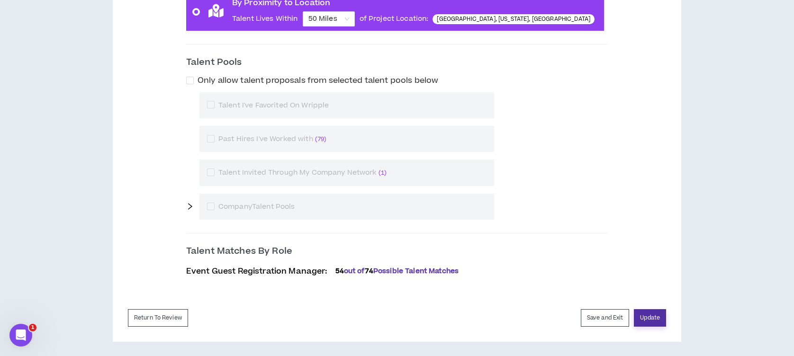
click at [656, 312] on button "Update" at bounding box center [650, 319] width 32 height 18
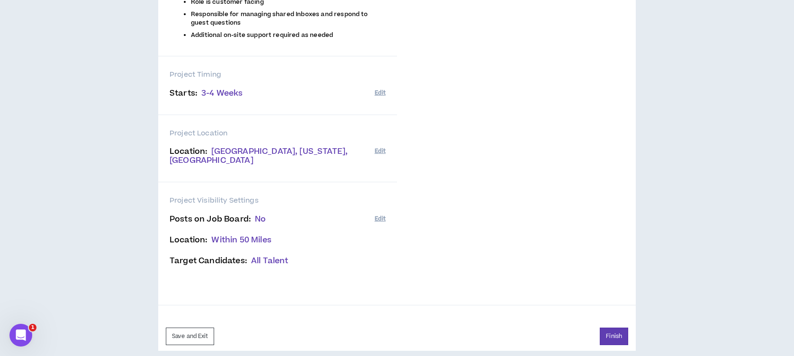
scroll to position [340, 0]
click at [382, 148] on button "Edit" at bounding box center [380, 150] width 11 height 16
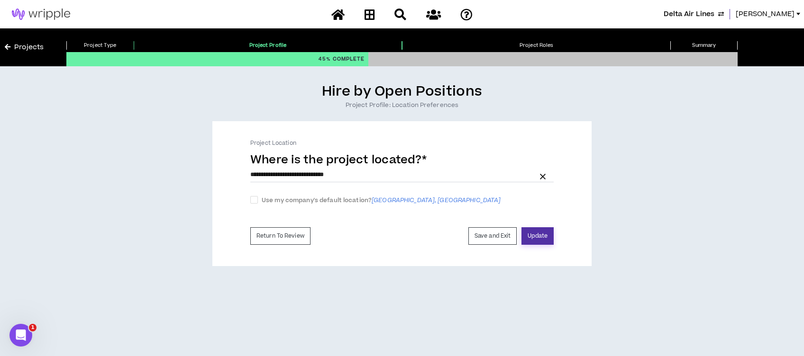
click at [532, 234] on button "Update" at bounding box center [537, 237] width 32 height 18
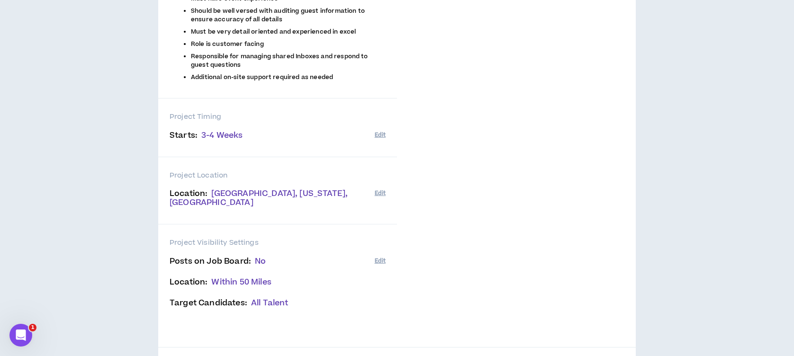
scroll to position [316, 0]
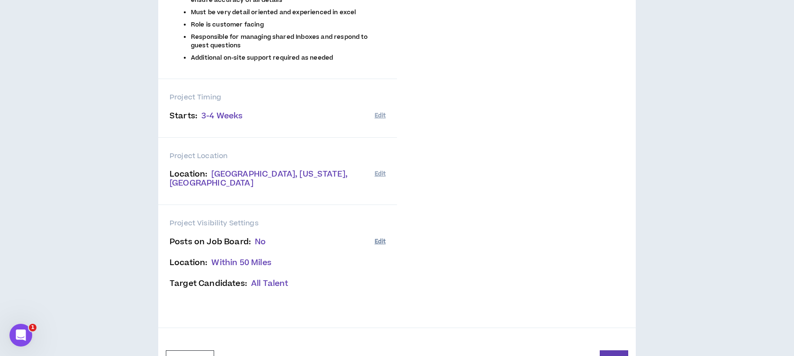
click at [385, 234] on button "Edit" at bounding box center [380, 242] width 11 height 16
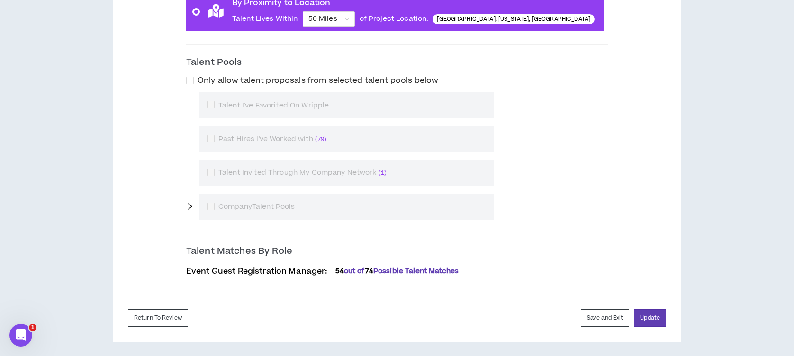
scroll to position [389, 0]
click at [147, 311] on button "Return To Review" at bounding box center [158, 319] width 60 height 18
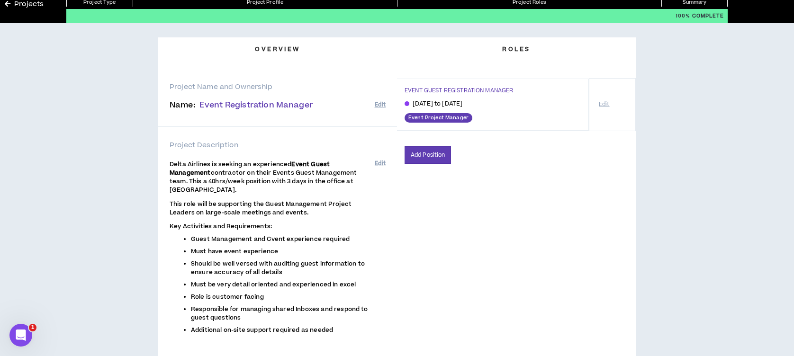
scroll to position [24, 0]
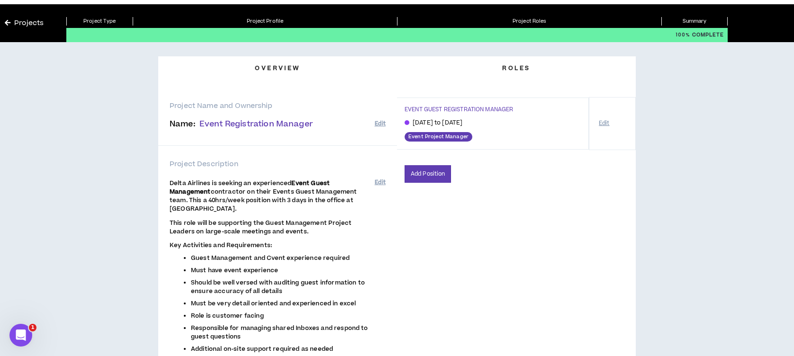
click at [601, 123] on button "Edit" at bounding box center [604, 123] width 18 height 17
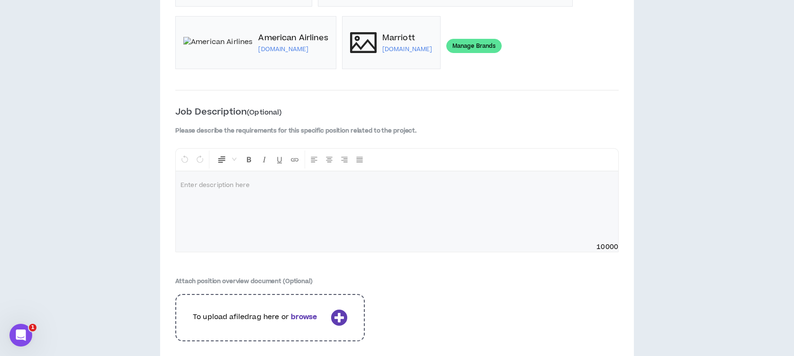
scroll to position [1327, 0]
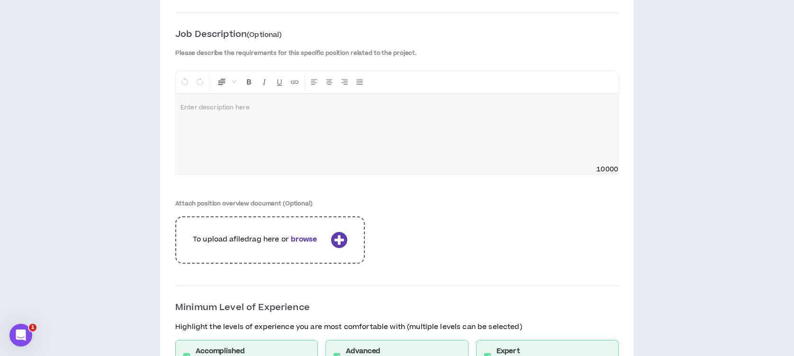
click at [236, 112] on div at bounding box center [397, 129] width 443 height 71
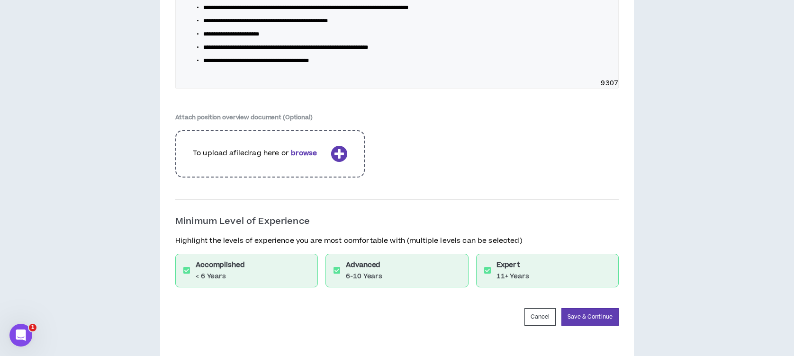
scroll to position [1520, 0]
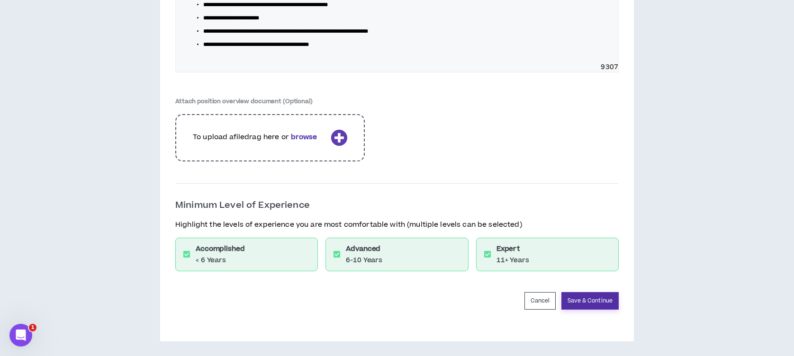
click at [582, 296] on button "Save & Continue" at bounding box center [590, 301] width 57 height 18
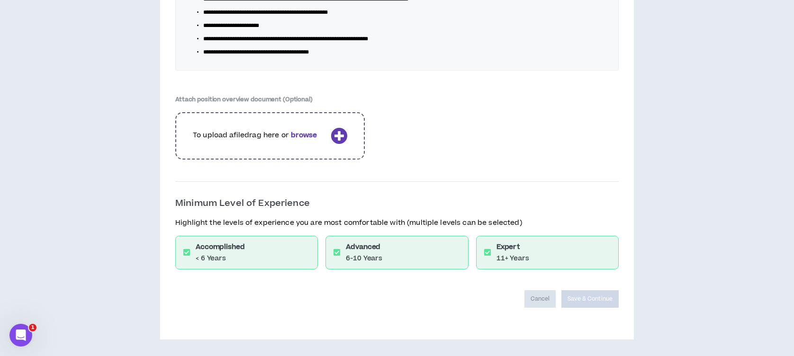
scroll to position [1488, 0]
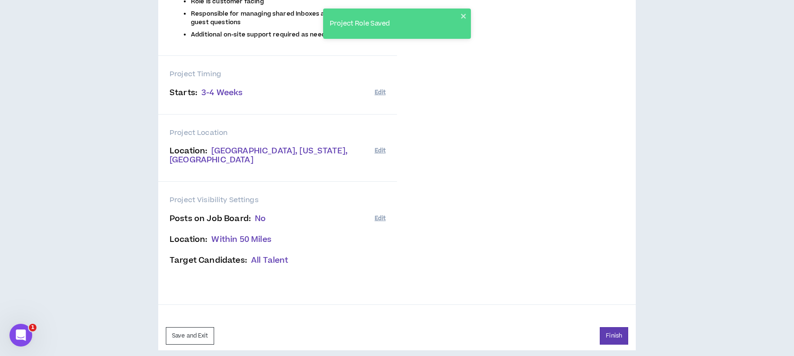
scroll to position [340, 0]
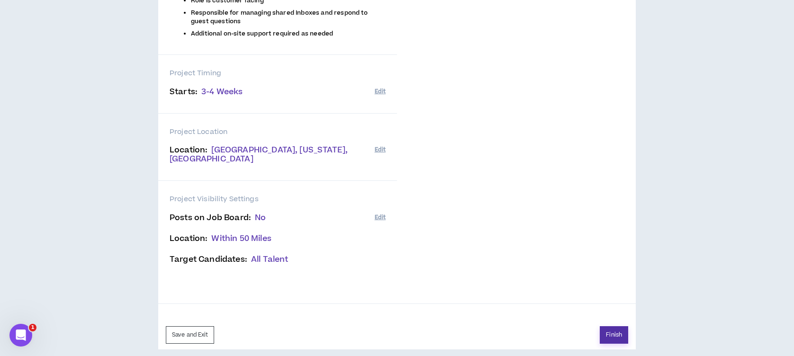
click at [618, 327] on button "Finish" at bounding box center [614, 336] width 28 height 18
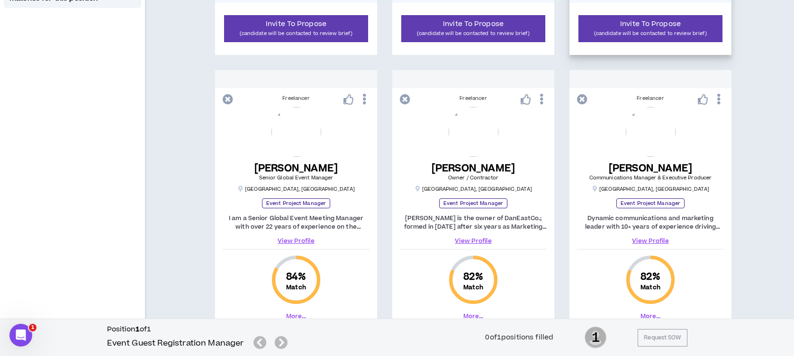
scroll to position [569, 0]
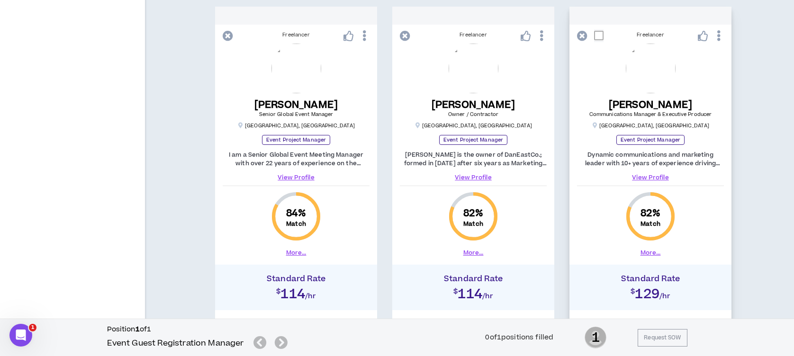
click at [596, 33] on span at bounding box center [598, 35] width 9 height 9
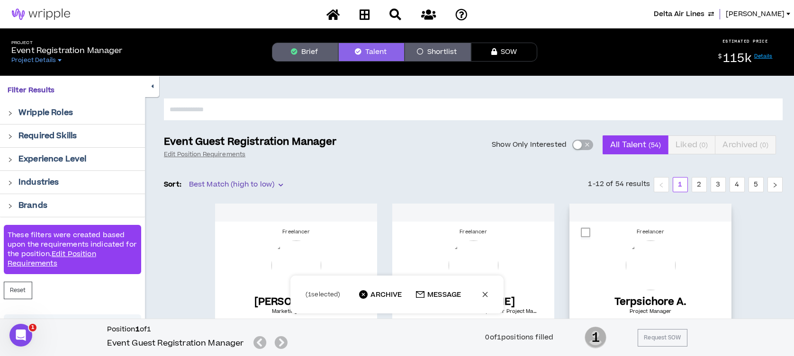
scroll to position [0, 0]
click at [709, 226] on div at bounding box center [708, 233] width 31 height 15
click at [485, 296] on icon "close" at bounding box center [485, 294] width 7 height 7
checkbox input "*****"
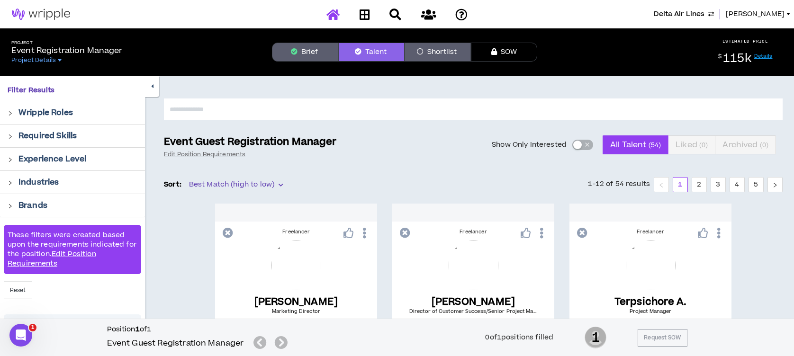
click at [329, 18] on icon at bounding box center [333, 15] width 13 height 12
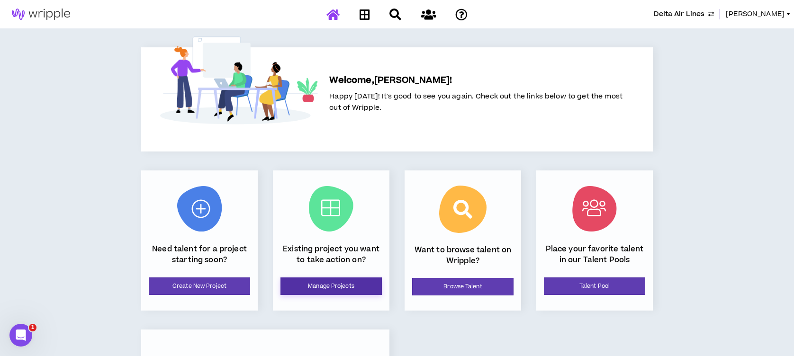
click at [349, 287] on link "Manage Projects" at bounding box center [331, 287] width 101 height 18
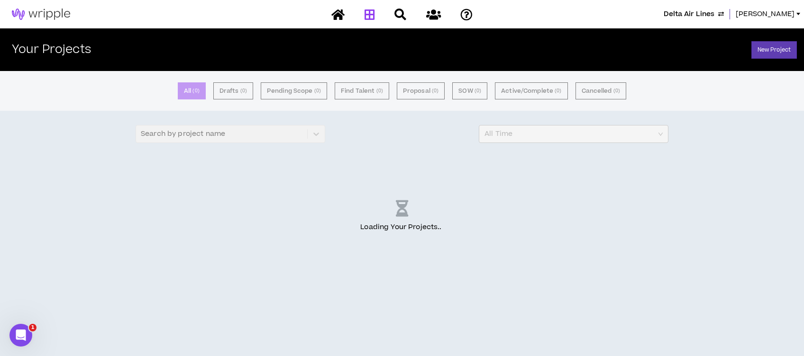
click at [191, 133] on div "Search by project name" at bounding box center [231, 134] width 190 height 18
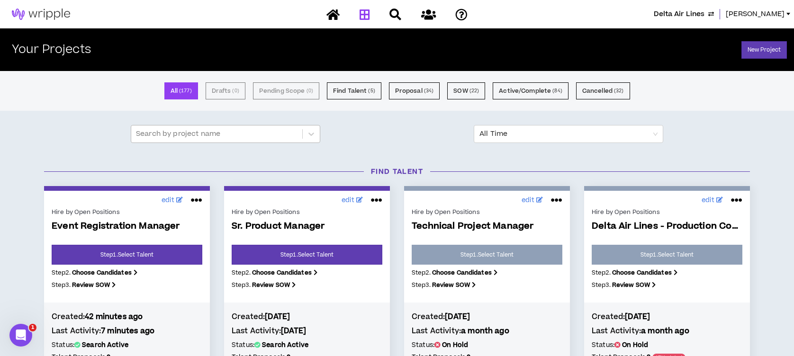
click at [212, 135] on div at bounding box center [217, 134] width 162 height 12
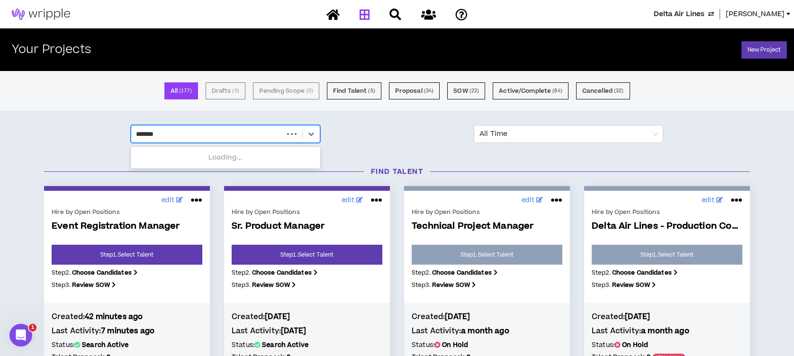
type input "********"
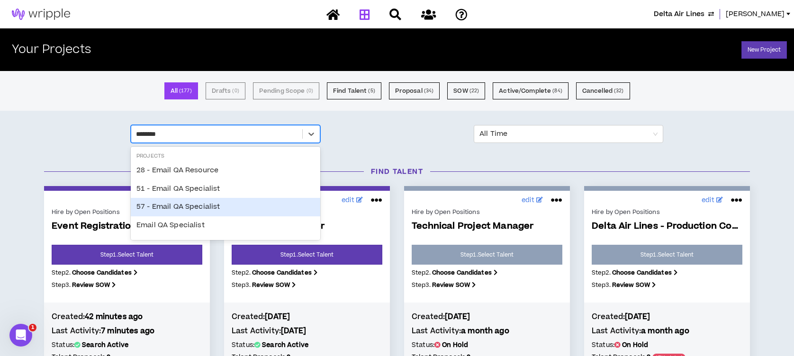
click at [206, 207] on div "57 - Email QA Specialist" at bounding box center [226, 207] width 190 height 18
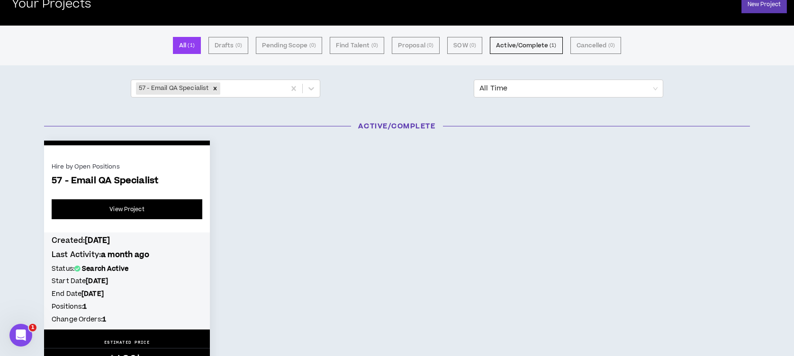
scroll to position [63, 0]
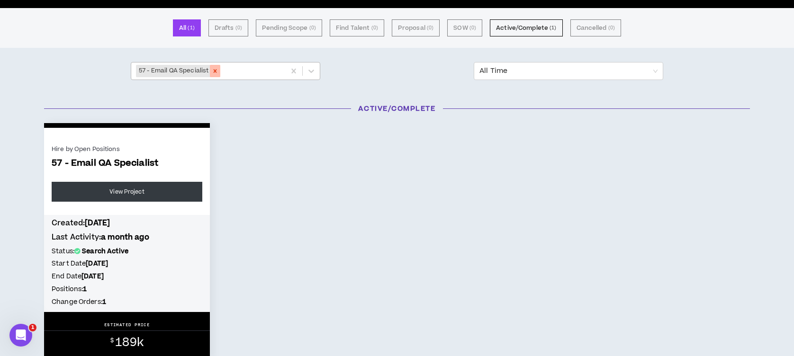
click at [216, 69] on icon "Remove 57 - Email QA Specialist" at bounding box center [215, 71] width 7 height 7
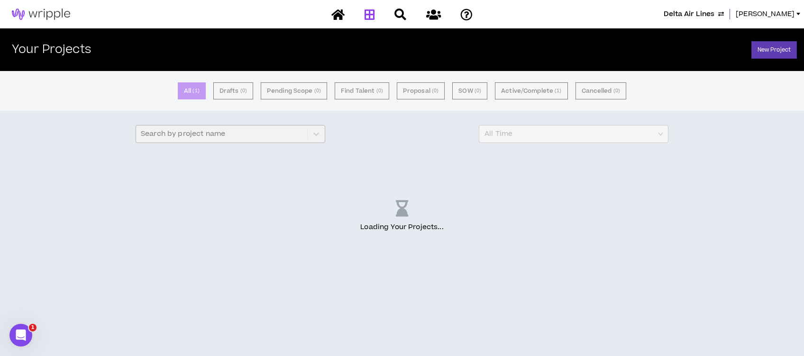
click at [219, 135] on div "Search by project name" at bounding box center [231, 134] width 190 height 18
click at [230, 133] on div "Search by project name" at bounding box center [231, 134] width 190 height 18
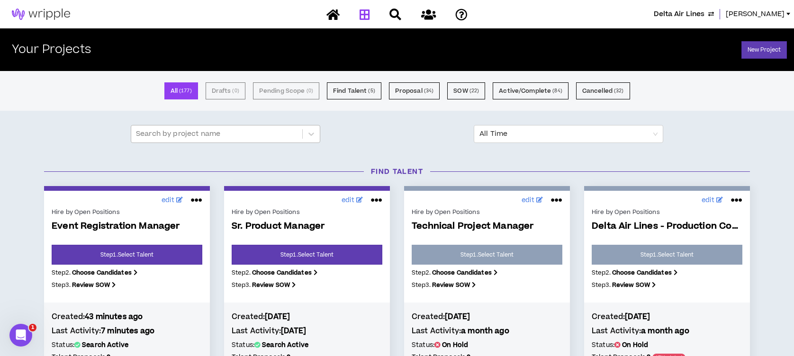
click at [193, 136] on div at bounding box center [217, 134] width 162 height 12
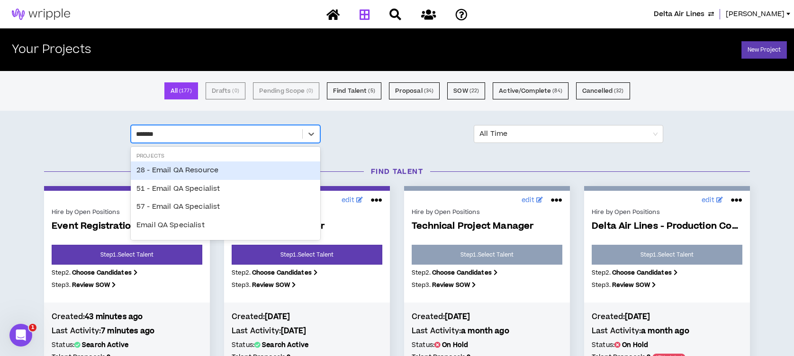
type input "********"
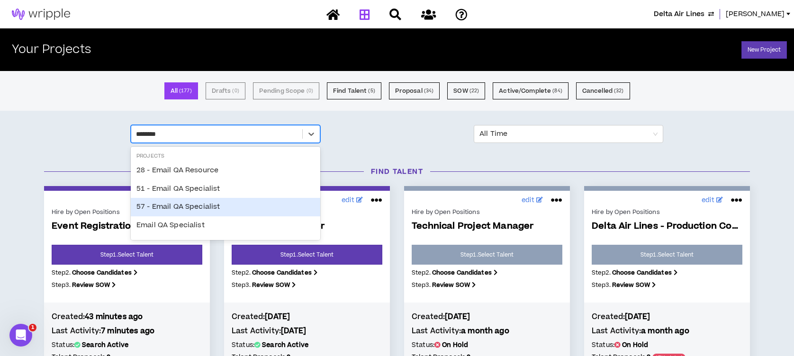
click at [173, 205] on div "57 - Email QA Specialist" at bounding box center [226, 207] width 190 height 18
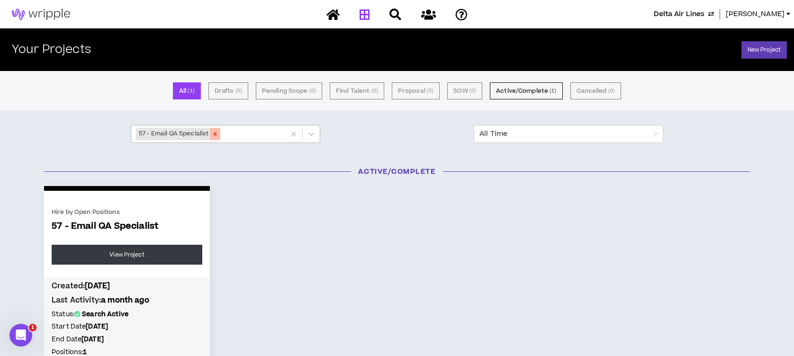
click at [215, 136] on icon "Remove 57 - Email QA Specialist" at bounding box center [215, 134] width 7 height 7
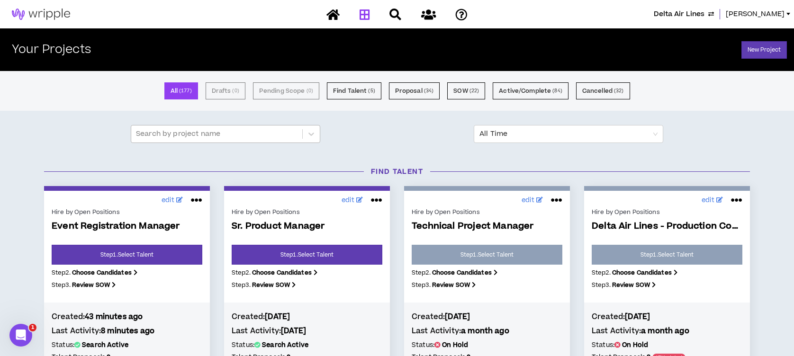
click at [193, 138] on div at bounding box center [217, 134] width 162 height 12
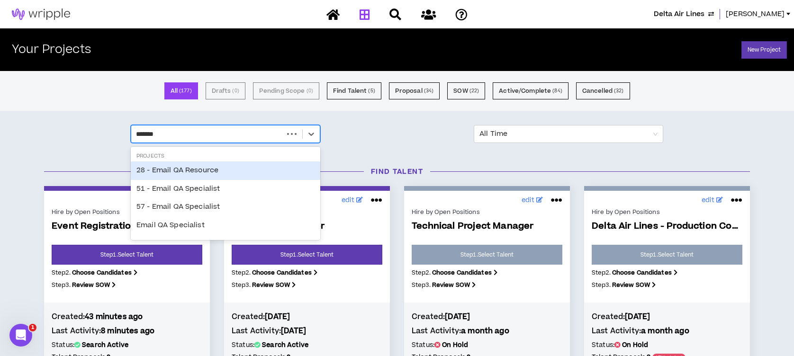
type input "********"
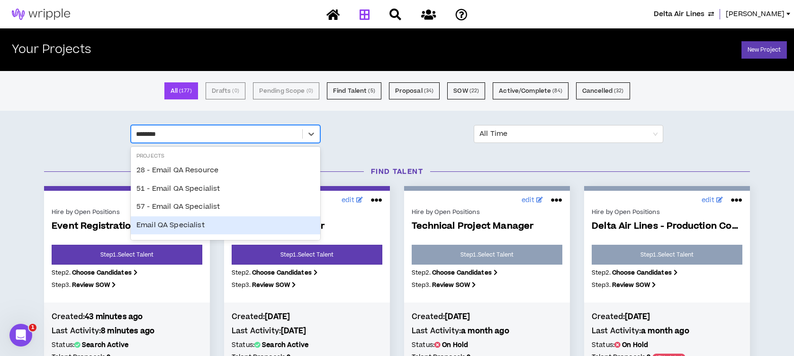
click at [183, 227] on div "Email QA Specialist" at bounding box center [226, 226] width 190 height 18
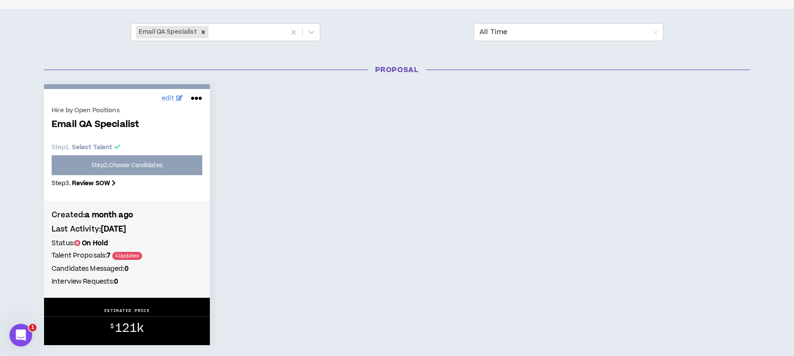
scroll to position [126, 0]
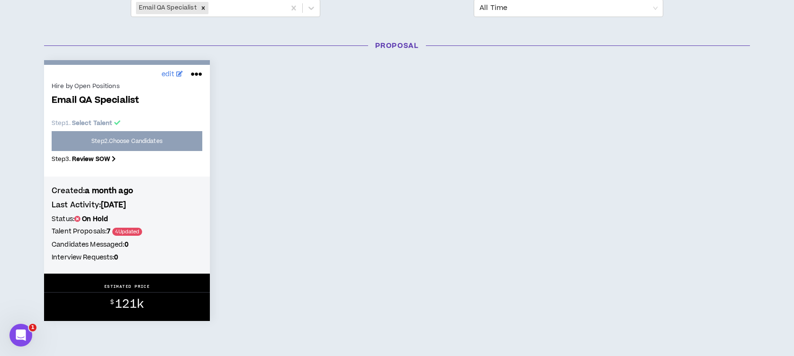
click at [131, 138] on div "Hire by Open Positions Email QA Specialist Step 1 . Select Talent Step 2 . Choo…" at bounding box center [127, 125] width 151 height 91
click at [106, 97] on span "Email QA Specialist" at bounding box center [127, 100] width 151 height 11
click at [169, 72] on span "edit" at bounding box center [167, 75] width 13 height 10
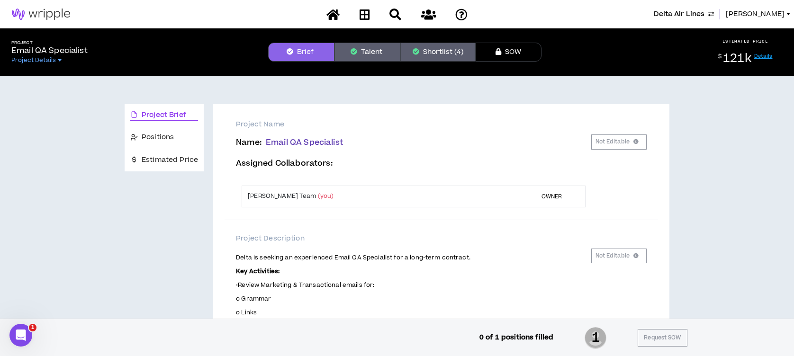
click at [370, 53] on button "Talent" at bounding box center [368, 52] width 66 height 19
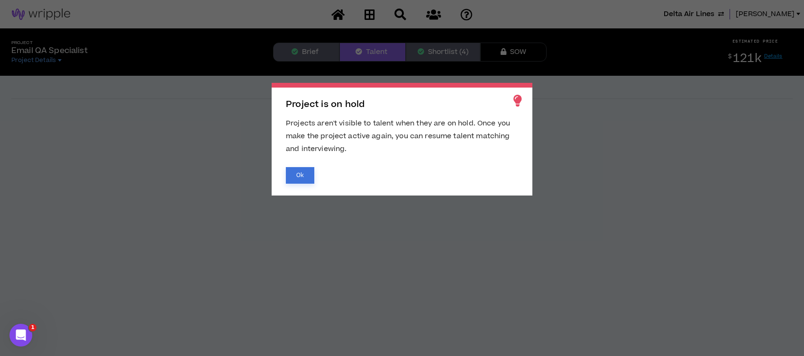
click at [298, 171] on button "Ok" at bounding box center [300, 175] width 28 height 17
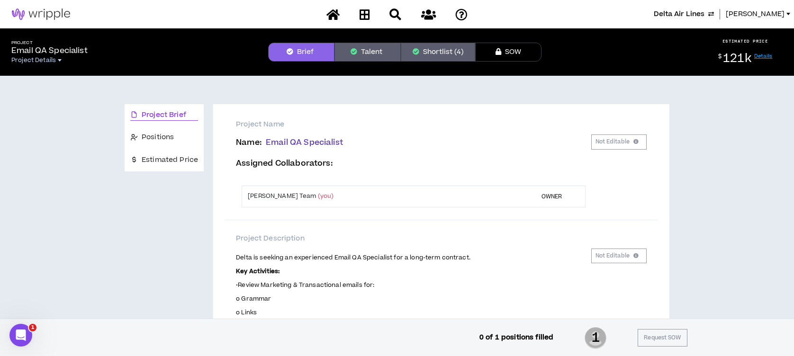
click at [60, 60] on div at bounding box center [60, 60] width 4 height 2
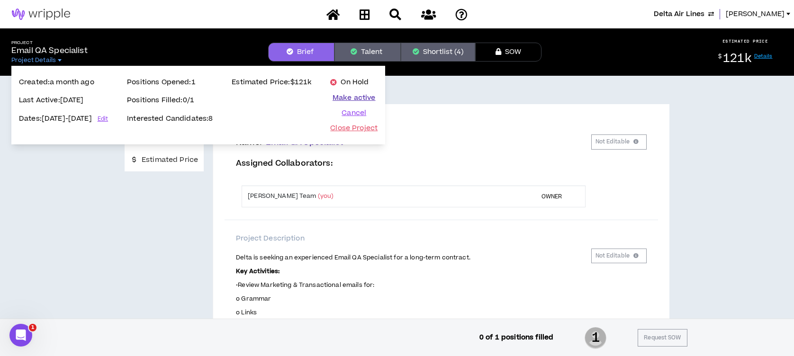
click at [375, 96] on button "Make active" at bounding box center [353, 97] width 47 height 9
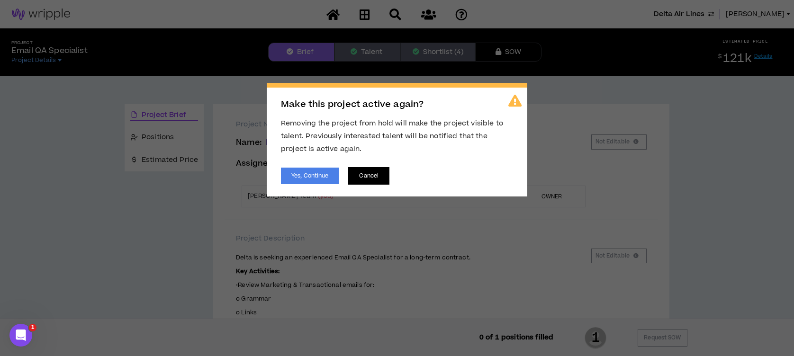
click at [360, 180] on button "Cancel" at bounding box center [368, 176] width 41 height 18
